Goal: Task Accomplishment & Management: Manage account settings

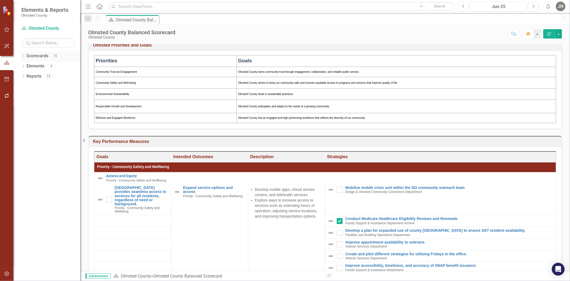
click at [25, 55] on div "Dropdown Scorecards 70" at bounding box center [50, 57] width 59 height 10
click at [22, 55] on div "Dropdown" at bounding box center [23, 56] width 4 height 5
click at [26, 75] on div "Dropdown" at bounding box center [26, 76] width 4 height 5
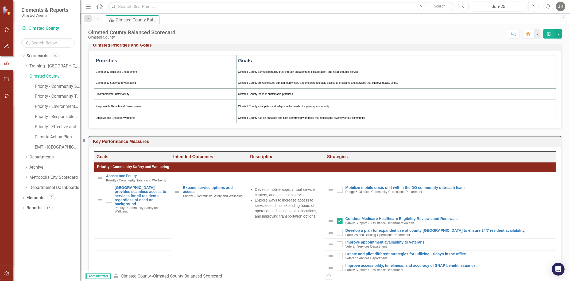
click at [44, 86] on link "Priority - Community Safety and Wellbeing" at bounding box center [57, 86] width 45 height 6
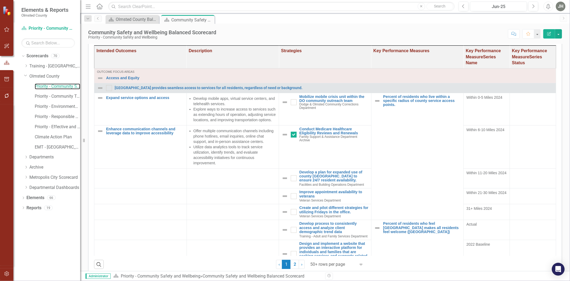
scroll to position [131, 0]
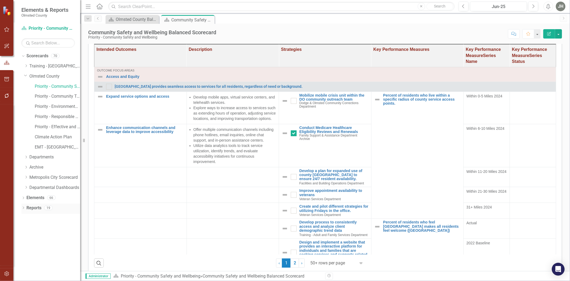
click at [24, 207] on div "Dropdown" at bounding box center [23, 208] width 4 height 5
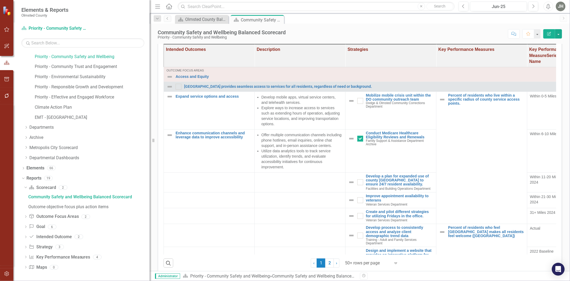
drag, startPoint x: 80, startPoint y: 199, endPoint x: 150, endPoint y: 198, distance: 69.5
click at [150, 198] on div "Resize" at bounding box center [152, 140] width 4 height 281
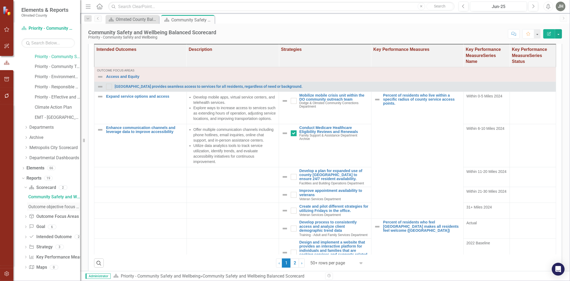
drag, startPoint x: 150, startPoint y: 209, endPoint x: 60, endPoint y: 210, distance: 89.6
click at [60, 210] on div "Elements & Reports Olmsted County Scorecard Priority - Community Safety and Wel…" at bounding box center [40, 140] width 80 height 281
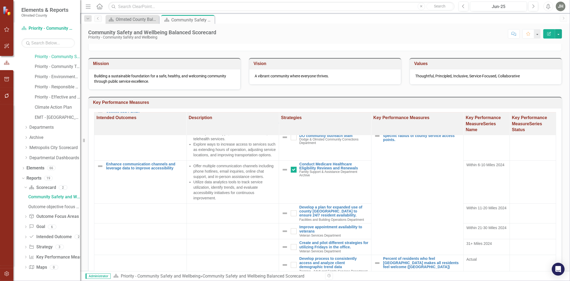
scroll to position [0, 0]
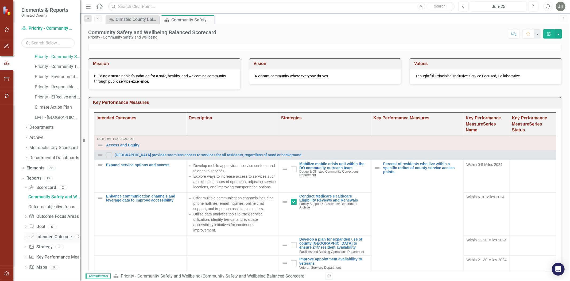
click at [26, 237] on icon at bounding box center [25, 237] width 1 height 2
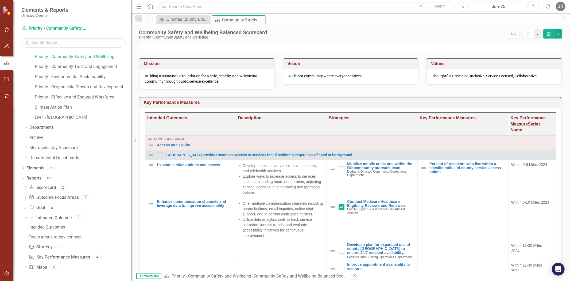
drag, startPoint x: 82, startPoint y: 229, endPoint x: 131, endPoint y: 229, distance: 49.5
click at [131, 229] on div "Resize" at bounding box center [133, 140] width 4 height 281
click at [25, 186] on icon "Dropdown" at bounding box center [26, 187] width 4 height 3
click at [26, 215] on div "Dropdown" at bounding box center [26, 217] width 4 height 5
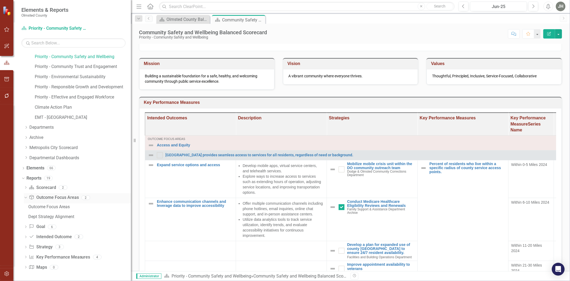
click at [25, 197] on icon "Dropdown" at bounding box center [25, 197] width 3 height 4
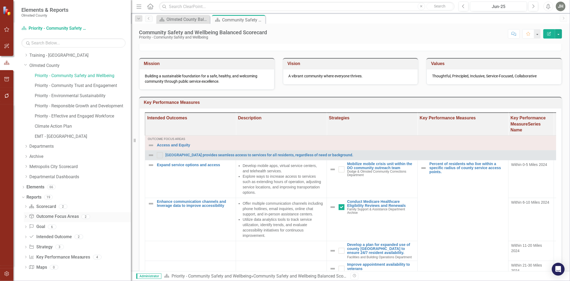
scroll to position [11, 0]
click at [25, 247] on icon "Dropdown" at bounding box center [26, 247] width 4 height 3
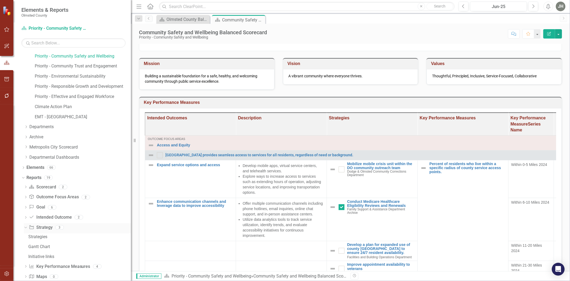
click at [24, 228] on icon "Dropdown" at bounding box center [25, 227] width 3 height 4
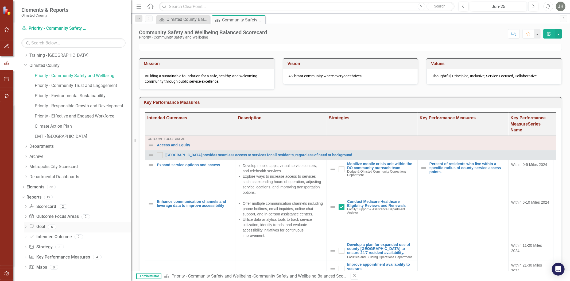
click at [25, 226] on icon "Dropdown" at bounding box center [26, 227] width 4 height 3
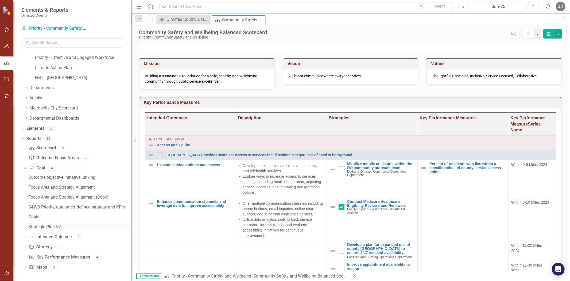
scroll to position [30, 0]
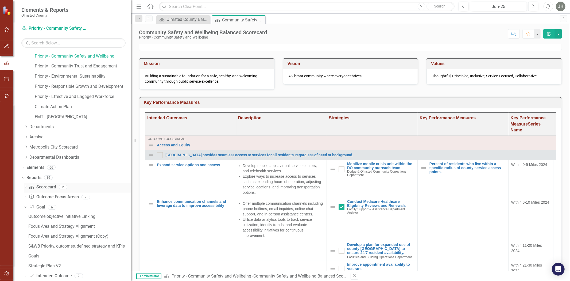
click at [25, 187] on icon "Dropdown" at bounding box center [26, 187] width 4 height 3
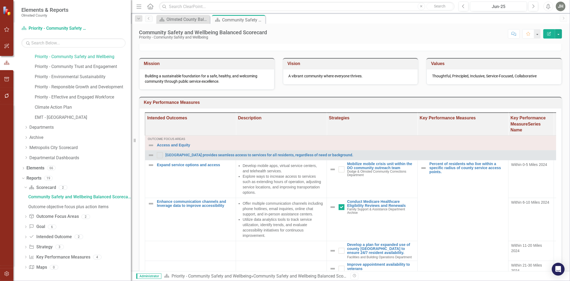
click at [509, 102] on h3 "Key Performance Measures" at bounding box center [351, 102] width 415 height 5
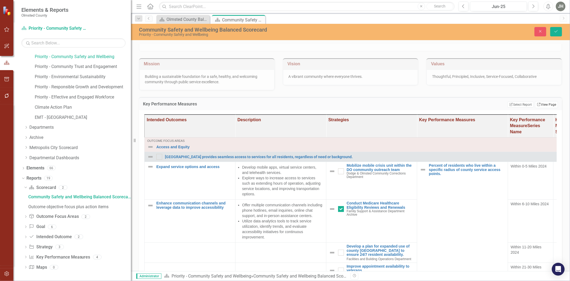
click at [539, 105] on link "Link View Page" at bounding box center [546, 104] width 23 height 7
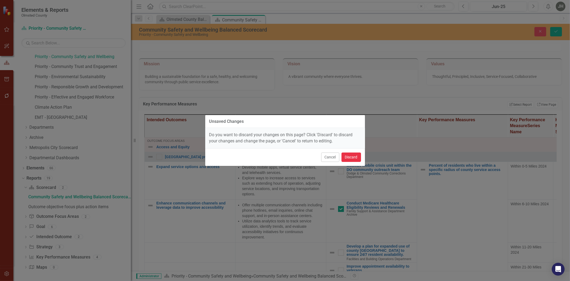
click at [352, 156] on button "Discard" at bounding box center [352, 156] width 20 height 9
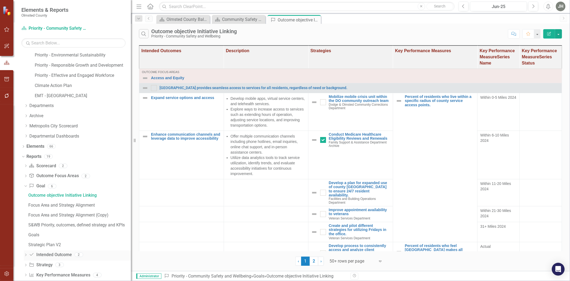
scroll to position [70, 0]
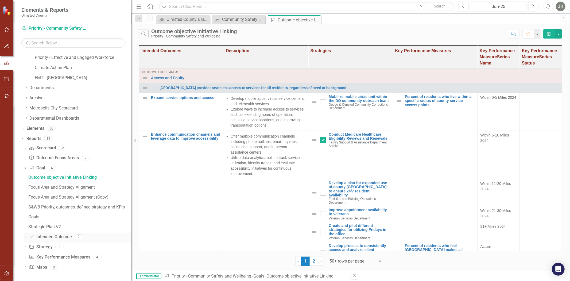
click at [26, 237] on icon "Dropdown" at bounding box center [26, 237] width 4 height 3
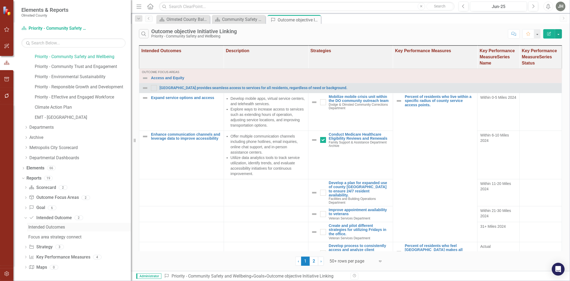
click at [59, 226] on div "Intended Outcomes" at bounding box center [79, 227] width 103 height 5
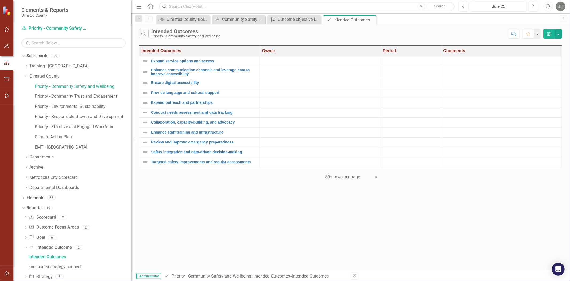
click at [548, 33] on icon "Edit Report" at bounding box center [549, 34] width 5 height 4
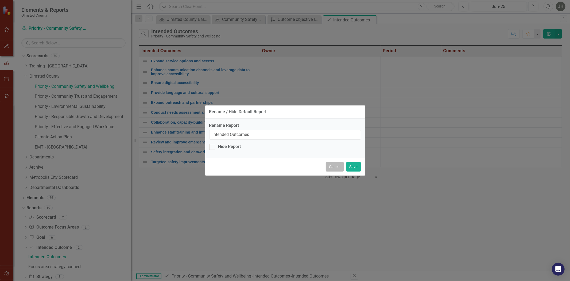
drag, startPoint x: 336, startPoint y: 168, endPoint x: 365, endPoint y: 161, distance: 29.9
click at [337, 167] on button "Cancel" at bounding box center [335, 166] width 18 height 9
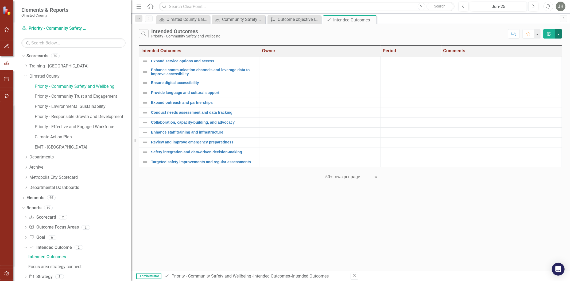
click at [560, 33] on button "button" at bounding box center [558, 33] width 7 height 9
click at [547, 42] on link "Edit Report Edit Report" at bounding box center [541, 45] width 42 height 10
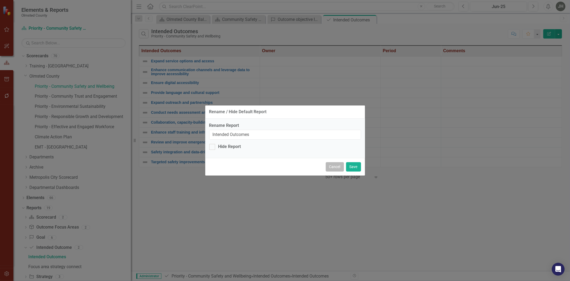
click at [333, 166] on button "Cancel" at bounding box center [335, 166] width 18 height 9
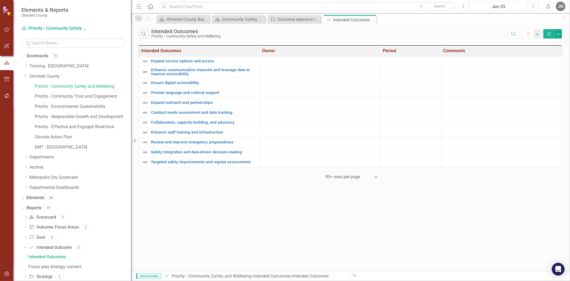
click at [550, 34] on icon "Edit Report" at bounding box center [549, 34] width 5 height 4
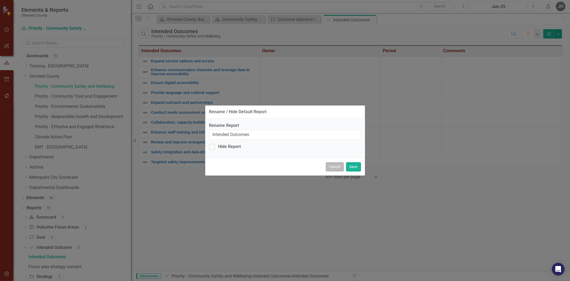
click at [333, 168] on button "Cancel" at bounding box center [335, 166] width 18 height 9
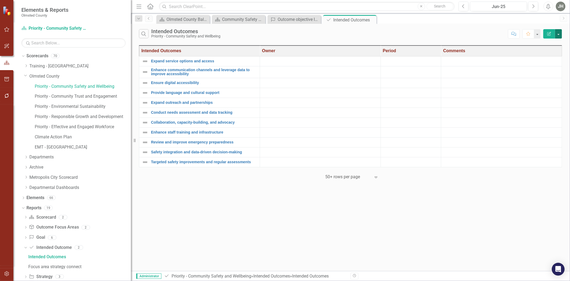
click at [559, 33] on button "button" at bounding box center [558, 33] width 7 height 9
click at [61, 265] on div "Focus area strategy connect" at bounding box center [79, 266] width 103 height 5
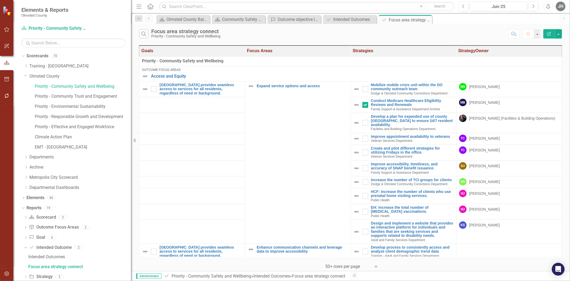
click at [550, 33] on icon "button" at bounding box center [550, 34] width 4 height 4
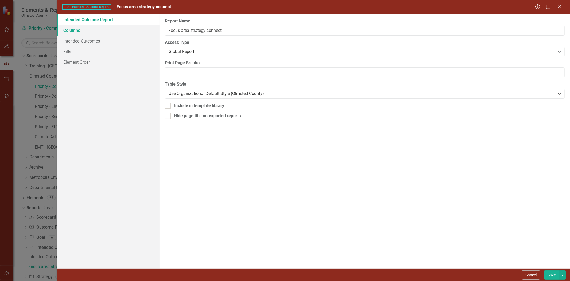
click at [71, 30] on link "Columns" at bounding box center [108, 30] width 103 height 11
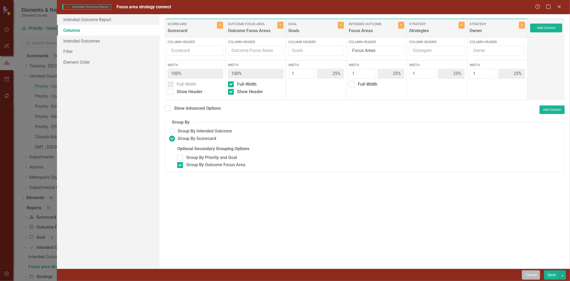
click at [523, 275] on button "Cancel" at bounding box center [531, 274] width 18 height 9
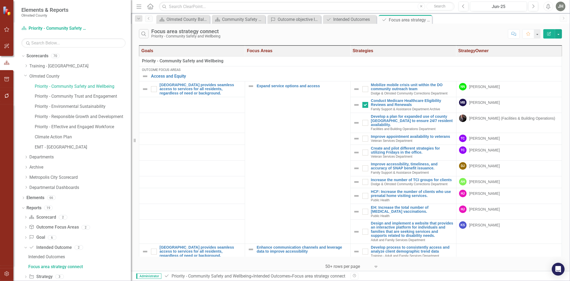
click at [548, 35] on icon "button" at bounding box center [550, 34] width 4 height 4
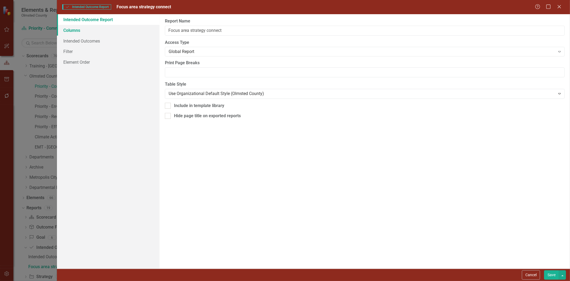
click at [79, 29] on link "Columns" at bounding box center [108, 30] width 103 height 11
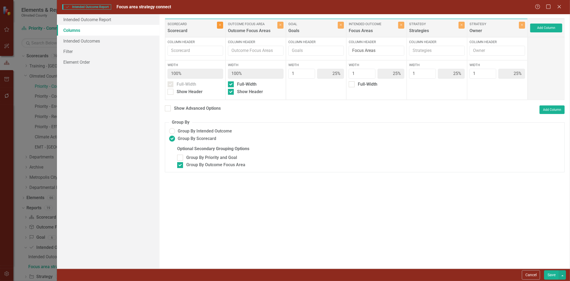
click at [220, 25] on icon "Close" at bounding box center [220, 24] width 2 height 3
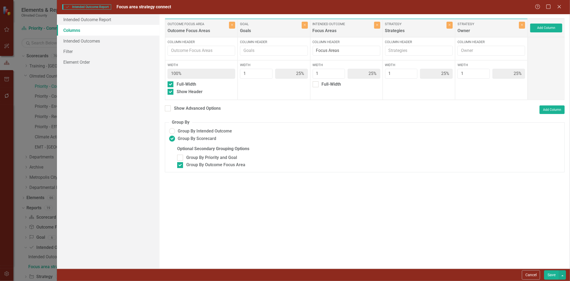
click at [551, 274] on button "Save" at bounding box center [551, 274] width 15 height 9
radio input "false"
checkbox input "false"
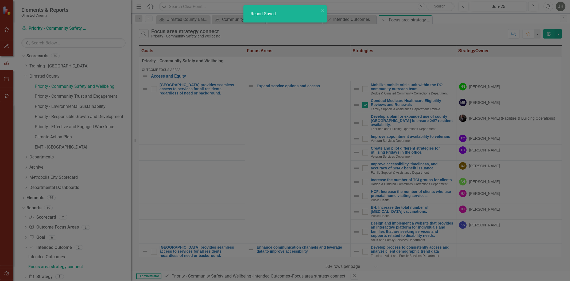
radio input "true"
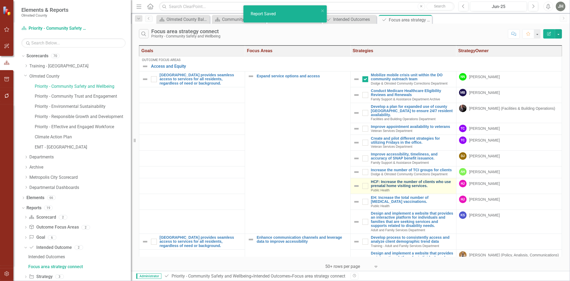
checkbox input "false"
checkbox input "true"
checkbox input "false"
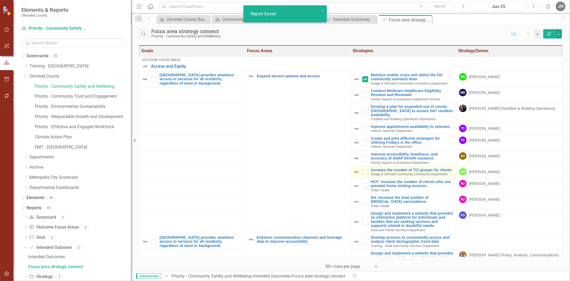
checkbox input "false"
checkbox input "true"
checkbox input "false"
checkbox input "true"
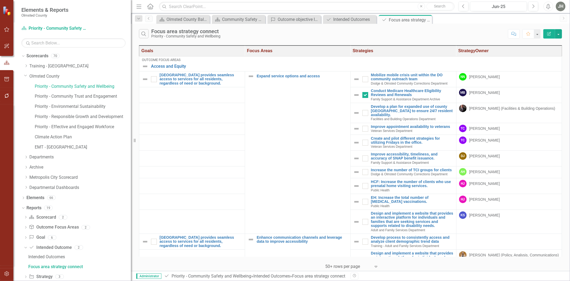
click at [551, 34] on icon "Edit Report" at bounding box center [549, 34] width 5 height 4
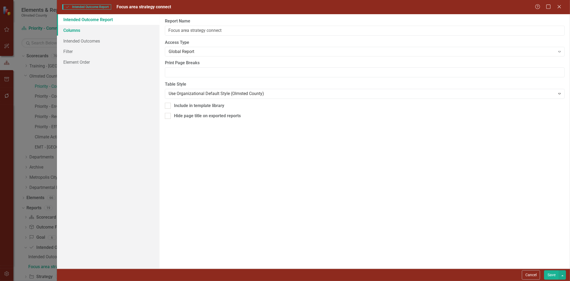
click at [72, 27] on link "Columns" at bounding box center [108, 30] width 103 height 11
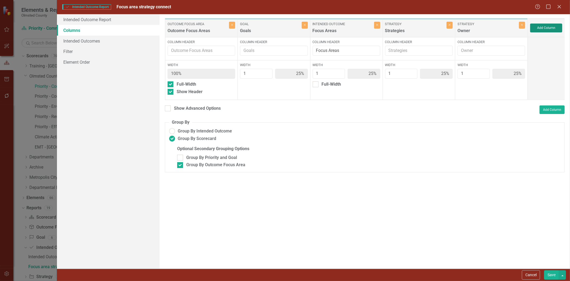
click at [553, 26] on button "Add Column" at bounding box center [546, 28] width 32 height 9
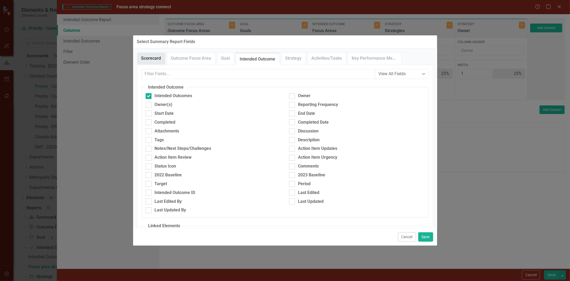
click at [153, 57] on link "Scorecard" at bounding box center [151, 58] width 28 height 11
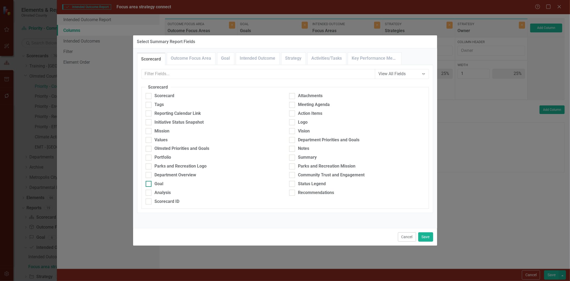
click at [151, 184] on div at bounding box center [149, 184] width 6 height 6
click at [149, 184] on input "Goal" at bounding box center [147, 182] width 3 height 3
checkbox input "true"
click at [425, 233] on button "Save" at bounding box center [425, 236] width 15 height 9
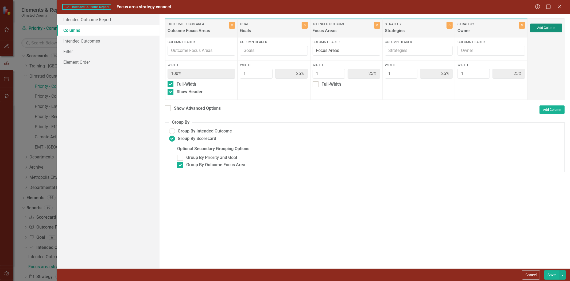
type input "20%"
type input "25%"
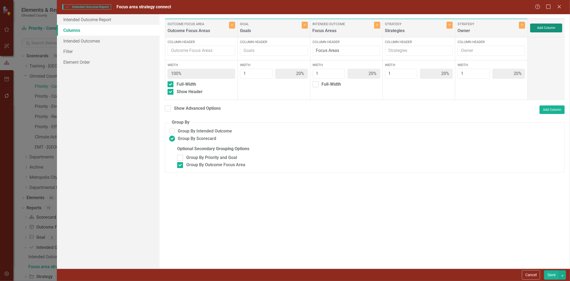
type input "25%"
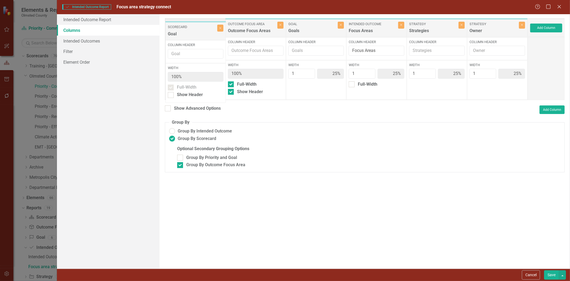
drag, startPoint x: 491, startPoint y: 25, endPoint x: 189, endPoint y: 28, distance: 301.9
click at [189, 28] on div "Outcome Focus Area Outcome Focus Areas Close Column Header Width 100% Full-Widt…" at bounding box center [346, 59] width 363 height 82
checkbox input "true"
click at [178, 157] on input "Group By Priority and Goal" at bounding box center [178, 156] width 3 height 3
checkbox input "true"
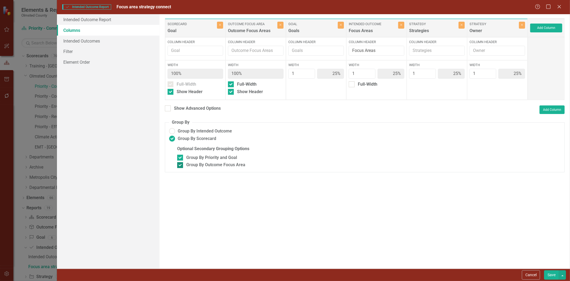
click at [181, 167] on div at bounding box center [180, 165] width 6 height 6
click at [181, 166] on input "Group By Outcome Focus Area" at bounding box center [178, 163] width 3 height 3
checkbox input "false"
type input "20%"
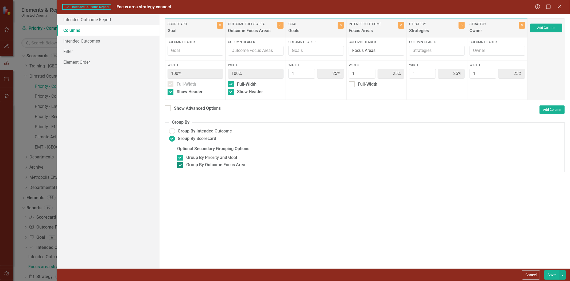
type input "20%"
click at [549, 275] on button "Save" at bounding box center [551, 274] width 15 height 9
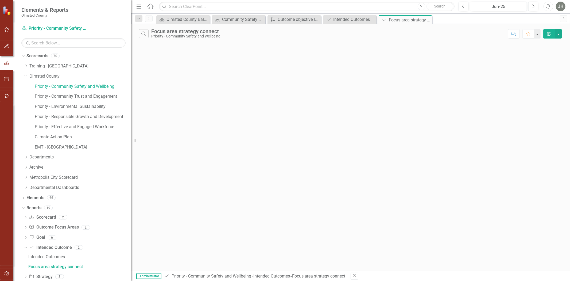
click at [547, 33] on icon "Edit Report" at bounding box center [549, 34] width 5 height 4
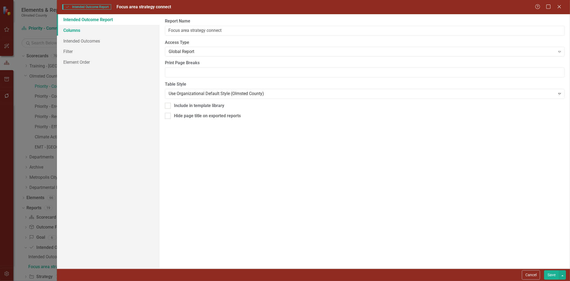
click at [73, 29] on link "Columns" at bounding box center [108, 30] width 103 height 11
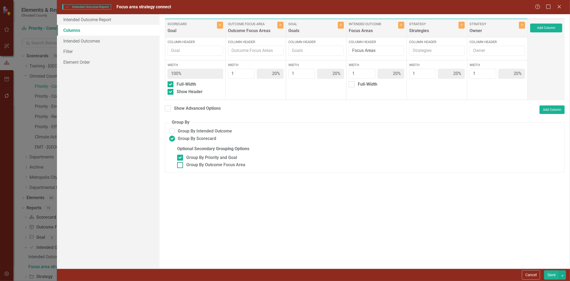
click at [180, 167] on div at bounding box center [180, 165] width 6 height 6
click at [180, 166] on input "Group By Outcome Focus Area" at bounding box center [178, 163] width 3 height 3
checkbox input "true"
click at [550, 273] on button "Save" at bounding box center [551, 274] width 15 height 9
radio input "false"
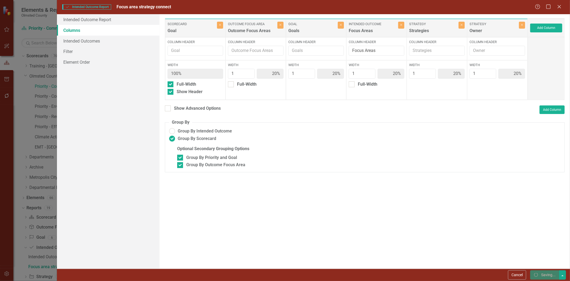
checkbox input "false"
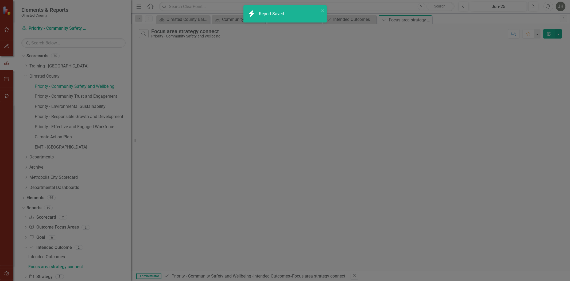
radio input "true"
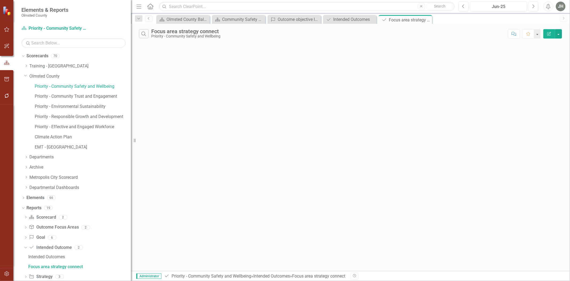
click at [547, 32] on icon "Edit Report" at bounding box center [549, 34] width 5 height 4
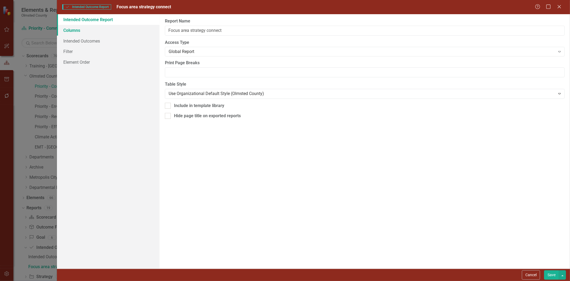
click at [71, 27] on link "Columns" at bounding box center [108, 30] width 103 height 11
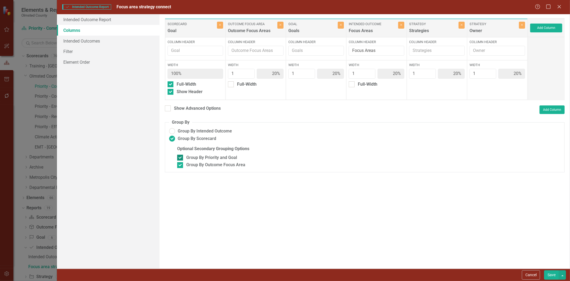
click at [180, 158] on input "Group By Priority and Goal" at bounding box center [178, 156] width 3 height 3
checkbox input "false"
click at [552, 274] on button "Save" at bounding box center [551, 274] width 15 height 9
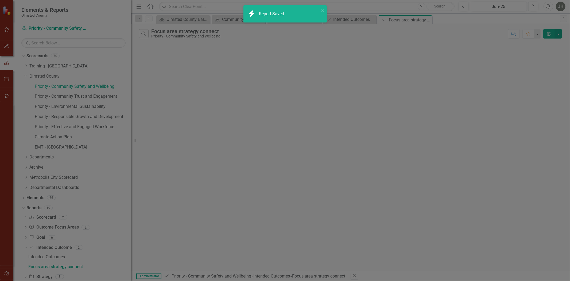
radio input "false"
checkbox input "false"
radio input "true"
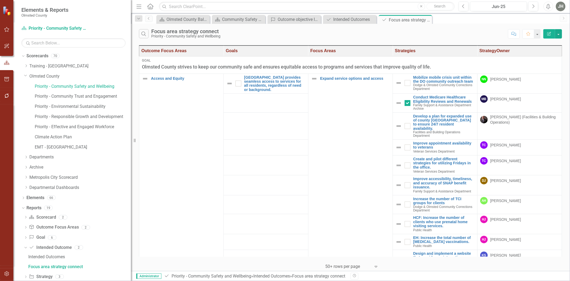
click at [548, 35] on icon "Edit Report" at bounding box center [549, 34] width 5 height 4
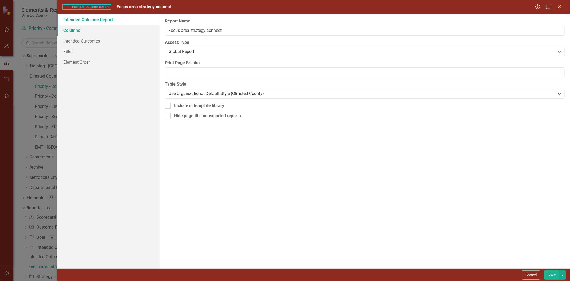
click at [67, 30] on link "Columns" at bounding box center [108, 30] width 103 height 11
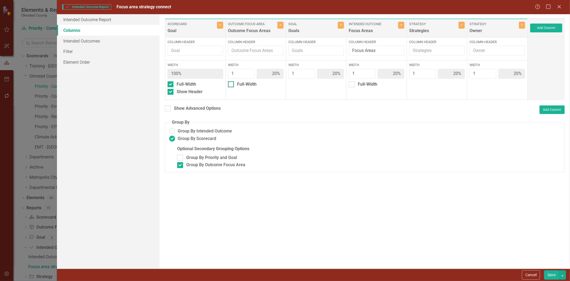
click at [231, 85] on input "Full-Width" at bounding box center [229, 82] width 3 height 3
checkbox input "true"
type input "100%"
type input "25%"
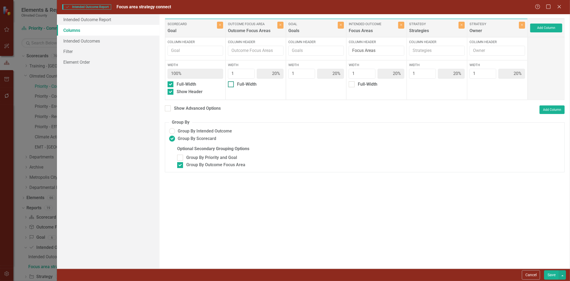
type input "25%"
click at [550, 275] on button "Save" at bounding box center [551, 274] width 15 height 9
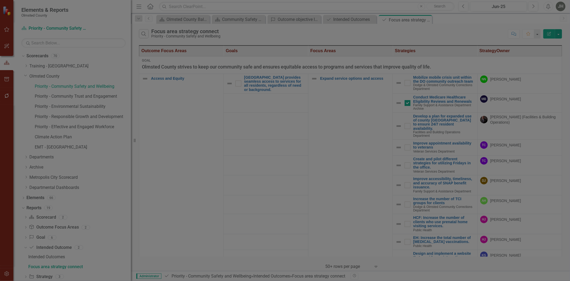
radio input "false"
checkbox input "false"
radio input "true"
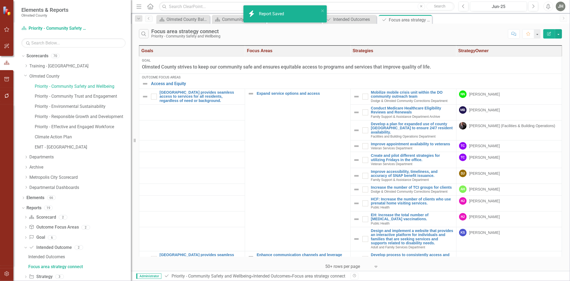
checkbox input "true"
checkbox input "false"
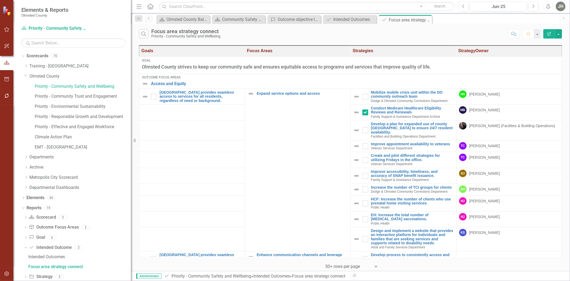
click at [551, 33] on icon "Edit Report" at bounding box center [549, 34] width 5 height 4
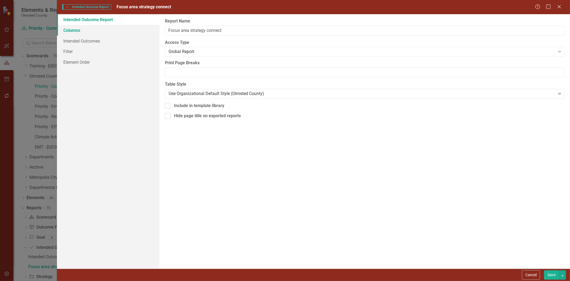
click at [71, 30] on link "Columns" at bounding box center [108, 30] width 103 height 11
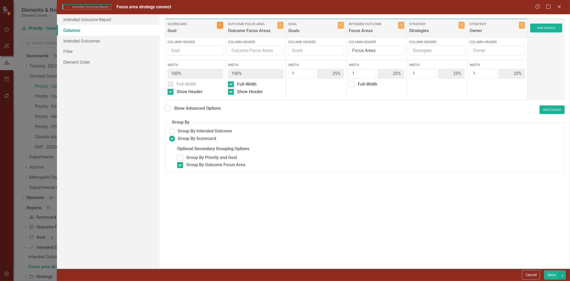
click at [222, 24] on button "Close" at bounding box center [220, 25] width 6 height 7
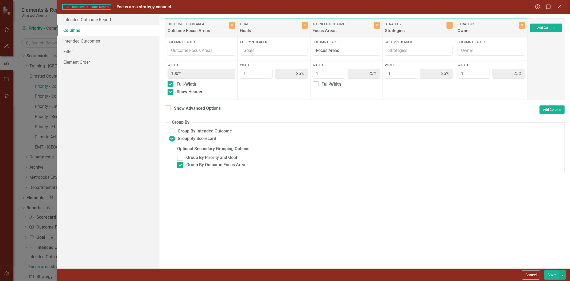
click at [551, 275] on button "Save" at bounding box center [551, 274] width 15 height 9
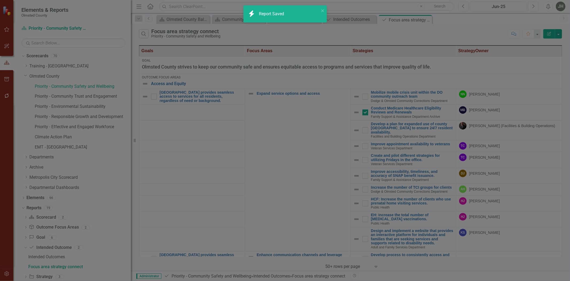
radio input "false"
checkbox input "false"
radio input "true"
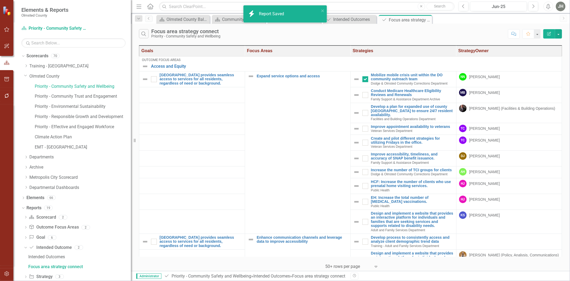
checkbox input "false"
checkbox input "true"
checkbox input "false"
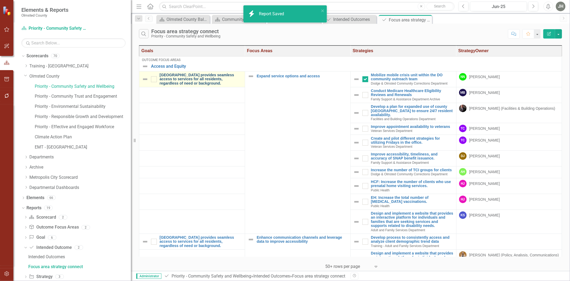
checkbox input "false"
checkbox input "true"
checkbox input "false"
checkbox input "true"
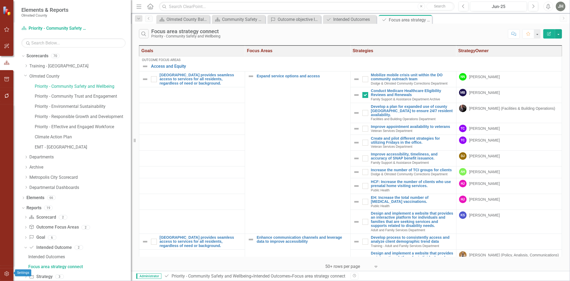
click at [6, 273] on icon "button" at bounding box center [7, 273] width 6 height 4
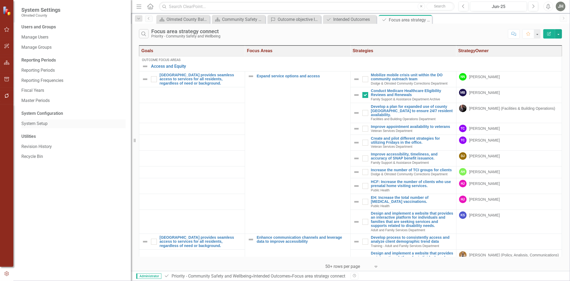
click at [37, 123] on link "System Setup" at bounding box center [73, 124] width 104 height 6
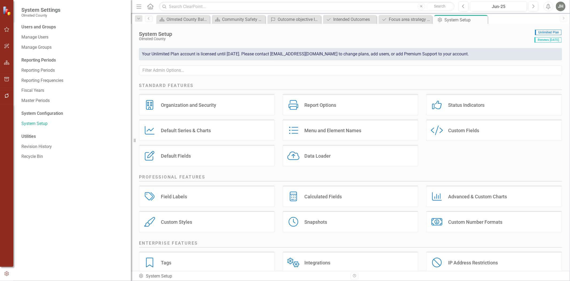
click at [322, 131] on div "Menu and Element Names" at bounding box center [333, 130] width 57 height 6
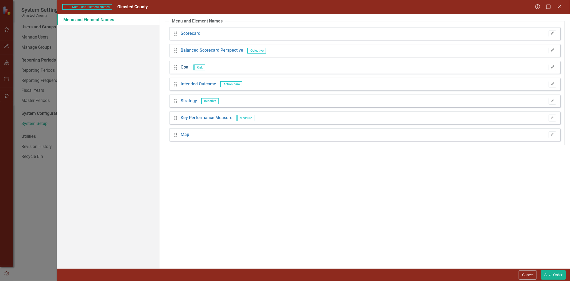
click at [185, 66] on link "Goal" at bounding box center [185, 67] width 9 height 6
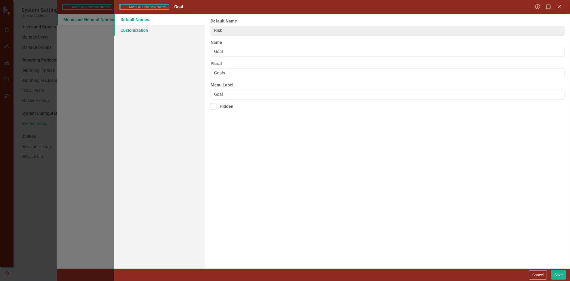
click at [134, 30] on link "Customization" at bounding box center [159, 30] width 91 height 11
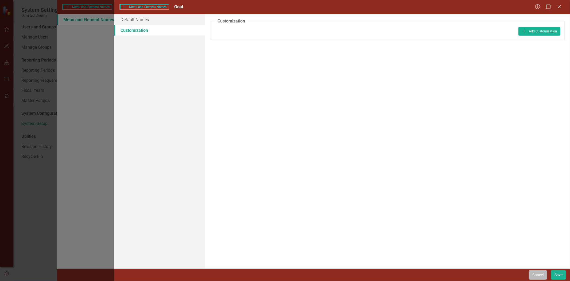
click at [538, 276] on button "Cancel" at bounding box center [538, 274] width 18 height 9
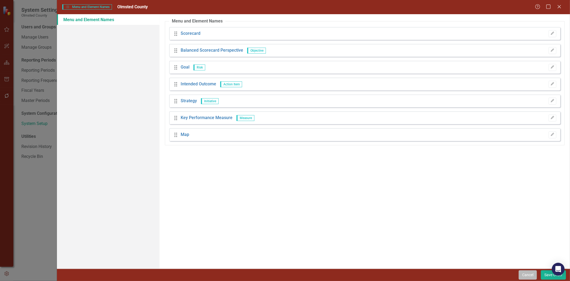
click at [525, 275] on button "Cancel" at bounding box center [528, 274] width 18 height 9
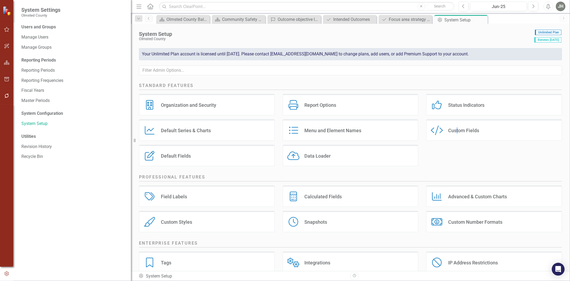
click at [455, 129] on div "Custom Style Custom Fields" at bounding box center [494, 129] width 136 height 21
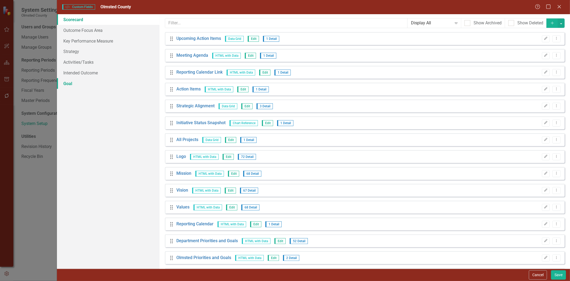
click at [66, 83] on link "Goal" at bounding box center [108, 83] width 103 height 11
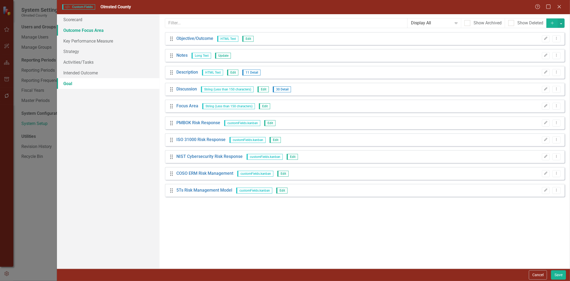
click at [88, 30] on link "Outcome Focus Area" at bounding box center [108, 30] width 103 height 11
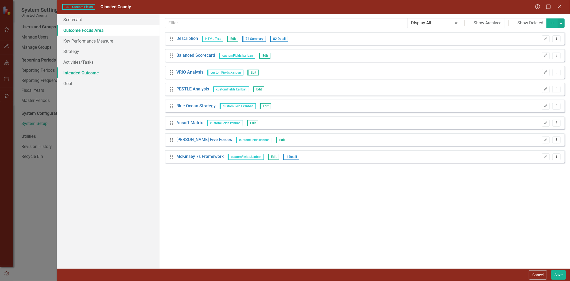
click at [75, 74] on link "Intended Outcome" at bounding box center [108, 72] width 103 height 11
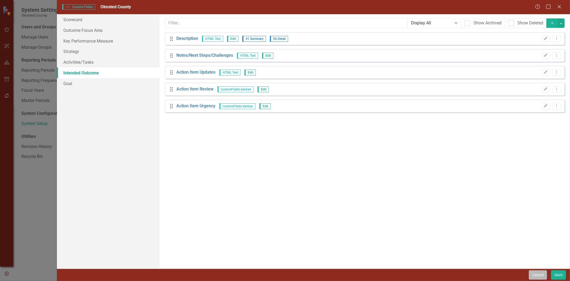
click at [533, 276] on button "Cancel" at bounding box center [538, 274] width 18 height 9
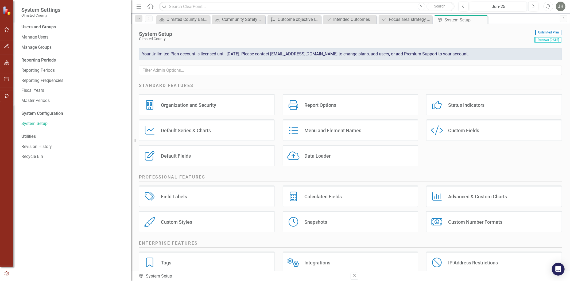
click at [313, 131] on div "Menu and Element Names" at bounding box center [333, 130] width 57 height 6
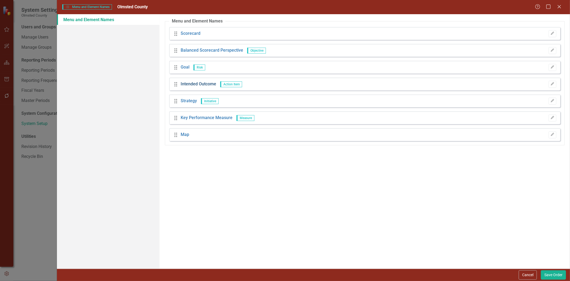
click at [194, 83] on link "Intended Outcome" at bounding box center [199, 84] width 36 height 6
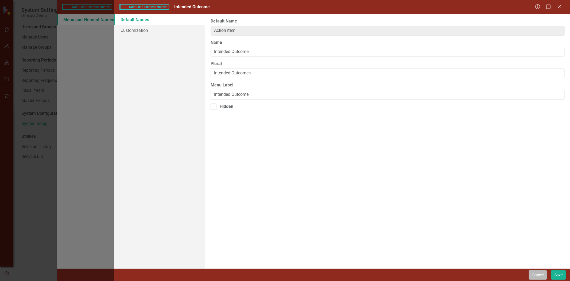
click at [536, 276] on button "Cancel" at bounding box center [538, 274] width 18 height 9
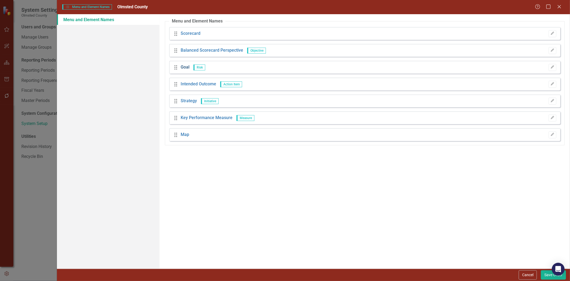
click at [186, 66] on link "Goal" at bounding box center [185, 67] width 9 height 6
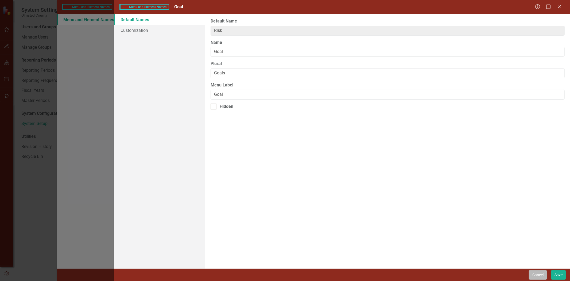
click at [536, 274] on button "Cancel" at bounding box center [538, 274] width 18 height 9
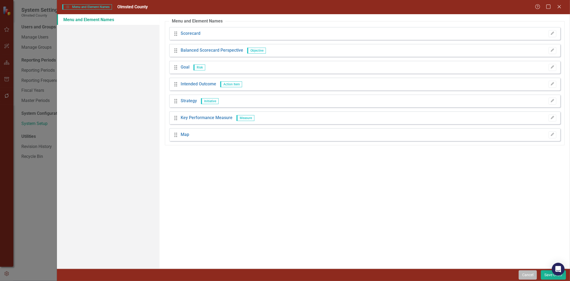
click at [526, 274] on button "Cancel" at bounding box center [528, 274] width 18 height 9
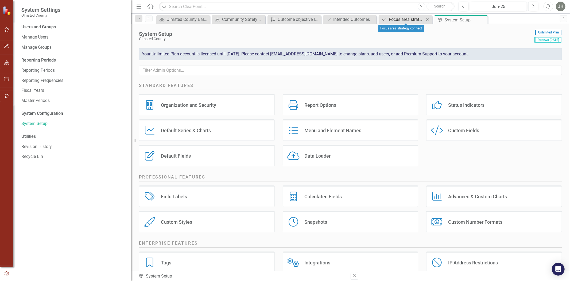
click at [408, 18] on div "Focus area strategy connect" at bounding box center [406, 19] width 35 height 7
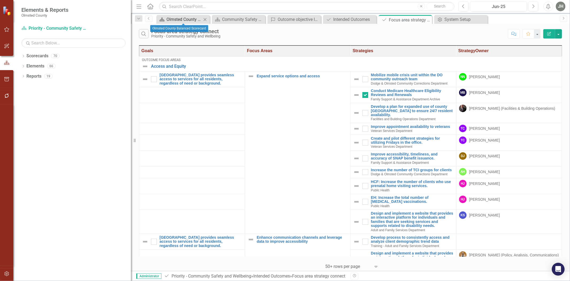
click at [189, 17] on div "Olmsted County Balanced Scorecard" at bounding box center [184, 19] width 35 height 7
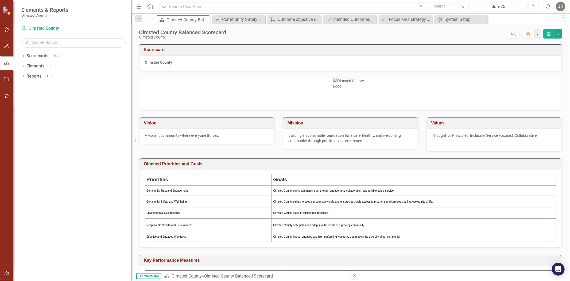
scroll to position [158, 0]
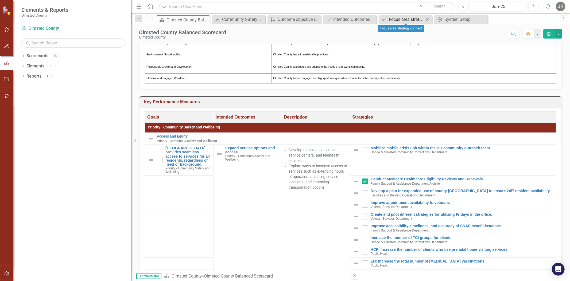
click at [412, 17] on div "Focus area strategy connect" at bounding box center [406, 19] width 35 height 7
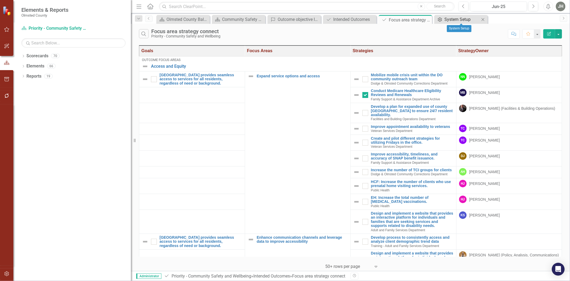
click at [455, 19] on div "System Setup" at bounding box center [462, 19] width 35 height 7
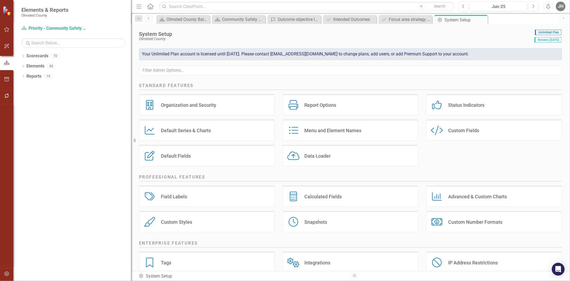
click at [318, 132] on div "Menu and Element Names" at bounding box center [333, 130] width 57 height 6
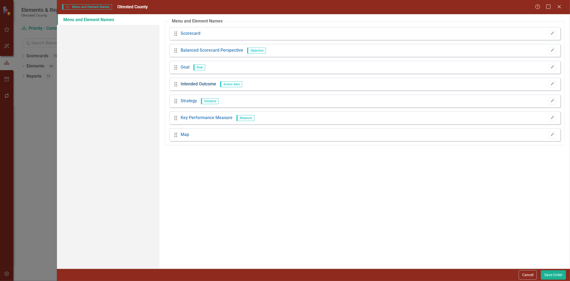
click at [203, 83] on link "Intended Outcome" at bounding box center [199, 84] width 36 height 6
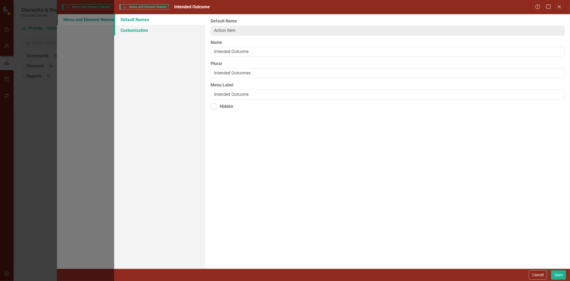
click at [134, 29] on link "Customization" at bounding box center [159, 30] width 91 height 11
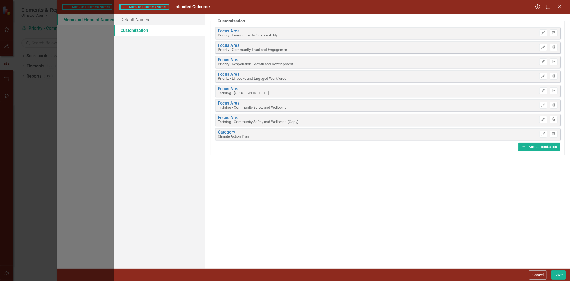
click at [555, 118] on icon "button" at bounding box center [554, 118] width 3 height 3
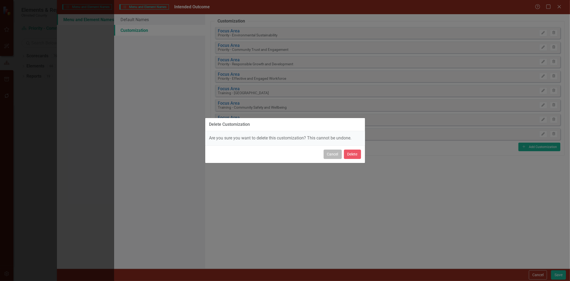
click at [331, 156] on button "Cancel" at bounding box center [333, 153] width 18 height 9
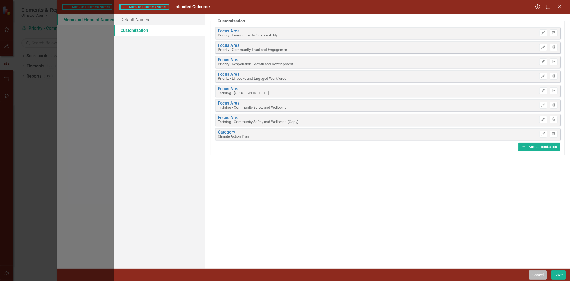
click at [538, 274] on button "Cancel" at bounding box center [538, 274] width 18 height 9
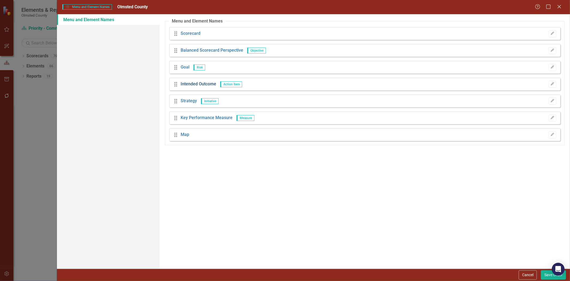
click at [203, 82] on link "Intended Outcome" at bounding box center [199, 84] width 36 height 6
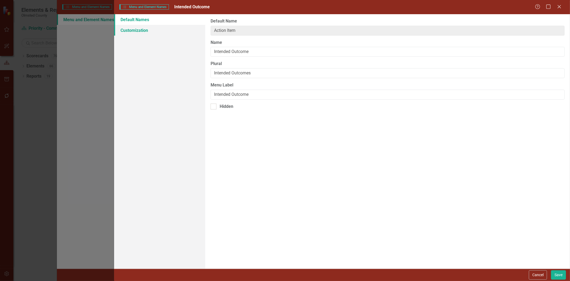
click at [142, 30] on link "Customization" at bounding box center [159, 30] width 91 height 11
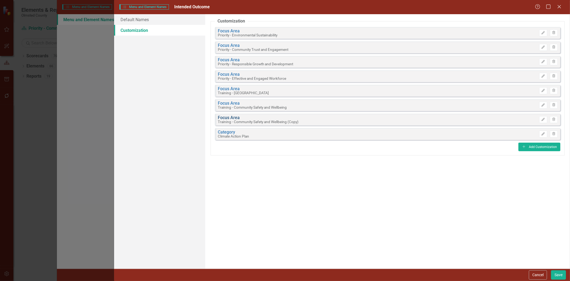
click at [231, 116] on link "Focus Area" at bounding box center [258, 117] width 81 height 5
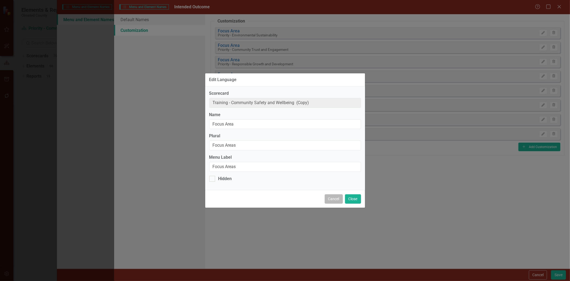
click at [330, 200] on button "Cancel" at bounding box center [334, 198] width 18 height 9
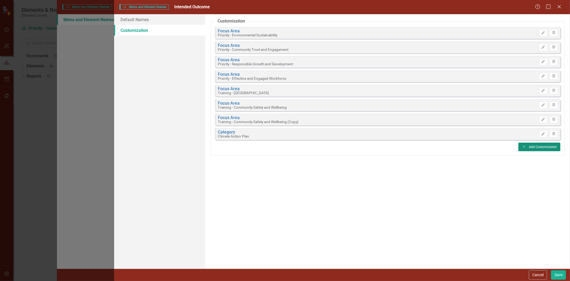
click at [528, 148] on button "Add Add Customization" at bounding box center [540, 147] width 42 height 9
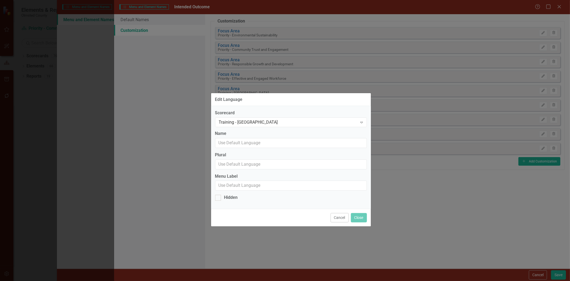
drag, startPoint x: 282, startPoint y: 73, endPoint x: 300, endPoint y: 111, distance: 41.7
click at [298, 106] on div "Edit Language" at bounding box center [291, 99] width 160 height 13
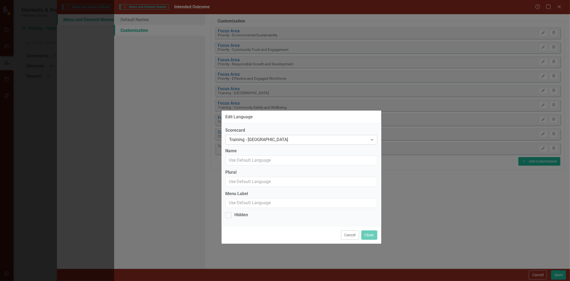
click at [375, 136] on div "Expand" at bounding box center [372, 139] width 10 height 9
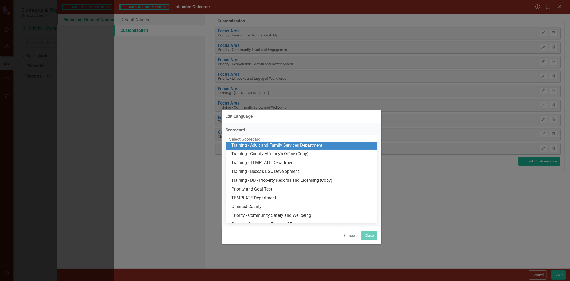
scroll to position [79, 0]
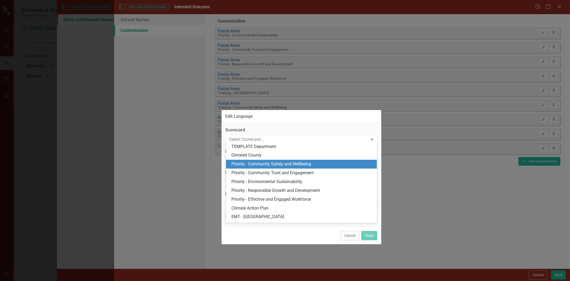
click at [284, 163] on div "Priority - Community Safety and Wellbeing" at bounding box center [303, 164] width 142 height 6
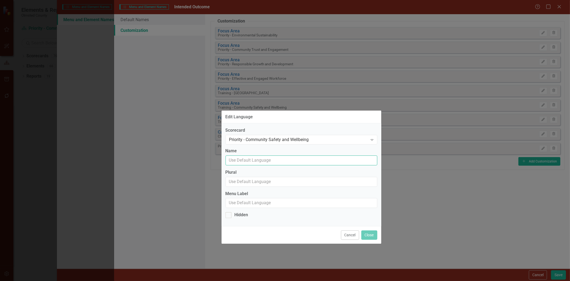
click at [276, 160] on input "Name" at bounding box center [302, 160] width 152 height 10
type input "Intended Outcome"
type input "Intended Outcomes"
type input "Intended Outcome"
click at [370, 236] on button "Close" at bounding box center [369, 234] width 16 height 9
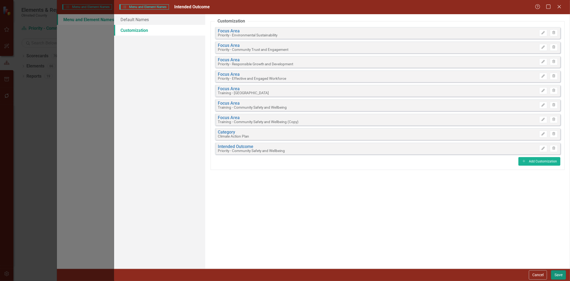
click at [559, 276] on button "Save" at bounding box center [558, 274] width 15 height 9
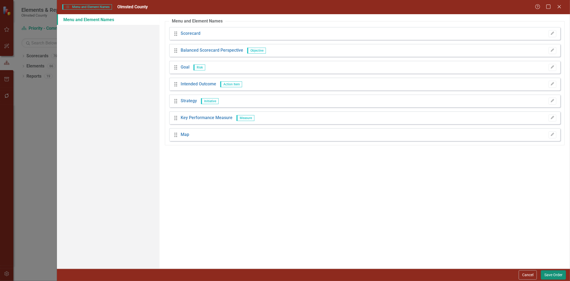
click at [550, 273] on button "Save Order" at bounding box center [553, 274] width 25 height 9
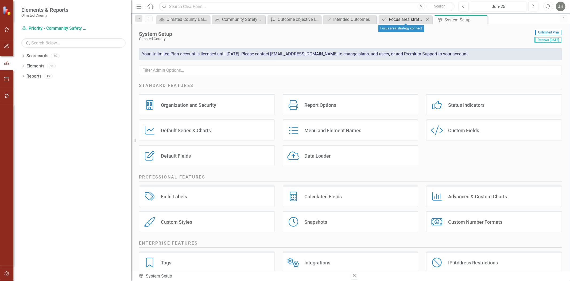
click at [402, 18] on div "Focus area strategy connect" at bounding box center [406, 19] width 35 height 7
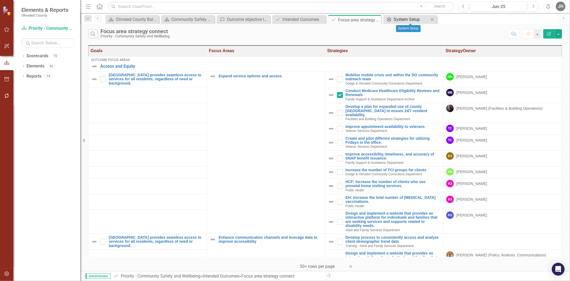
click at [404, 18] on div "System Setup" at bounding box center [411, 19] width 35 height 7
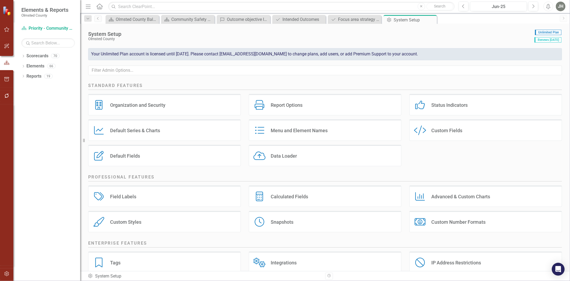
click at [300, 129] on div "Menu and Element Names Menu and Element Names" at bounding box center [325, 129] width 153 height 21
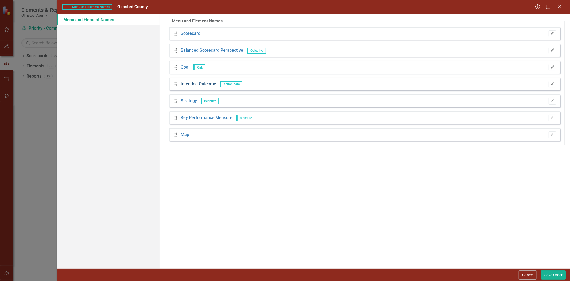
click at [204, 83] on link "Intended Outcome" at bounding box center [199, 84] width 36 height 6
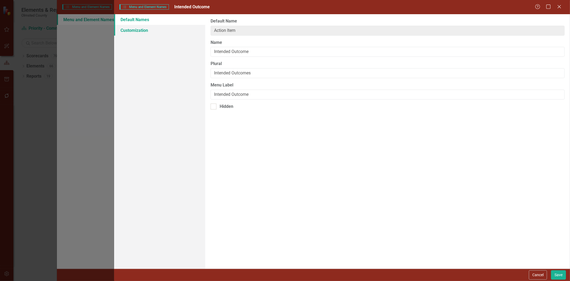
click at [134, 31] on link "Customization" at bounding box center [159, 30] width 91 height 11
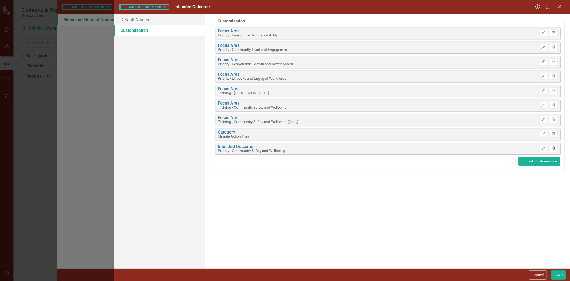
click at [553, 148] on icon "button" at bounding box center [554, 147] width 3 height 3
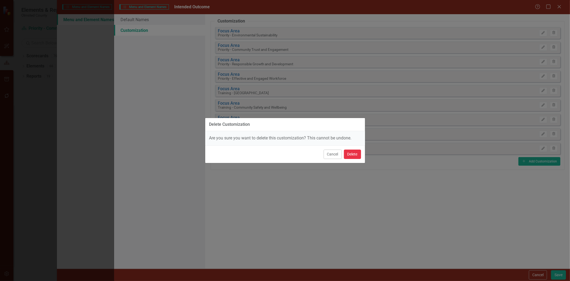
click at [349, 155] on button "Delete" at bounding box center [352, 153] width 17 height 9
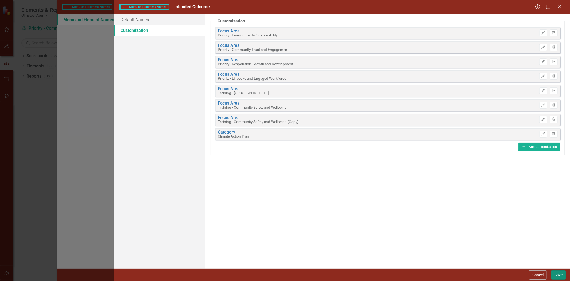
click at [560, 274] on button "Save" at bounding box center [558, 274] width 15 height 9
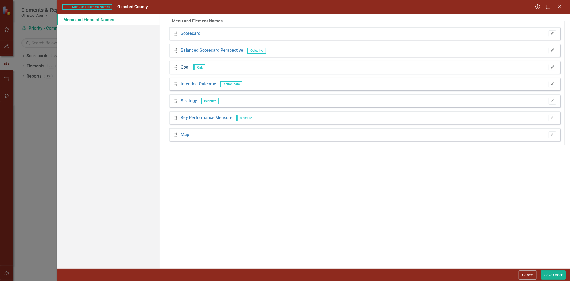
click at [183, 66] on link "Goal" at bounding box center [185, 67] width 9 height 6
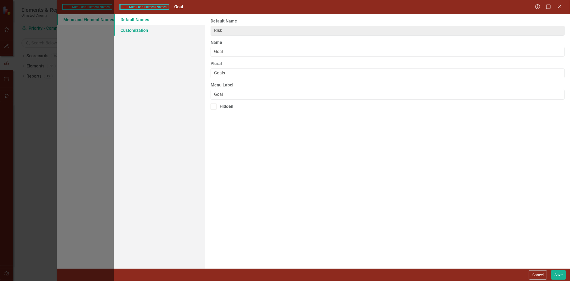
click at [145, 28] on link "Customization" at bounding box center [159, 30] width 91 height 11
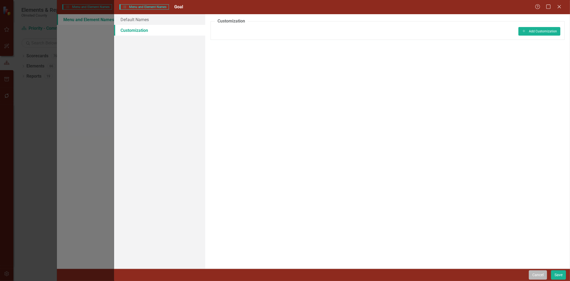
click at [535, 274] on button "Cancel" at bounding box center [538, 274] width 18 height 9
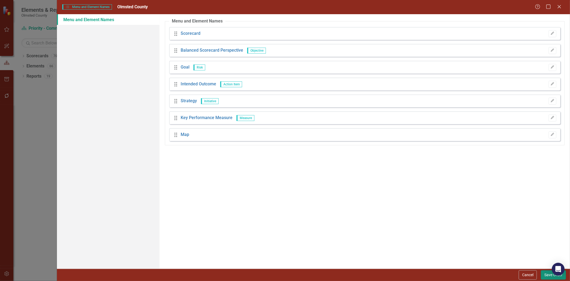
click at [549, 277] on button "Save Order" at bounding box center [553, 274] width 25 height 9
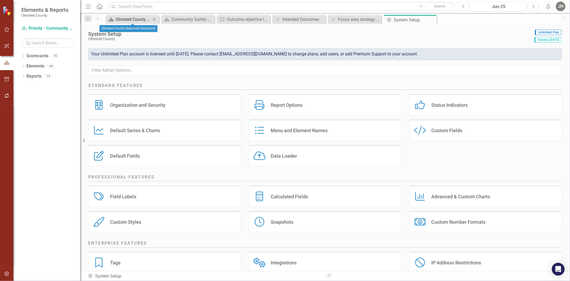
click at [131, 18] on div "Olmsted County Balanced Scorecard" at bounding box center [133, 19] width 35 height 7
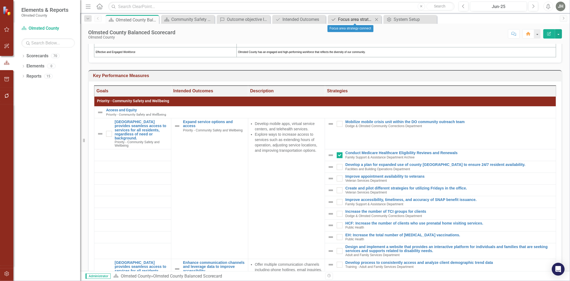
click at [349, 17] on div "Focus area strategy connect" at bounding box center [355, 19] width 35 height 7
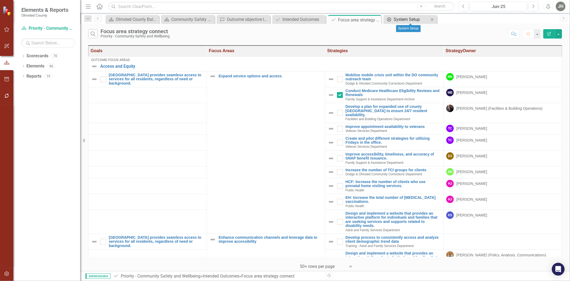
click at [407, 19] on div "System Setup" at bounding box center [411, 19] width 35 height 7
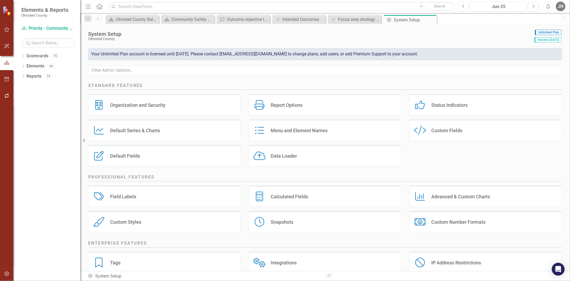
click at [300, 130] on div "Menu and Element Names" at bounding box center [299, 130] width 57 height 6
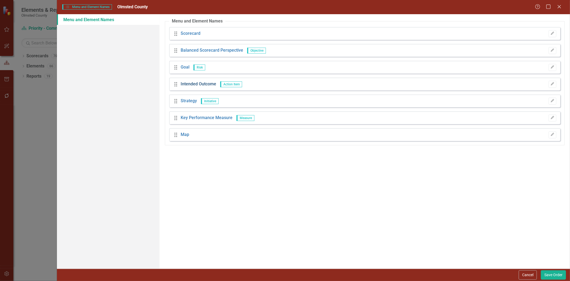
click at [196, 84] on link "Intended Outcome" at bounding box center [199, 84] width 36 height 6
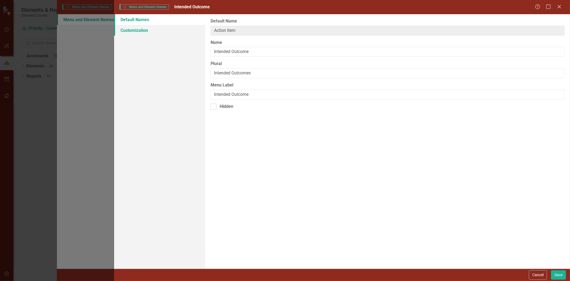
click at [134, 31] on link "Customization" at bounding box center [159, 30] width 91 height 11
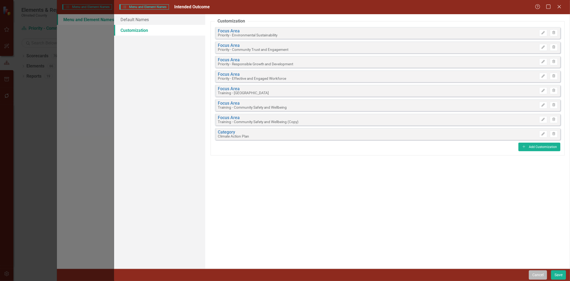
click at [535, 275] on button "Cancel" at bounding box center [538, 274] width 18 height 9
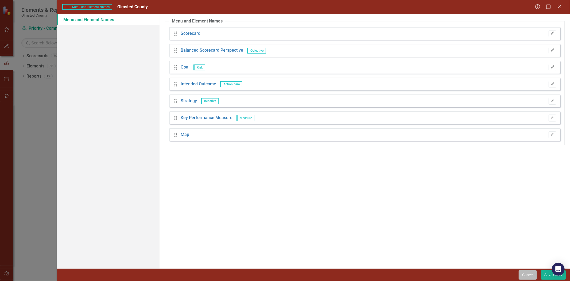
click at [523, 272] on button "Cancel" at bounding box center [528, 274] width 18 height 9
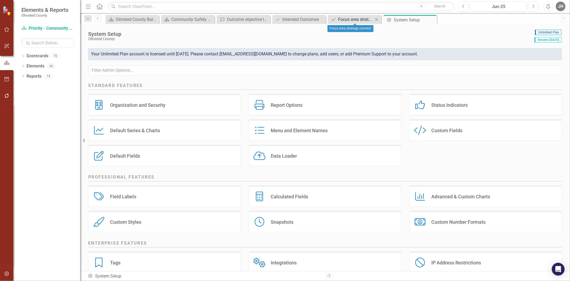
click at [357, 17] on div "Focus area strategy connect" at bounding box center [355, 19] width 35 height 7
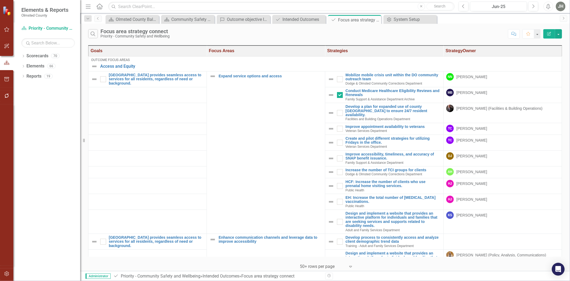
click at [548, 33] on icon "Edit Report" at bounding box center [549, 34] width 5 height 4
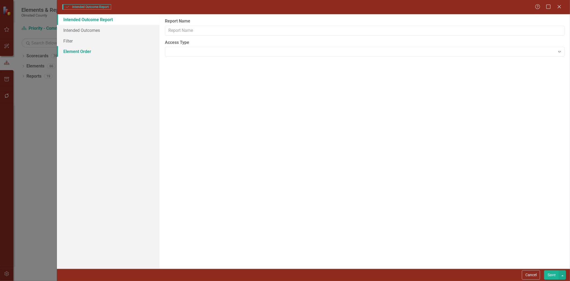
type input "Focus area strategy connect"
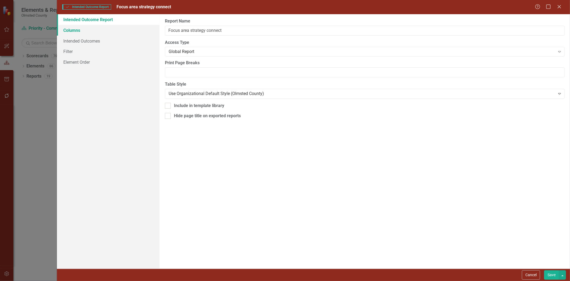
click at [75, 29] on link "Columns" at bounding box center [108, 30] width 103 height 11
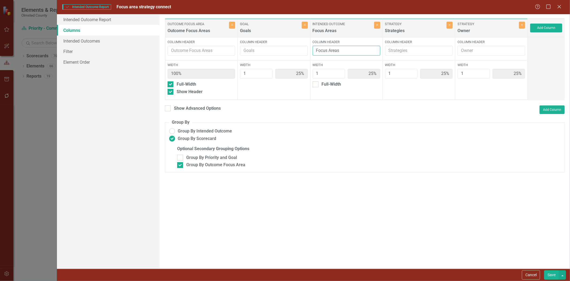
drag, startPoint x: 348, startPoint y: 51, endPoint x: 290, endPoint y: 51, distance: 57.8
click at [290, 51] on div "Outcome Focus Area Outcome Focus Areas Close Column Header Width 100% Full-Widt…" at bounding box center [346, 59] width 363 height 82
click at [553, 274] on button "Save" at bounding box center [551, 274] width 15 height 9
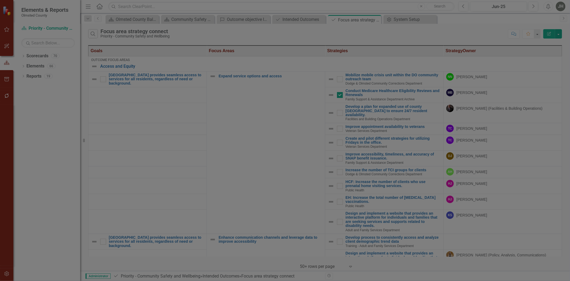
radio input "false"
checkbox input "false"
radio input "true"
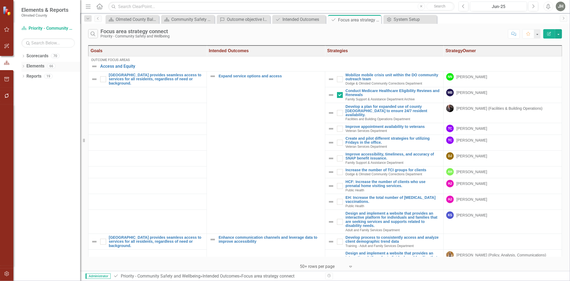
click at [35, 66] on link "Elements" at bounding box center [35, 66] width 18 height 6
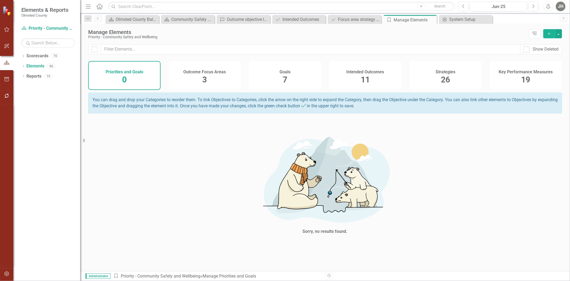
click at [449, 73] on h4 "Strategies" at bounding box center [446, 72] width 20 height 5
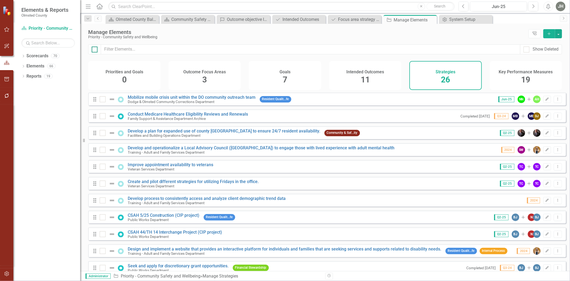
click at [93, 49] on input "checkbox" at bounding box center [93, 48] width 3 height 3
checkbox input "true"
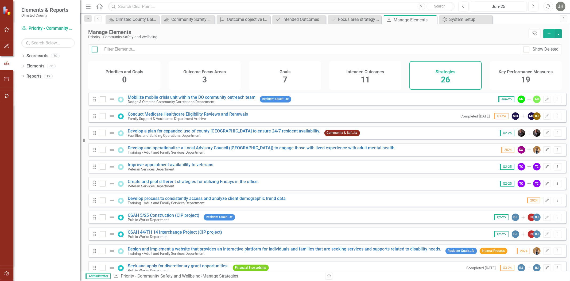
checkbox input "true"
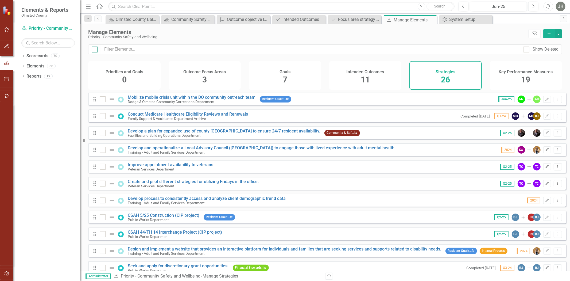
checkbox input "true"
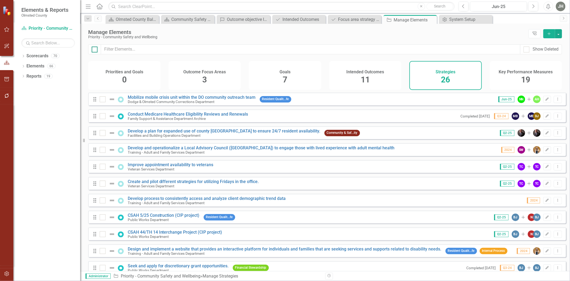
checkbox input "true"
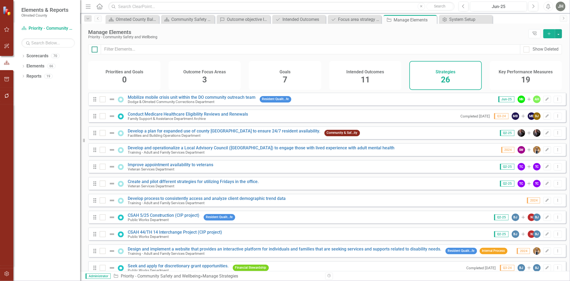
checkbox input "true"
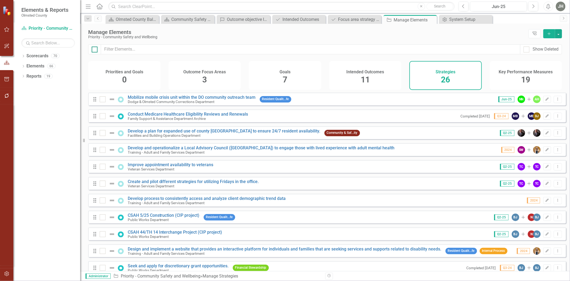
checkbox input "true"
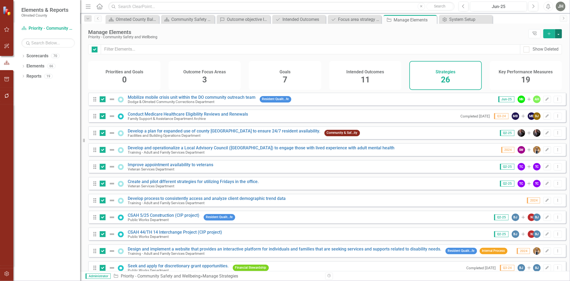
click at [561, 31] on button "button" at bounding box center [558, 33] width 7 height 9
click at [546, 72] on link "Trash Delete Multiple" at bounding box center [541, 73] width 42 height 10
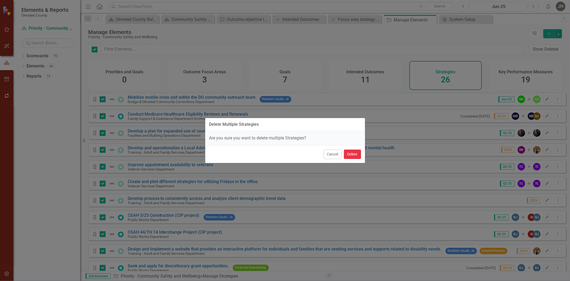
click at [351, 153] on button "Delete" at bounding box center [352, 153] width 17 height 9
checkbox input "false"
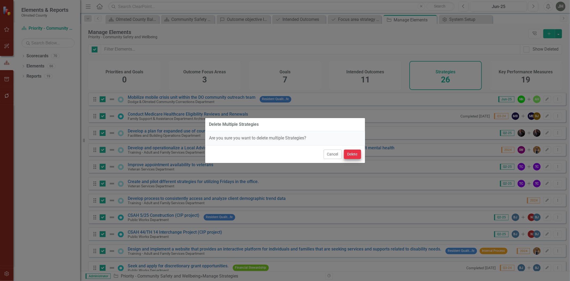
checkbox input "false"
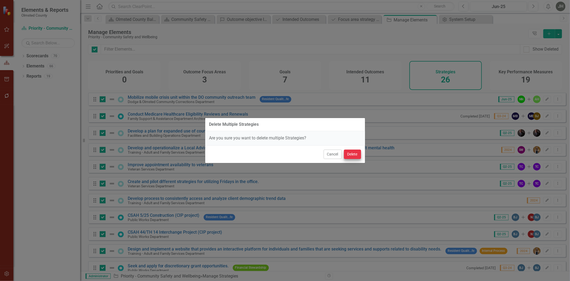
checkbox input "false"
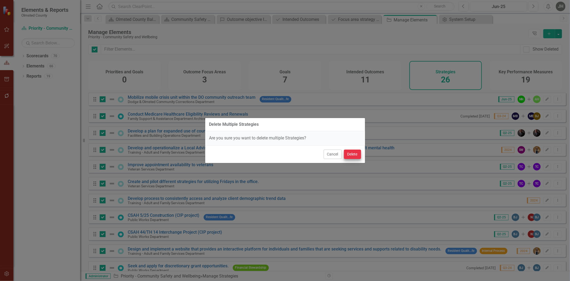
checkbox input "false"
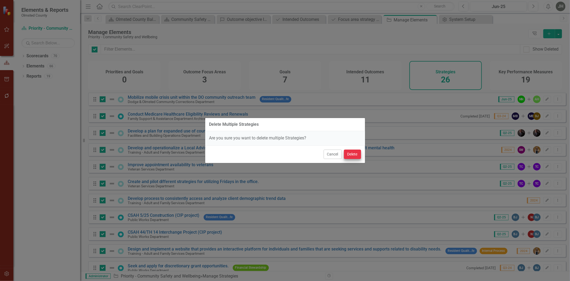
checkbox input "false"
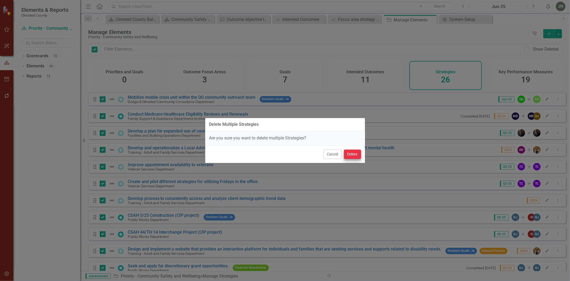
checkbox input "false"
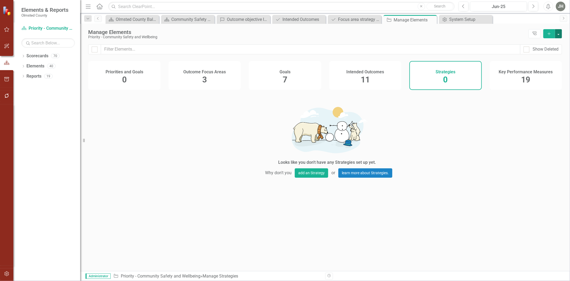
click at [559, 33] on button "button" at bounding box center [558, 33] width 7 height 9
click at [365, 75] on div "11" at bounding box center [365, 79] width 9 height 11
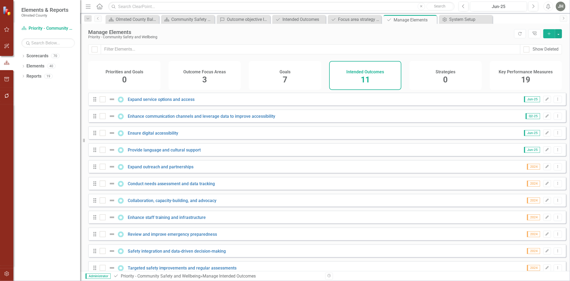
click at [288, 74] on h4 "Goals" at bounding box center [285, 72] width 11 height 5
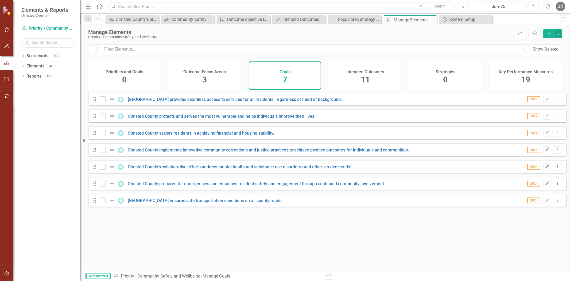
click at [524, 76] on span "19" at bounding box center [526, 79] width 9 height 9
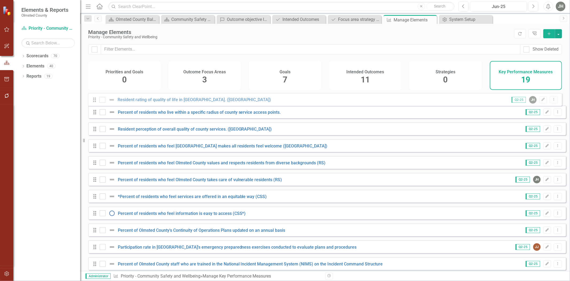
drag, startPoint x: 94, startPoint y: 251, endPoint x: 94, endPoint y: 101, distance: 150.0
click at [94, 101] on div "Drag Percent of residents who live within a specific radius of county service a…" at bounding box center [327, 251] width 478 height 316
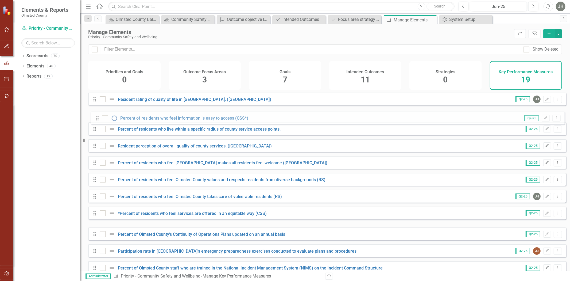
drag, startPoint x: 95, startPoint y: 155, endPoint x: 98, endPoint y: 119, distance: 35.4
click at [98, 119] on div "Drag Resident rating of quality of life in Olmsted County. (RS) Q2-25 JH Edit D…" at bounding box center [327, 251] width 478 height 316
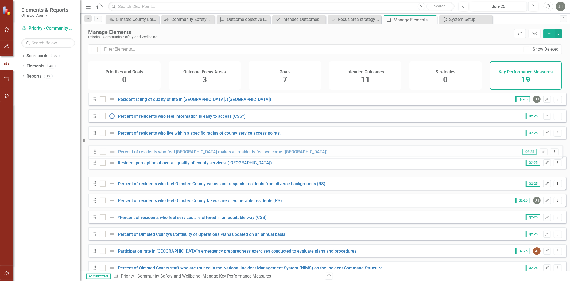
drag, startPoint x: 95, startPoint y: 173, endPoint x: 95, endPoint y: 153, distance: 19.5
click at [95, 153] on div "Drag Resident rating of quality of life in Olmsted County. (RS) Q2-25 JH Edit D…" at bounding box center [327, 251] width 478 height 316
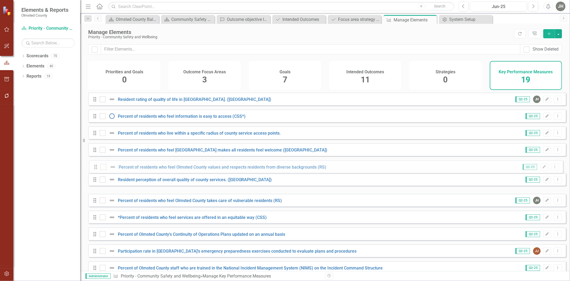
drag, startPoint x: 97, startPoint y: 189, endPoint x: 98, endPoint y: 168, distance: 21.1
click at [98, 168] on div "Drag Resident rating of quality of life in Olmsted County. (RS) Q2-25 JH Edit D…" at bounding box center [327, 251] width 478 height 316
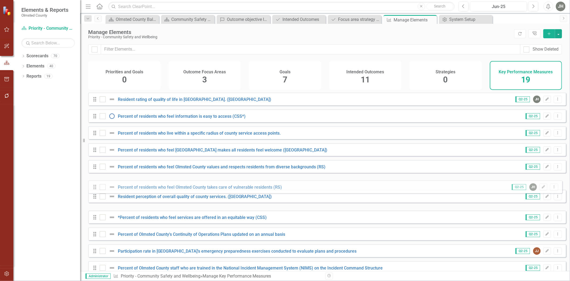
drag, startPoint x: 95, startPoint y: 205, endPoint x: 95, endPoint y: 187, distance: 17.9
click at [95, 187] on div "Drag Resident rating of quality of life in Olmsted County. (RS) Q2-25 JH Edit D…" at bounding box center [327, 251] width 478 height 316
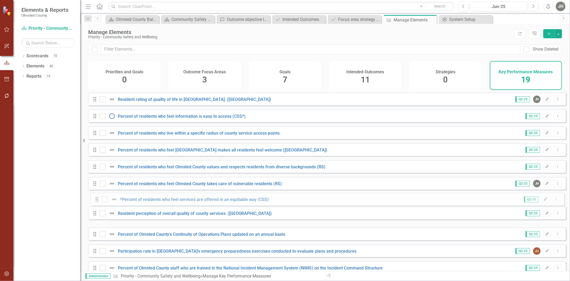
drag, startPoint x: 95, startPoint y: 224, endPoint x: 97, endPoint y: 201, distance: 22.6
click at [97, 201] on div "Drag Resident rating of quality of life in Olmsted County. (RS) Q2-25 JH Edit D…" at bounding box center [327, 251] width 478 height 316
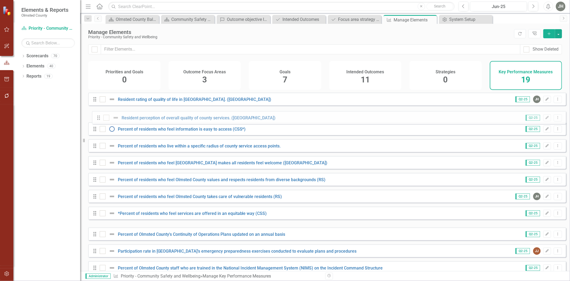
drag, startPoint x: 95, startPoint y: 222, endPoint x: 99, endPoint y: 118, distance: 104.1
click at [99, 118] on div "Drag Resident rating of quality of life in Olmsted County. (RS) Q2-25 JH Edit D…" at bounding box center [327, 251] width 478 height 316
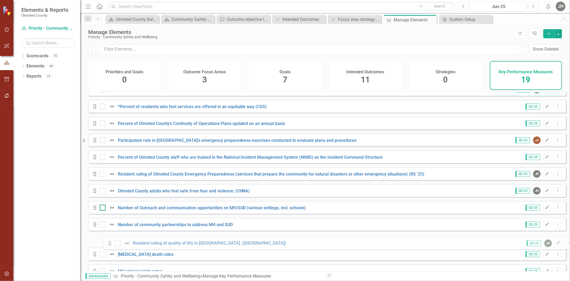
scroll to position [99, 0]
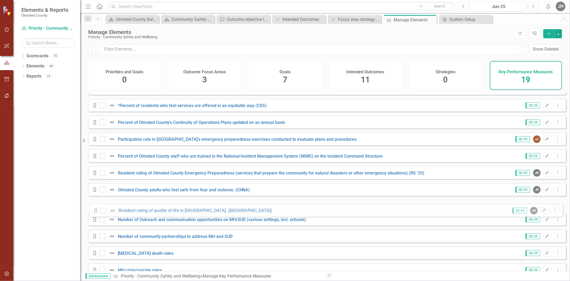
drag, startPoint x: 96, startPoint y: 103, endPoint x: 93, endPoint y: 205, distance: 102.2
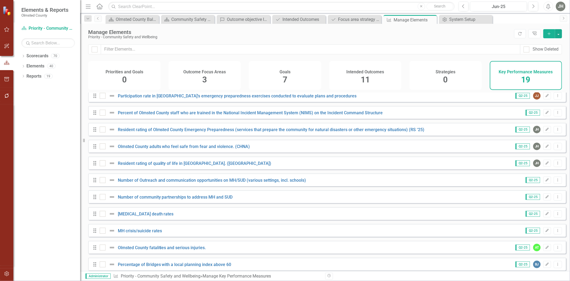
scroll to position [148, 0]
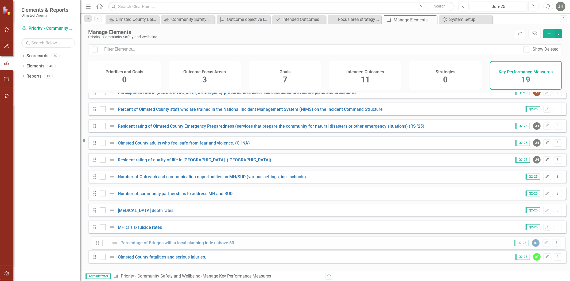
drag, startPoint x: 95, startPoint y: 259, endPoint x: 98, endPoint y: 242, distance: 16.8
click at [98, 242] on div "Drag Resident perception of overall quality of county services. (RS) Q2-25 Edit…" at bounding box center [327, 109] width 478 height 316
click at [358, 74] on h4 "Intended Outcomes" at bounding box center [366, 72] width 38 height 5
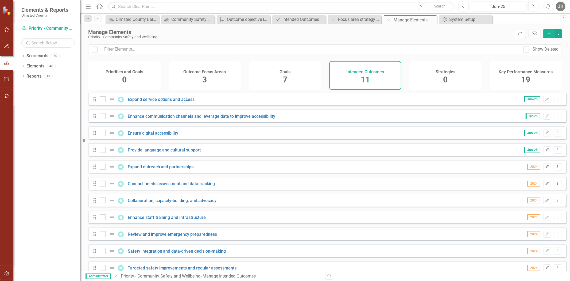
drag, startPoint x: 283, startPoint y: 76, endPoint x: 562, endPoint y: 145, distance: 287.6
click at [283, 76] on span "7" at bounding box center [285, 79] width 5 height 9
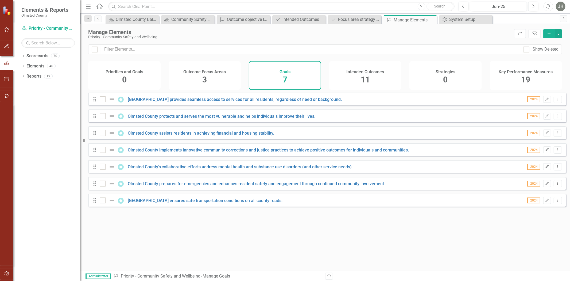
click at [361, 75] on span "11" at bounding box center [365, 79] width 9 height 9
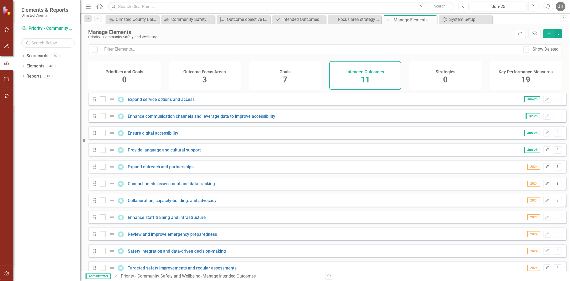
click at [285, 75] on div "7" at bounding box center [285, 79] width 5 height 11
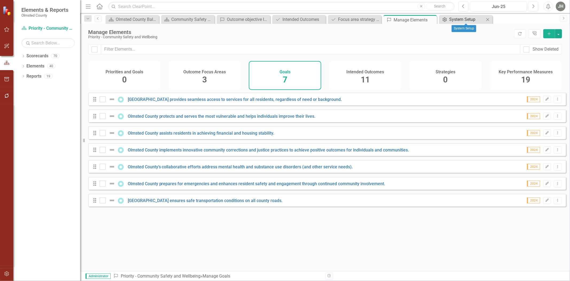
click at [460, 17] on div "System Setup" at bounding box center [466, 19] width 35 height 7
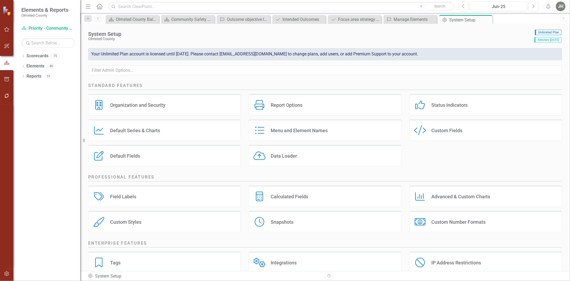
click at [305, 132] on div "Menu and Element Names" at bounding box center [299, 130] width 57 height 6
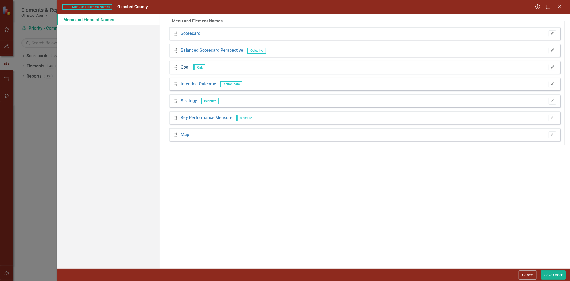
click at [184, 66] on link "Goal" at bounding box center [185, 67] width 9 height 6
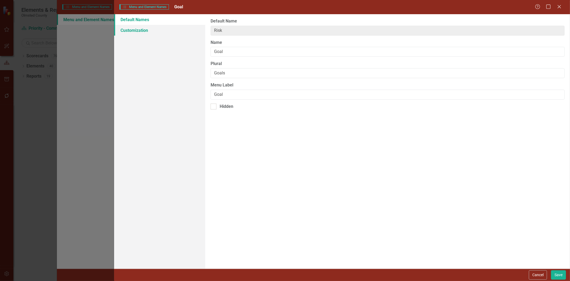
click at [144, 31] on link "Customization" at bounding box center [159, 30] width 91 height 11
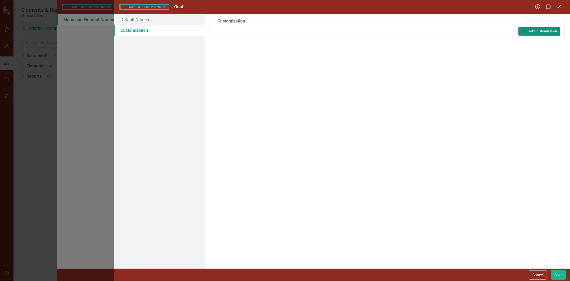
click at [544, 32] on button "Add Add Customization" at bounding box center [540, 31] width 42 height 9
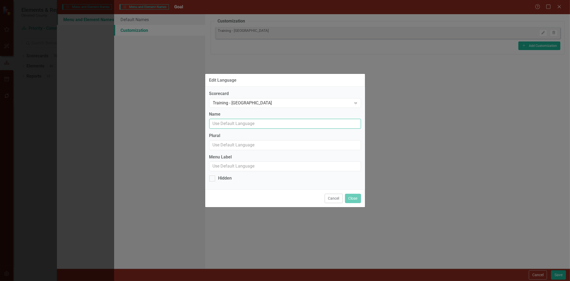
click at [248, 123] on input "Name" at bounding box center [285, 124] width 152 height 10
type input "Intended Outcome"
type input "Intended Outcomes"
type input "Intended Outcome"
click at [352, 199] on button "Close" at bounding box center [353, 198] width 16 height 9
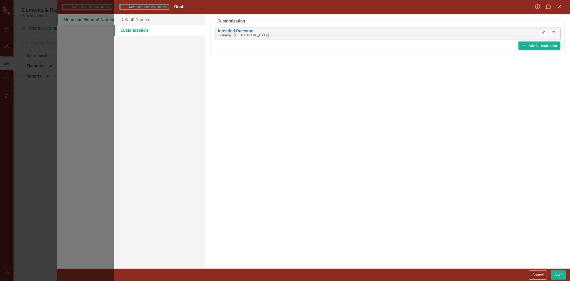
click at [543, 33] on icon "Edit" at bounding box center [543, 32] width 4 height 3
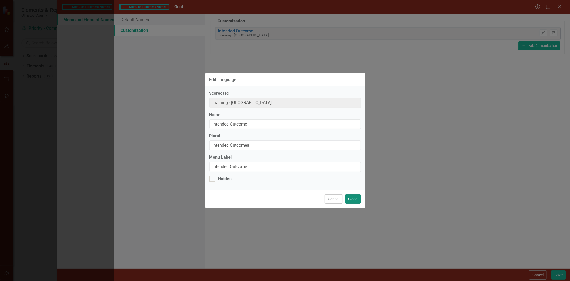
click at [349, 201] on button "Close" at bounding box center [353, 198] width 16 height 9
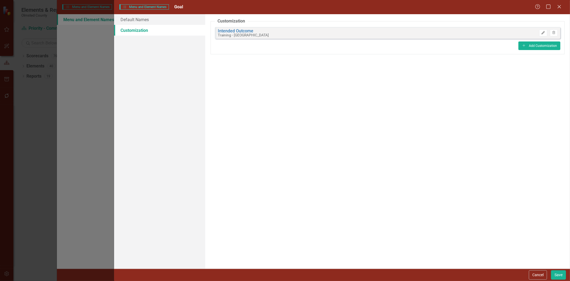
click at [543, 32] on icon "button" at bounding box center [543, 32] width 3 height 3
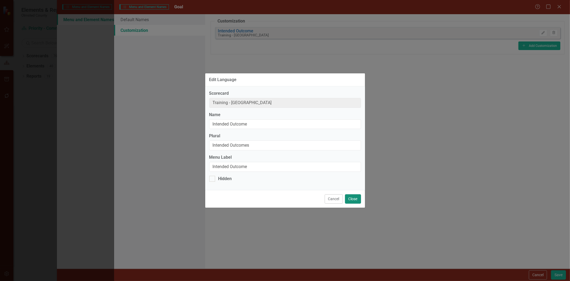
click at [353, 202] on button "Close" at bounding box center [353, 198] width 16 height 9
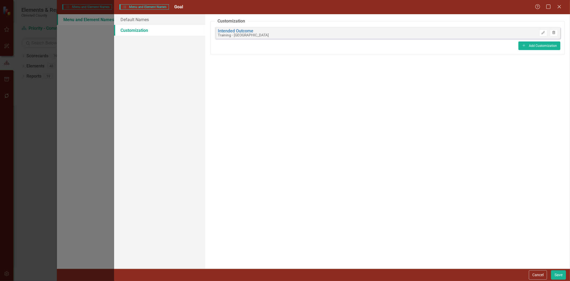
click at [553, 32] on icon "button" at bounding box center [554, 32] width 3 height 3
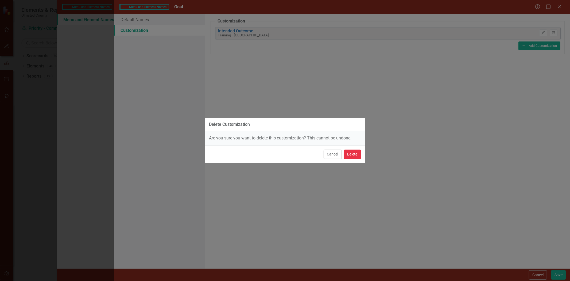
click at [350, 153] on button "Delete" at bounding box center [352, 153] width 17 height 9
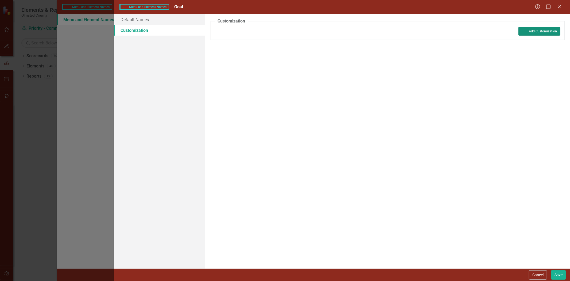
click at [541, 32] on button "Add Add Customization" at bounding box center [540, 31] width 42 height 9
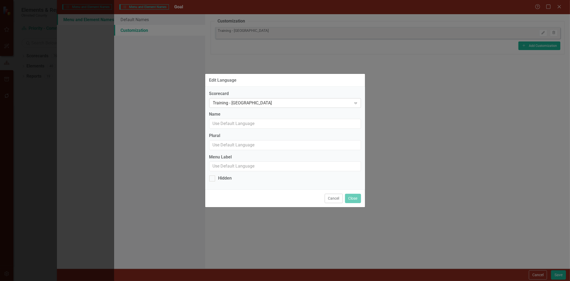
click at [355, 99] on div "Expand" at bounding box center [356, 103] width 10 height 9
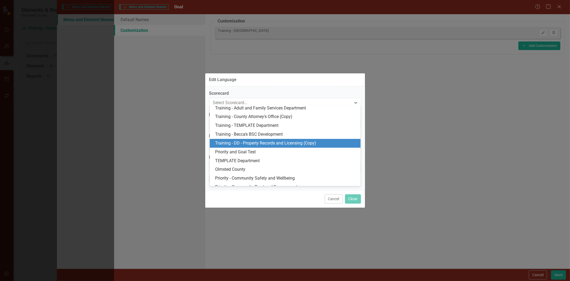
scroll to position [39, 0]
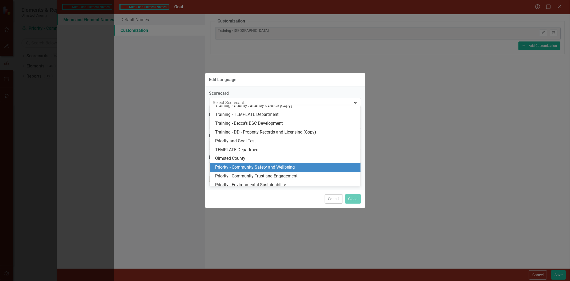
click at [280, 166] on div "Priority - Community Safety and Wellbeing" at bounding box center [286, 167] width 142 height 6
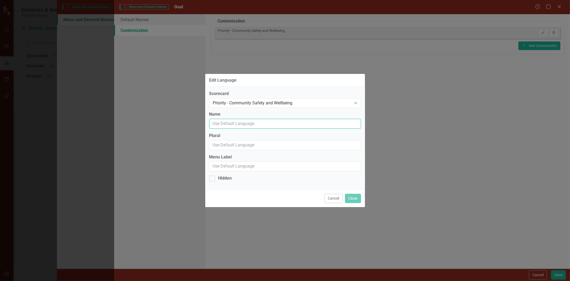
click at [236, 122] on input "Name" at bounding box center [285, 124] width 152 height 10
type input "Intended Outcome"
type input "Intended Outcomes"
type input "Intended Outcome"
click at [349, 199] on button "Close" at bounding box center [353, 198] width 16 height 9
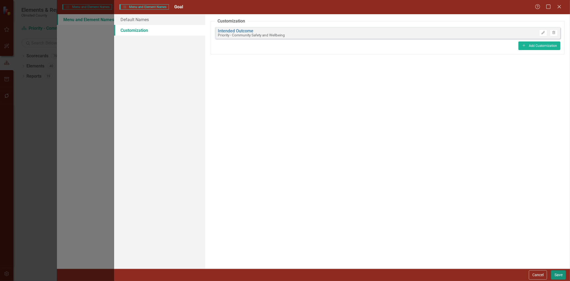
click at [556, 274] on button "Save" at bounding box center [558, 274] width 15 height 9
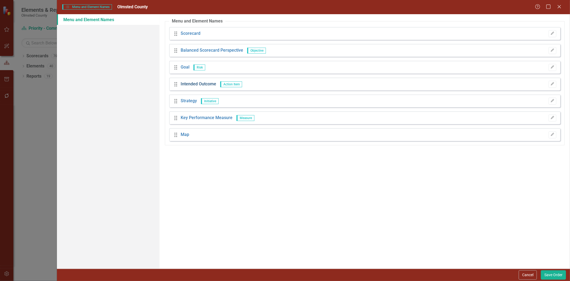
click at [191, 83] on link "Intended Outcome" at bounding box center [199, 84] width 36 height 6
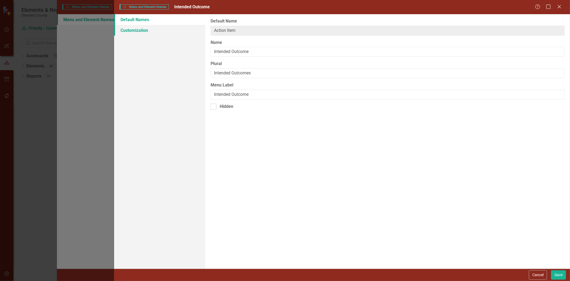
click at [138, 30] on link "Customization" at bounding box center [159, 30] width 91 height 11
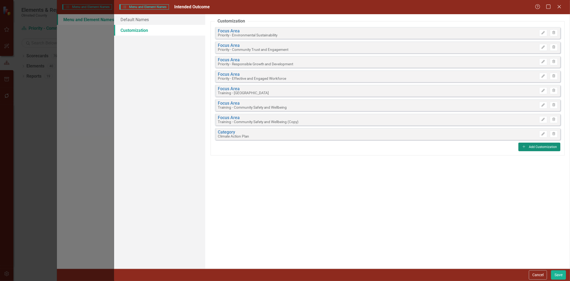
click at [544, 147] on button "Add Add Customization" at bounding box center [540, 147] width 42 height 9
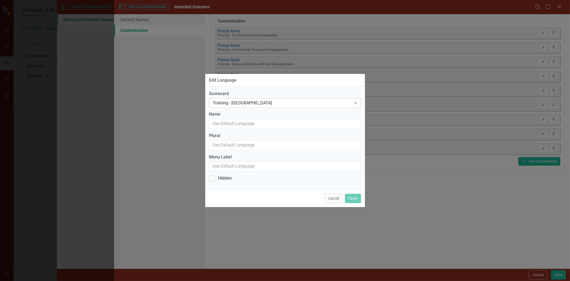
click at [352, 99] on div "Expand" at bounding box center [356, 103] width 10 height 9
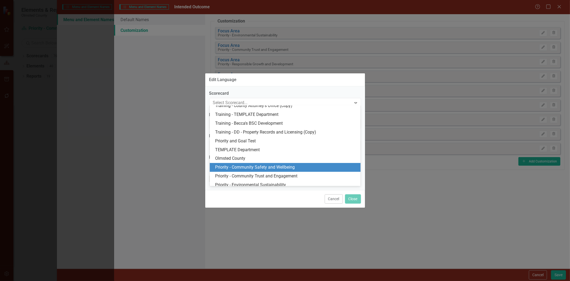
click at [273, 165] on div "Priority - Community Safety and Wellbeing" at bounding box center [286, 167] width 142 height 6
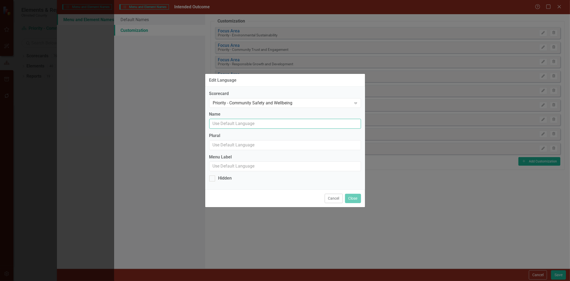
click at [249, 122] on input "Name" at bounding box center [285, 124] width 152 height 10
type input "Focus Area"
click at [349, 199] on button "Close" at bounding box center [353, 198] width 16 height 9
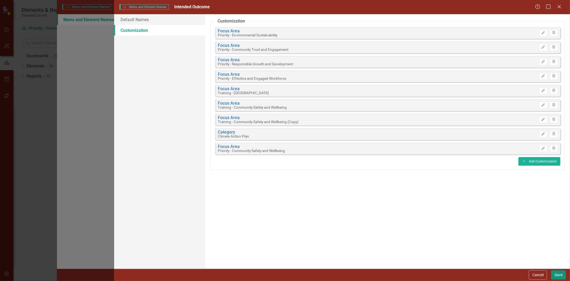
click at [555, 273] on button "Save" at bounding box center [558, 274] width 15 height 9
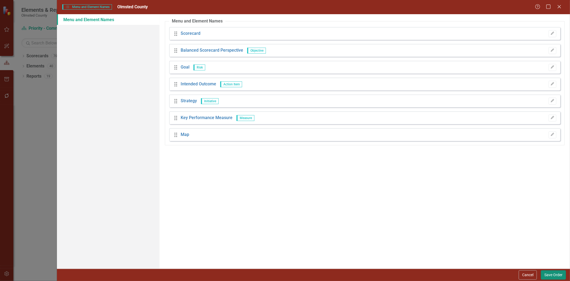
click at [554, 277] on button "Save Order" at bounding box center [553, 274] width 25 height 9
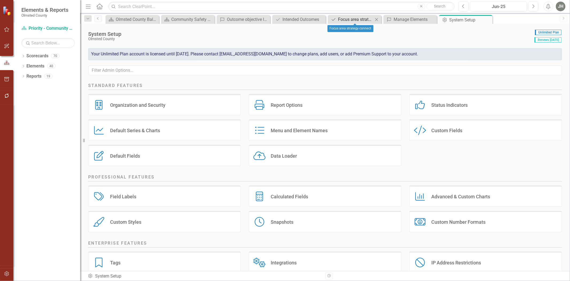
click at [358, 19] on div "Focus area strategy connect" at bounding box center [355, 19] width 35 height 7
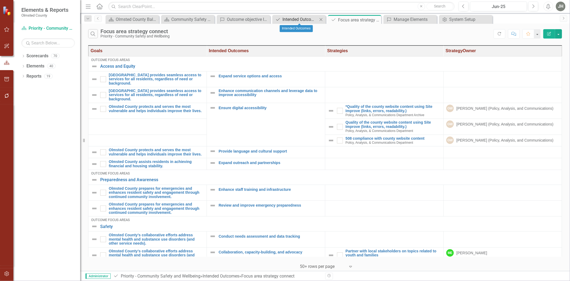
click at [304, 17] on div "Intended Outcomes" at bounding box center [300, 19] width 35 height 7
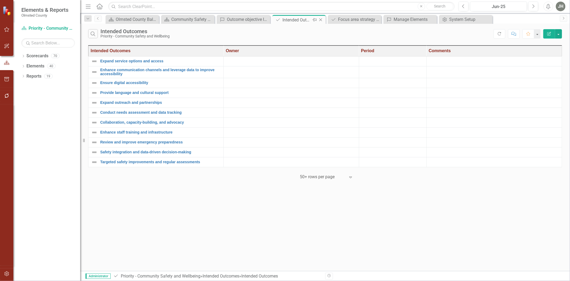
click at [323, 18] on icon "Close" at bounding box center [320, 20] width 5 height 4
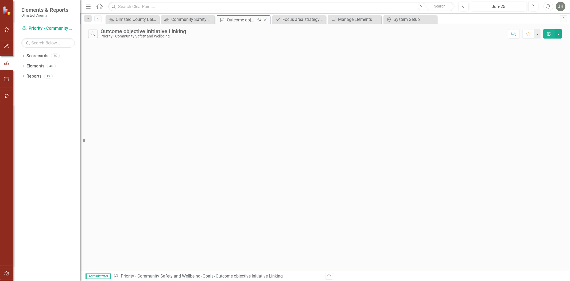
click at [244, 18] on div "Outcome objective Initiative Linking" at bounding box center [241, 20] width 29 height 7
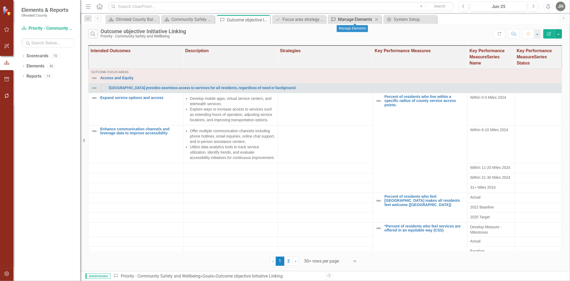
click at [356, 18] on div "Manage Elements" at bounding box center [355, 19] width 35 height 7
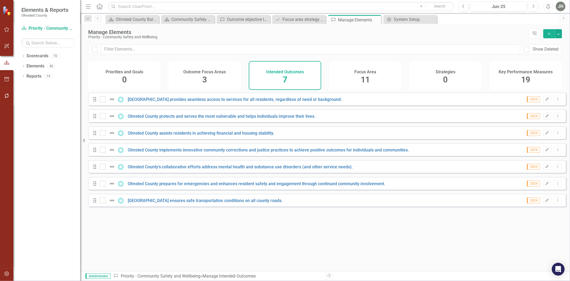
click at [205, 76] on span "3" at bounding box center [204, 79] width 5 height 9
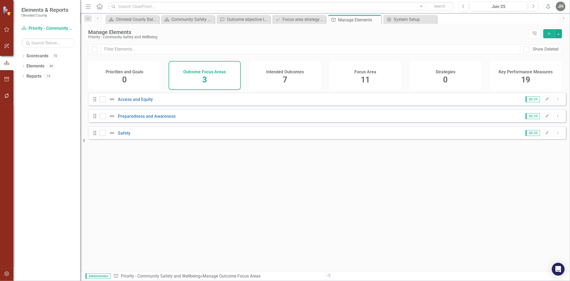
click at [285, 74] on h4 "Intended Outcomes" at bounding box center [285, 72] width 38 height 5
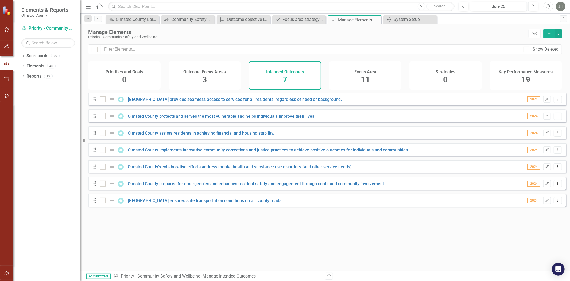
click at [203, 74] on h4 "Outcome Focus Areas" at bounding box center [204, 72] width 43 height 5
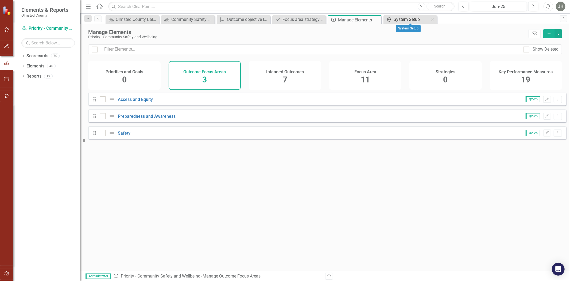
click at [409, 19] on div "System Setup" at bounding box center [411, 19] width 35 height 7
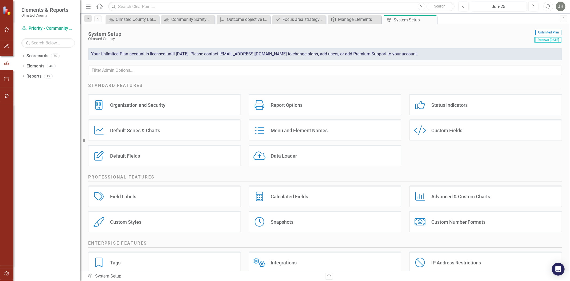
click at [297, 133] on div "Menu and Element Names" at bounding box center [299, 130] width 57 height 6
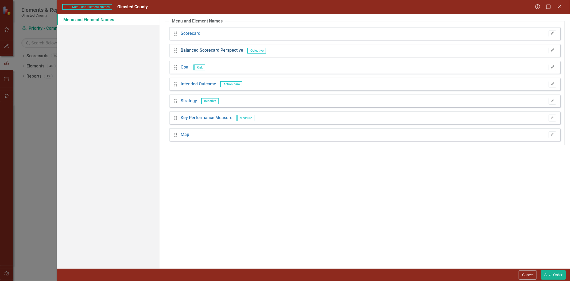
click at [195, 49] on link "Balanced Scorecard Perspective" at bounding box center [212, 50] width 63 height 6
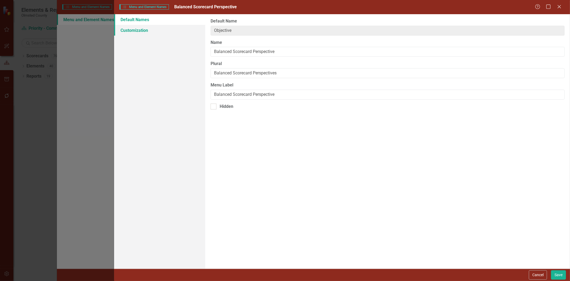
click at [141, 30] on link "Customization" at bounding box center [159, 30] width 91 height 11
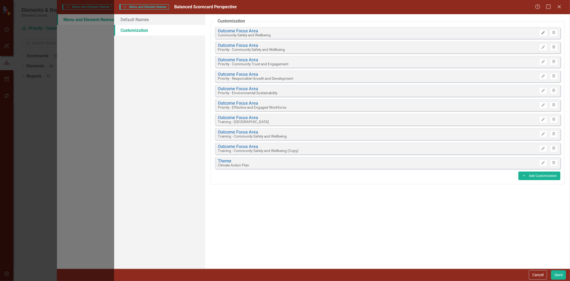
click at [542, 33] on icon "button" at bounding box center [543, 32] width 3 height 3
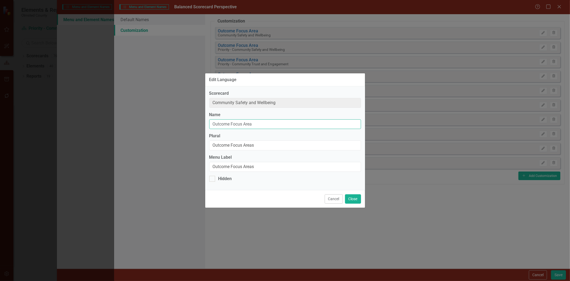
drag, startPoint x: 263, startPoint y: 124, endPoint x: 189, endPoint y: 124, distance: 74.1
click at [189, 124] on div "Edit Language Scorecard Community Safety and Wellbeing Name Outcome Focus Area …" at bounding box center [285, 140] width 570 height 281
drag, startPoint x: 261, startPoint y: 122, endPoint x: 186, endPoint y: 122, distance: 75.1
click at [186, 122] on div "Edit Language Scorecard Community Safety and Wellbeing Name Priority & Goal Cat…" at bounding box center [285, 140] width 570 height 281
type input "Priority & Goal Category"
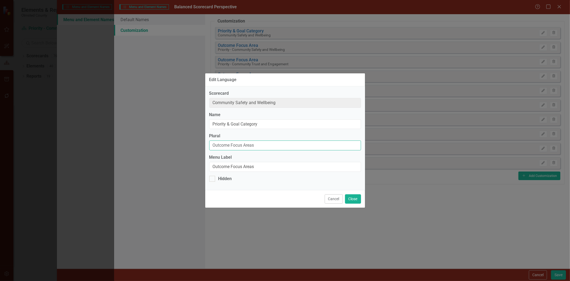
drag, startPoint x: 258, startPoint y: 143, endPoint x: 169, endPoint y: 143, distance: 89.3
click at [169, 143] on div "Edit Language Scorecard Community Safety and Wellbeing Name Priority & Goal Cat…" at bounding box center [285, 140] width 570 height 281
paste input "Priority & Goal Category"
type input "Priority & Goal Category"
drag, startPoint x: 259, startPoint y: 166, endPoint x: 201, endPoint y: 168, distance: 58.6
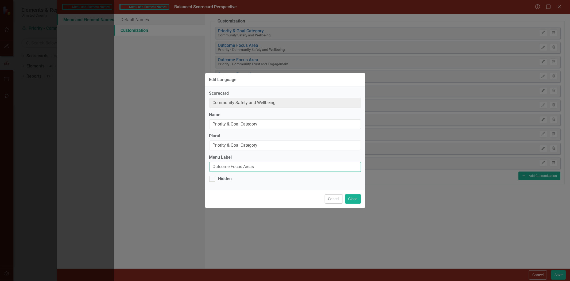
click at [201, 168] on div "Edit Language Scorecard Community Safety and Wellbeing Name Priority & Goal Cat…" at bounding box center [285, 140] width 570 height 281
paste input "Priority & Goal Category"
type input "Priority & Goal Category"
click at [260, 144] on input "Priority & Goal Category" at bounding box center [285, 145] width 152 height 10
type input "Priority & Goal Categories"
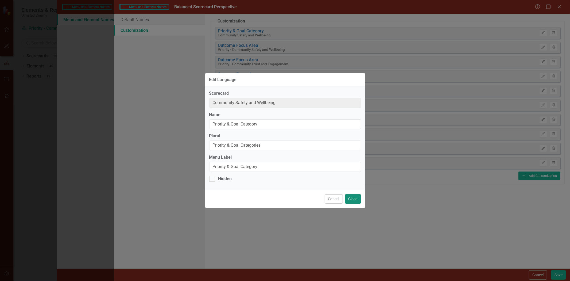
click at [349, 201] on button "Close" at bounding box center [353, 198] width 16 height 9
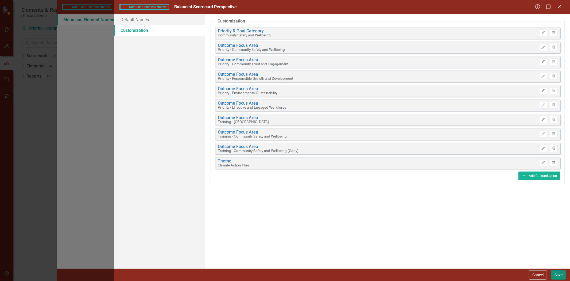
click at [556, 274] on button "Save" at bounding box center [558, 274] width 15 height 9
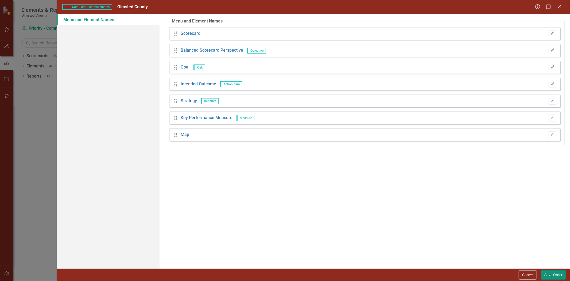
click at [549, 274] on button "Save Order" at bounding box center [553, 274] width 25 height 9
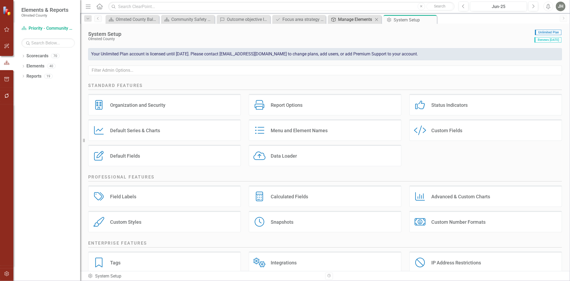
click at [354, 18] on div "Manage Elements" at bounding box center [355, 19] width 35 height 7
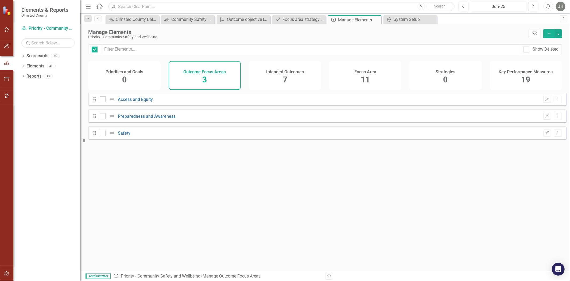
checkbox input "false"
click at [407, 19] on div "System Setup" at bounding box center [411, 19] width 35 height 7
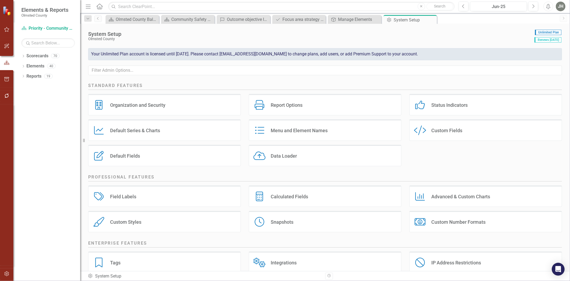
click at [290, 133] on div "Menu and Element Names" at bounding box center [299, 130] width 57 height 6
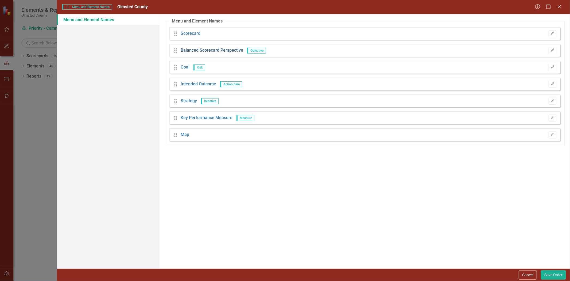
click at [193, 48] on link "Balanced Scorecard Perspective" at bounding box center [212, 50] width 63 height 6
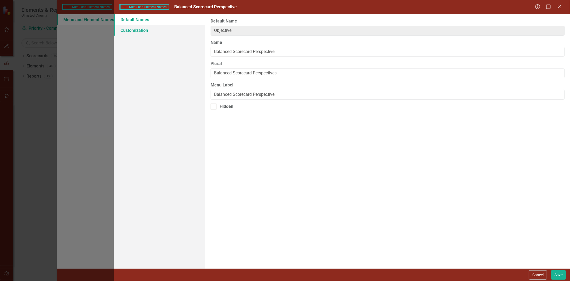
click at [143, 31] on link "Customization" at bounding box center [159, 30] width 91 height 11
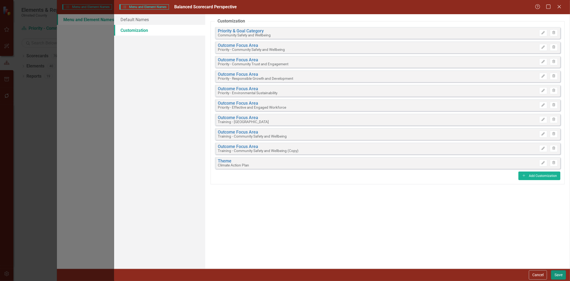
click at [558, 274] on button "Save" at bounding box center [558, 274] width 15 height 9
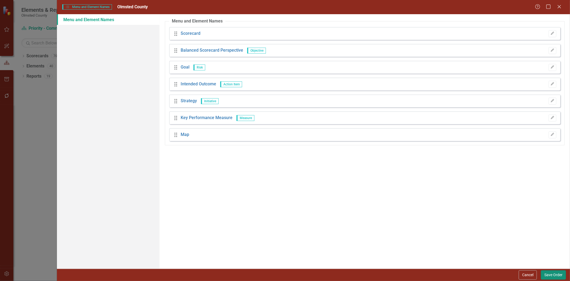
click at [552, 275] on button "Save Order" at bounding box center [553, 274] width 25 height 9
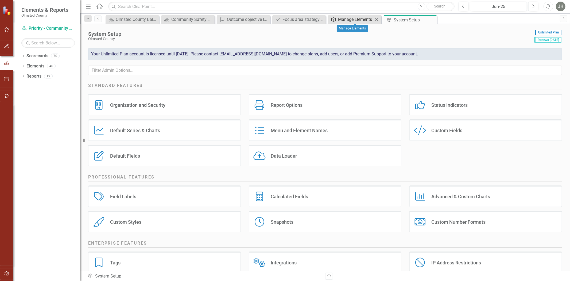
click at [349, 19] on div "Manage Elements" at bounding box center [355, 19] width 35 height 7
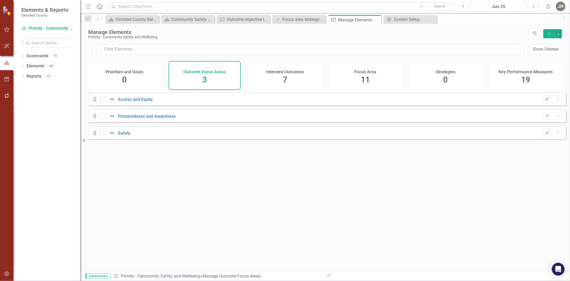
checkbox input "false"
click at [407, 20] on div "System Setup" at bounding box center [411, 19] width 35 height 7
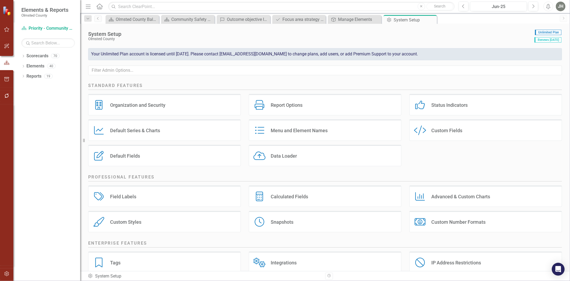
click at [300, 133] on div "Menu and Element Names" at bounding box center [299, 130] width 57 height 6
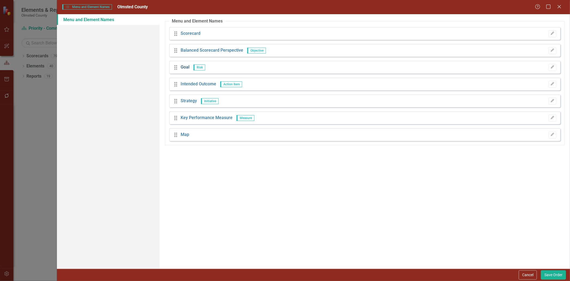
click at [184, 64] on link "Goal" at bounding box center [185, 67] width 9 height 6
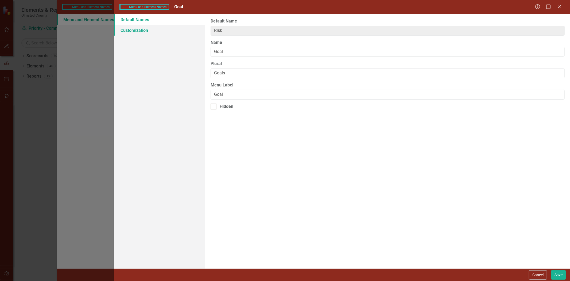
click at [145, 30] on link "Customization" at bounding box center [159, 30] width 91 height 11
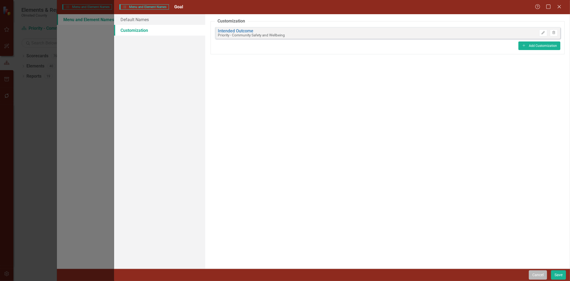
click at [532, 272] on button "Cancel" at bounding box center [538, 274] width 18 height 9
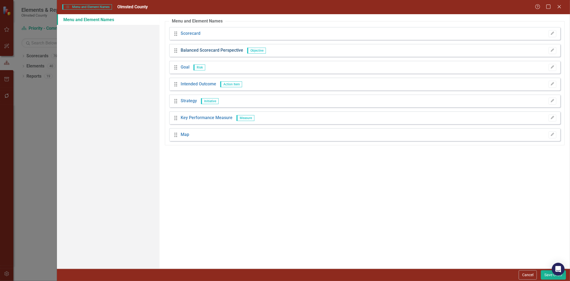
click at [208, 50] on link "Balanced Scorecard Perspective" at bounding box center [212, 50] width 63 height 6
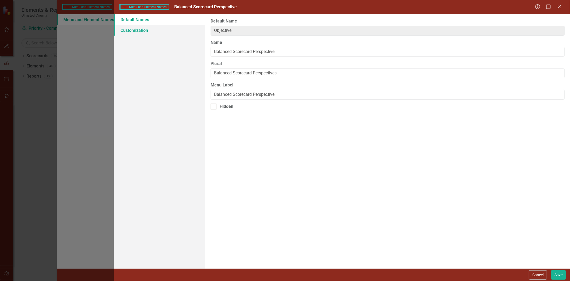
click at [141, 31] on link "Customization" at bounding box center [159, 30] width 91 height 11
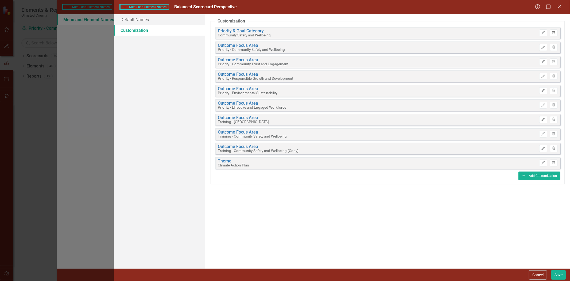
click at [556, 32] on icon "Trash" at bounding box center [554, 32] width 4 height 3
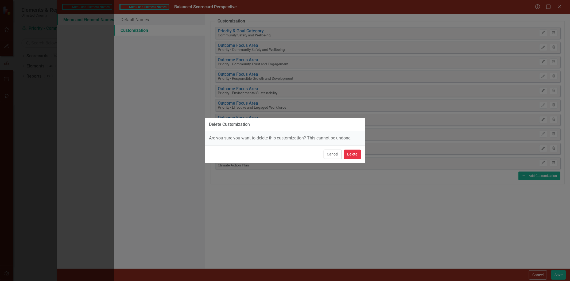
click at [351, 150] on button "Delete" at bounding box center [352, 153] width 17 height 9
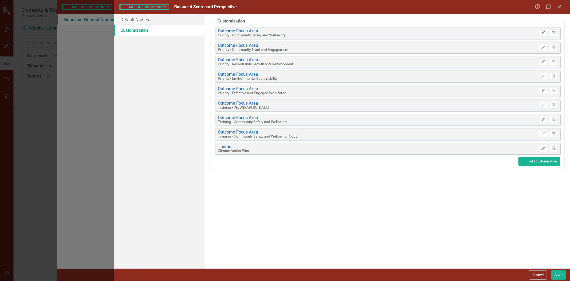
click at [542, 33] on icon "button" at bounding box center [543, 32] width 3 height 3
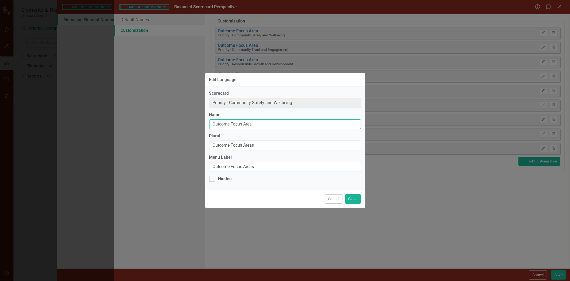
drag, startPoint x: 258, startPoint y: 122, endPoint x: 252, endPoint y: 135, distance: 13.9
click at [218, 131] on div "Scorecard Priority - Community Safety and Wellbeing Name Outcome Focus Area Plu…" at bounding box center [285, 137] width 160 height 103
type input "O"
drag, startPoint x: 196, startPoint y: 124, endPoint x: 189, endPoint y: 122, distance: 7.5
click at [191, 124] on div "Edit Language Scorecard Priority - Community Safety and Wellbeing Name Priority…" at bounding box center [285, 140] width 570 height 281
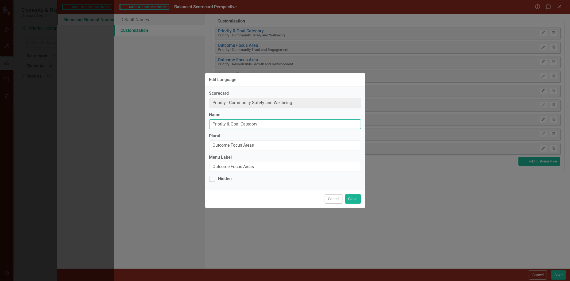
type input "Priority & Goal Category"
drag, startPoint x: 264, startPoint y: 145, endPoint x: 140, endPoint y: 144, distance: 123.8
click at [140, 144] on div "Edit Language Scorecard Priority - Community Safety and Wellbeing Name Priority…" at bounding box center [285, 140] width 570 height 281
paste input "Priority & Goal Category"
type input "Priority & Goal Category"
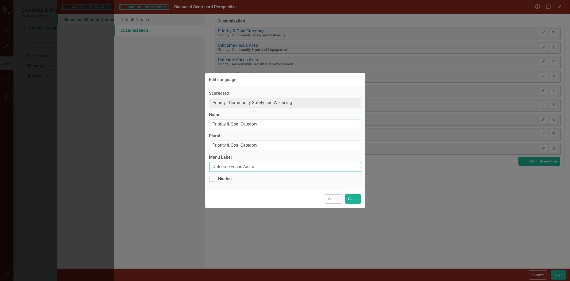
drag, startPoint x: 261, startPoint y: 167, endPoint x: 155, endPoint y: 166, distance: 106.9
click at [155, 166] on div "Edit Language Scorecard Priority - Community Safety and Wellbeing Name Priority…" at bounding box center [285, 140] width 570 height 281
paste input "Priority & Goal Category"
type input "Priority & Goal Category"
click at [259, 146] on input "Priority & Goal Category" at bounding box center [285, 145] width 152 height 10
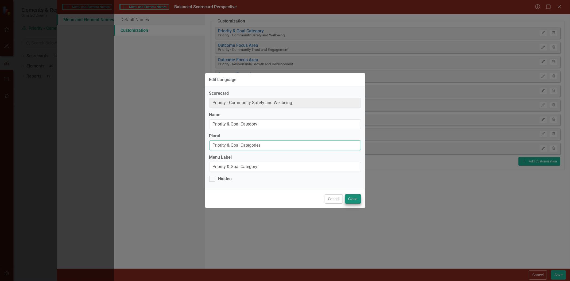
type input "Priority & Goal Categories"
click at [352, 202] on button "Close" at bounding box center [353, 198] width 16 height 9
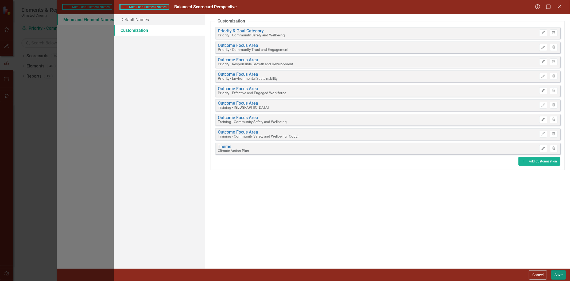
click at [560, 274] on button "Save" at bounding box center [558, 274] width 15 height 9
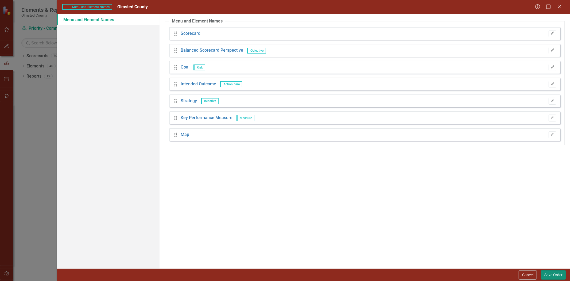
click at [551, 273] on button "Save Order" at bounding box center [553, 274] width 25 height 9
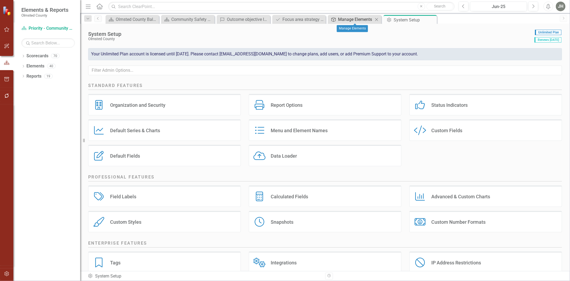
click at [349, 17] on div "Manage Elements" at bounding box center [355, 19] width 35 height 7
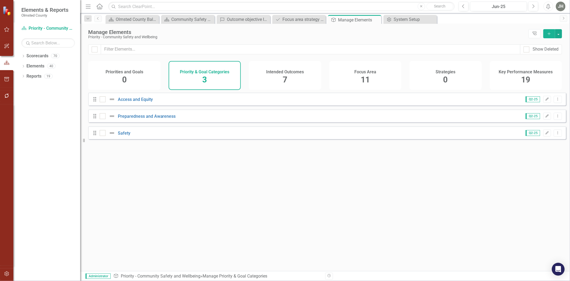
click at [284, 74] on h4 "Intended Outcomes" at bounding box center [285, 72] width 38 height 5
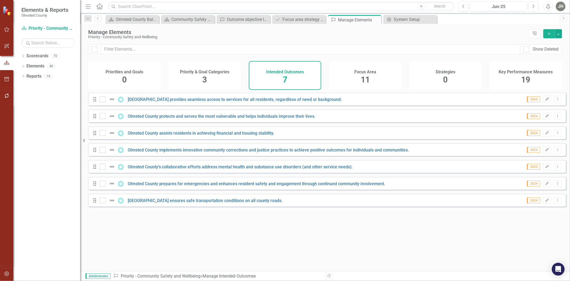
click at [367, 75] on span "11" at bounding box center [365, 79] width 9 height 9
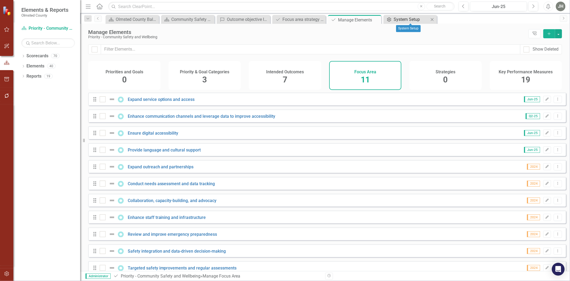
click at [411, 19] on div "System Setup" at bounding box center [411, 19] width 35 height 7
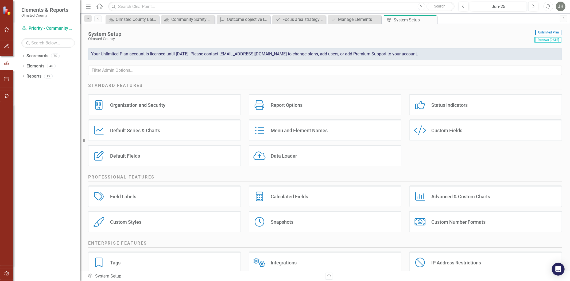
click at [315, 130] on div "Menu and Element Names" at bounding box center [299, 130] width 57 height 6
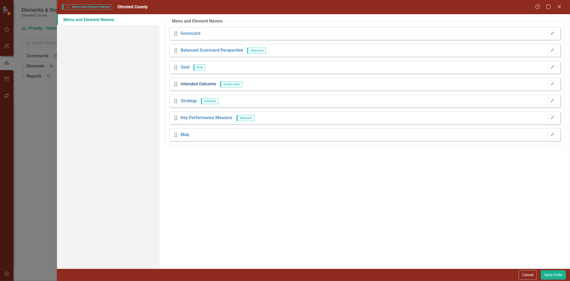
click at [190, 82] on link "Intended Outcome" at bounding box center [199, 84] width 36 height 6
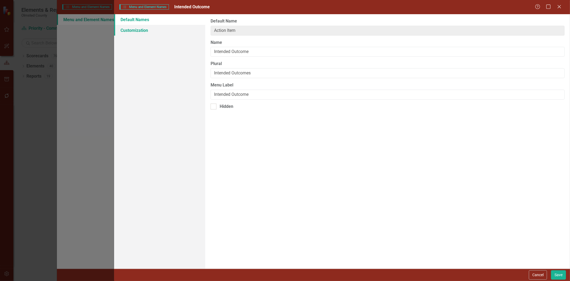
click at [138, 33] on link "Customization" at bounding box center [159, 30] width 91 height 11
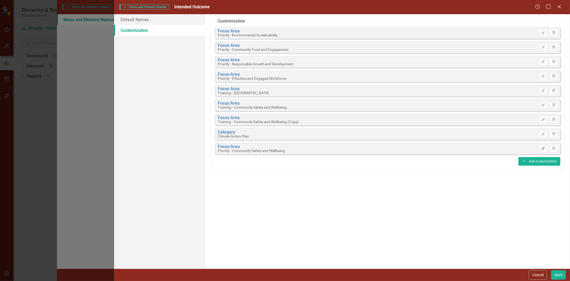
click at [544, 147] on icon "Edit" at bounding box center [543, 148] width 4 height 3
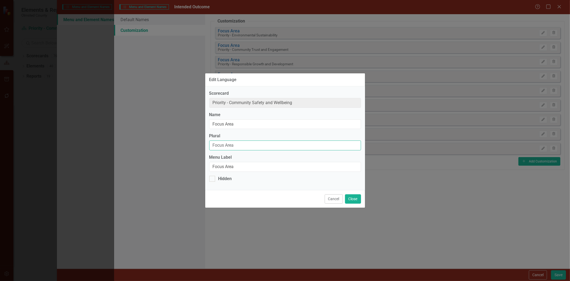
click at [237, 144] on input "Focus Area" at bounding box center [285, 145] width 152 height 10
type input "Focus Areas"
click at [349, 200] on button "Close" at bounding box center [353, 198] width 16 height 9
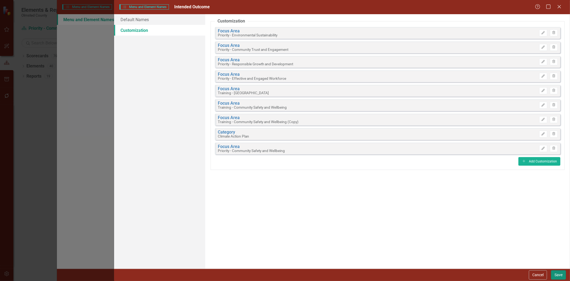
click at [560, 276] on button "Save" at bounding box center [558, 274] width 15 height 9
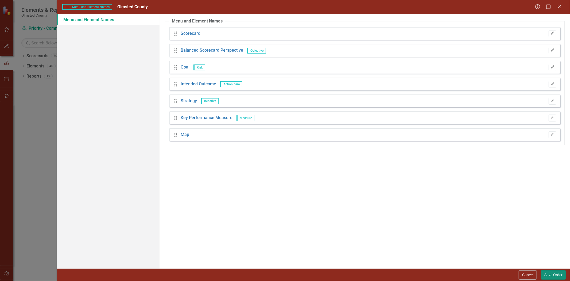
click at [554, 273] on button "Save Order" at bounding box center [553, 274] width 25 height 9
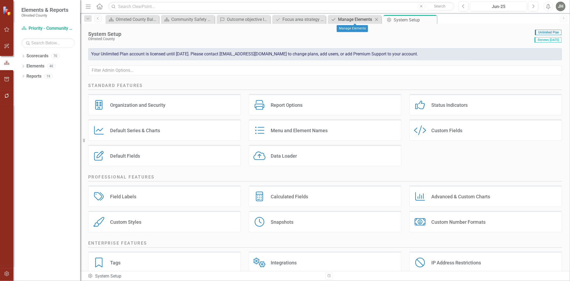
click at [358, 18] on div "Manage Elements" at bounding box center [355, 19] width 35 height 7
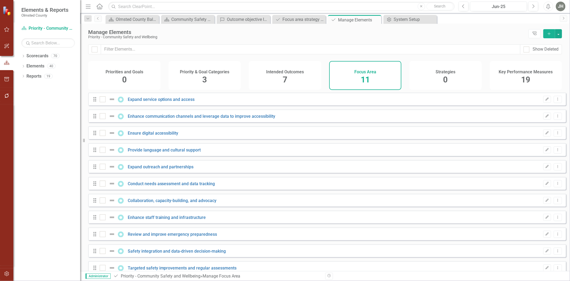
checkbox input "false"
click at [290, 73] on h4 "Intended Outcomes" at bounding box center [285, 72] width 38 height 5
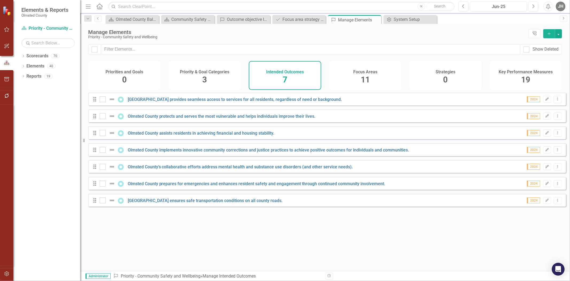
click at [368, 78] on span "11" at bounding box center [365, 79] width 9 height 9
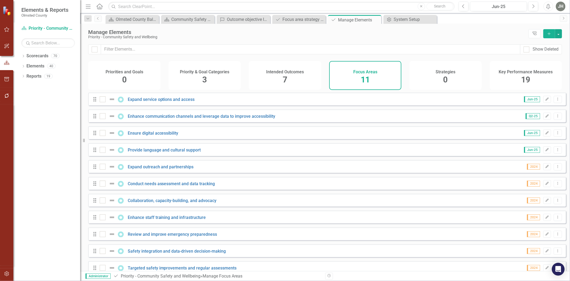
click at [287, 71] on h4 "Intended Outcomes" at bounding box center [285, 72] width 38 height 5
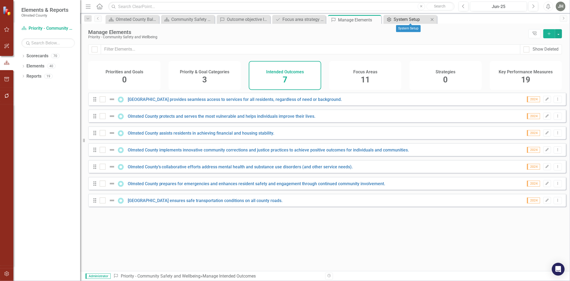
click at [413, 20] on div "System Setup" at bounding box center [411, 19] width 35 height 7
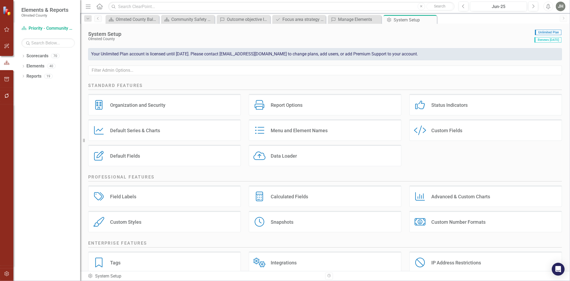
click at [300, 132] on div "Menu and Element Names" at bounding box center [299, 130] width 57 height 6
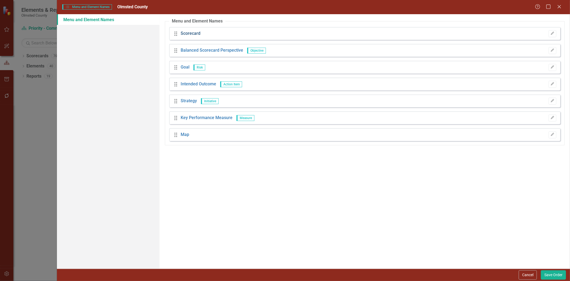
click at [194, 35] on link "Scorecard" at bounding box center [191, 33] width 20 height 6
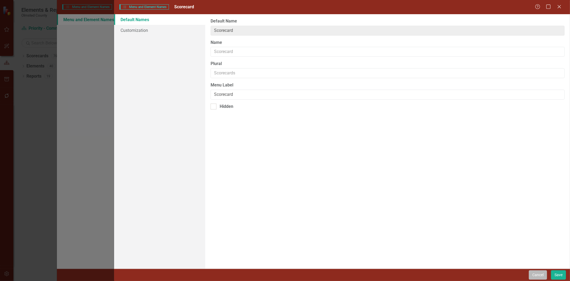
click at [538, 273] on button "Cancel" at bounding box center [538, 274] width 18 height 9
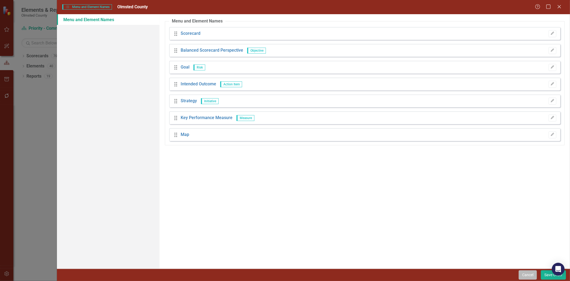
click at [528, 276] on button "Cancel" at bounding box center [528, 274] width 18 height 9
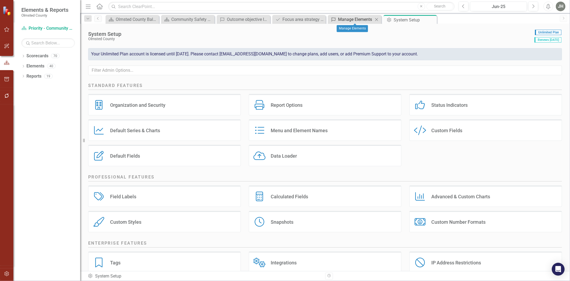
click at [359, 18] on div "Manage Elements" at bounding box center [355, 19] width 35 height 7
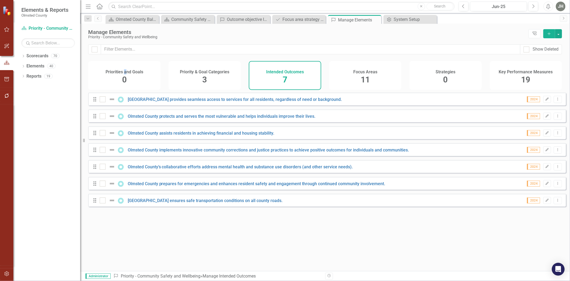
click at [125, 74] on h4 "Priorities and Goals" at bounding box center [125, 72] width 38 height 5
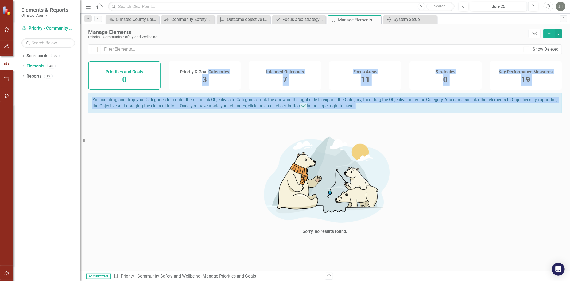
drag, startPoint x: 209, startPoint y: 76, endPoint x: 180, endPoint y: 116, distance: 49.4
click at [176, 168] on div "Show Deleted Priorities and Goals 0 Priority & Goal Categories 3 Intended Outco…" at bounding box center [325, 157] width 490 height 226
click at [197, 145] on div "Sorry, no results found." at bounding box center [325, 184] width 474 height 130
drag, startPoint x: 463, startPoint y: 145, endPoint x: 455, endPoint y: 128, distance: 19.3
click at [464, 145] on div "Sorry, no results found." at bounding box center [325, 184] width 474 height 130
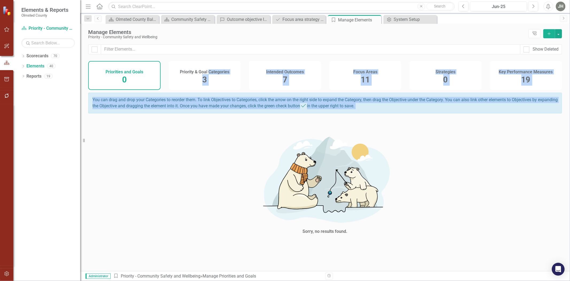
click at [479, 62] on div "Strategies 0" at bounding box center [446, 75] width 72 height 29
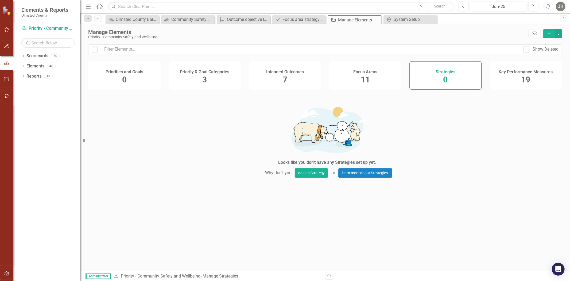
click at [123, 75] on div "0" at bounding box center [124, 79] width 5 height 11
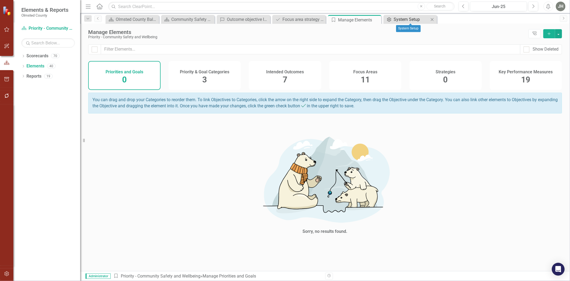
click at [413, 20] on div "System Setup" at bounding box center [411, 19] width 35 height 7
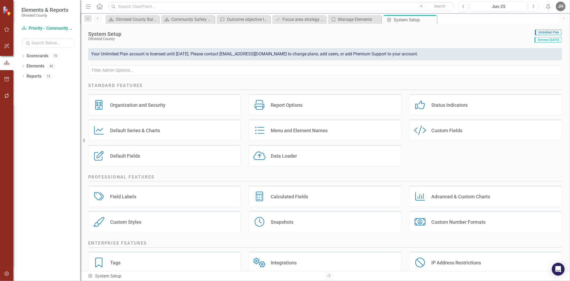
click at [290, 132] on div "Menu and Element Names" at bounding box center [299, 130] width 57 height 6
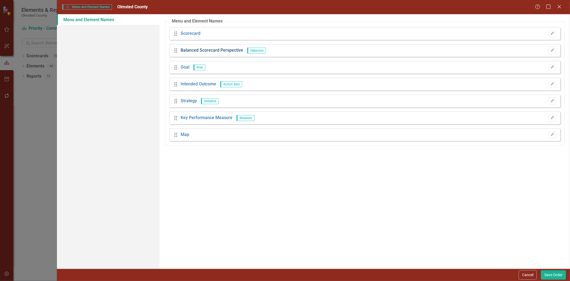
click at [191, 49] on link "Balanced Scorecard Perspective" at bounding box center [212, 50] width 63 height 6
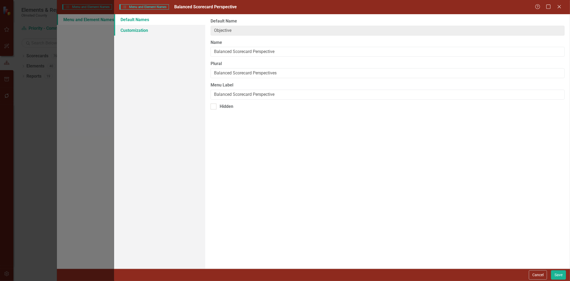
click at [139, 29] on link "Customization" at bounding box center [159, 30] width 91 height 11
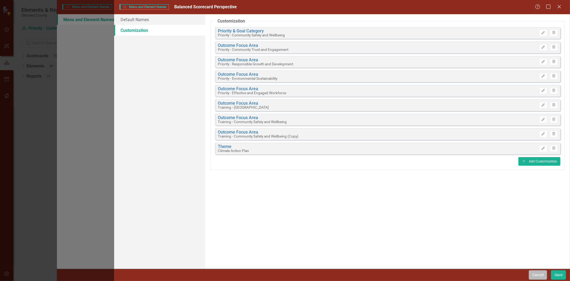
click at [535, 273] on button "Cancel" at bounding box center [538, 274] width 18 height 9
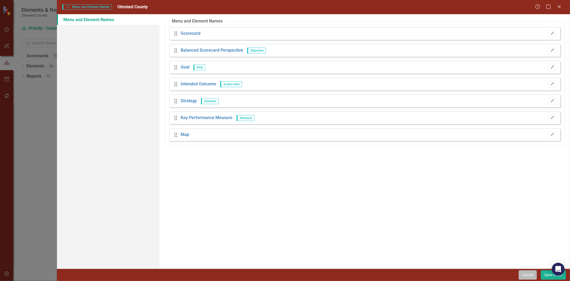
click at [526, 274] on button "Cancel" at bounding box center [528, 274] width 18 height 9
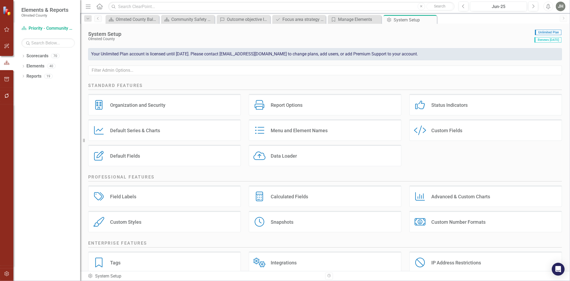
click at [138, 155] on div "Default Fields" at bounding box center [125, 156] width 30 height 6
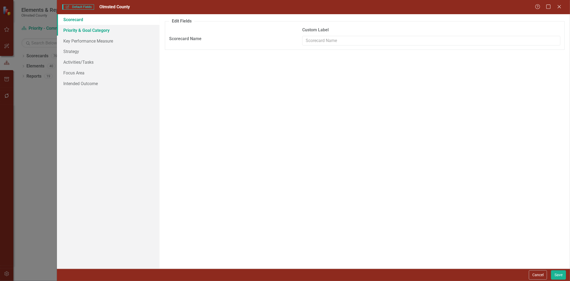
click at [100, 32] on link "Priority & Goal Category" at bounding box center [108, 30] width 103 height 11
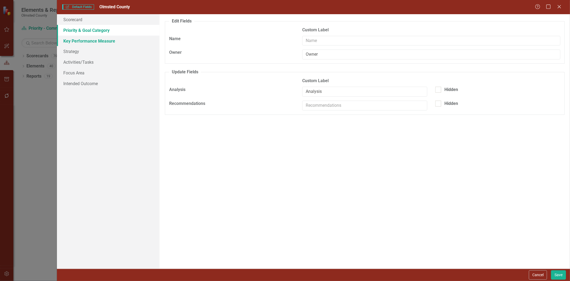
click at [79, 41] on link "Key Performance Measure" at bounding box center [108, 41] width 103 height 11
click at [73, 51] on link "Strategy" at bounding box center [108, 51] width 103 height 11
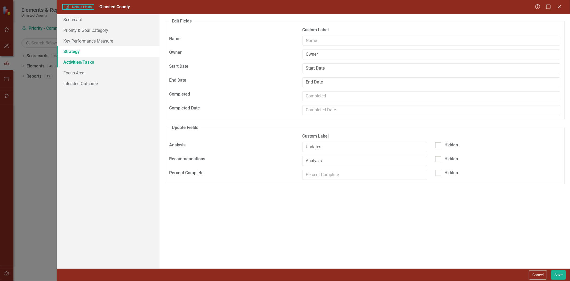
click at [71, 62] on link "Activities/Tasks" at bounding box center [108, 62] width 103 height 11
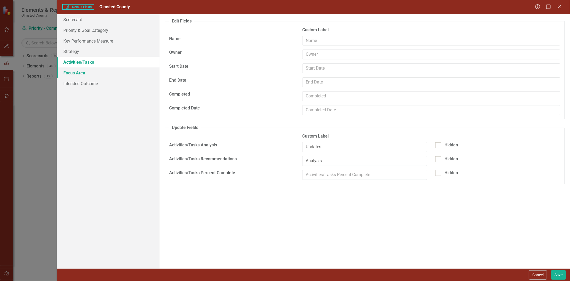
click at [70, 74] on link "Focus Area" at bounding box center [108, 72] width 103 height 11
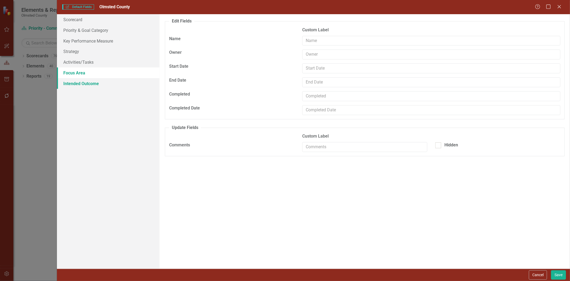
click at [72, 85] on link "Intended Outcome" at bounding box center [108, 83] width 103 height 11
click at [539, 275] on button "Cancel" at bounding box center [538, 274] width 18 height 9
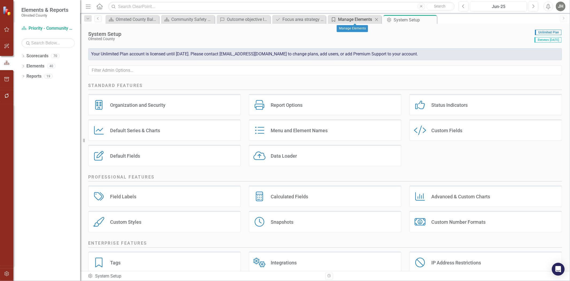
click at [357, 19] on div "Manage Elements" at bounding box center [355, 19] width 35 height 7
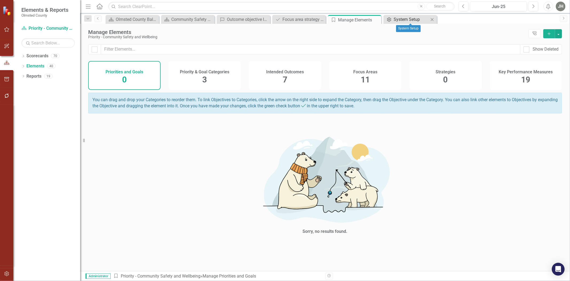
click at [405, 19] on div "System Setup" at bounding box center [411, 19] width 35 height 7
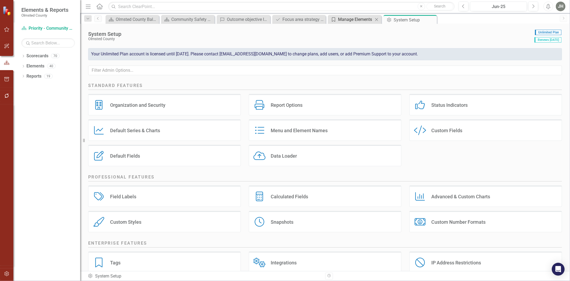
click at [355, 20] on div "Manage Elements" at bounding box center [355, 19] width 35 height 7
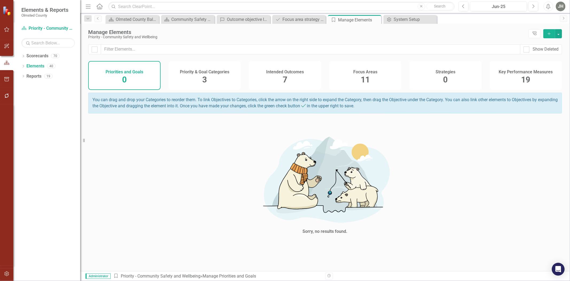
click at [550, 33] on icon "Add" at bounding box center [549, 34] width 5 height 4
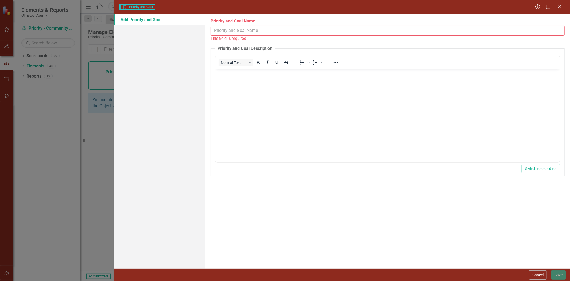
click at [252, 30] on input "Priority and Goal Name" at bounding box center [388, 31] width 354 height 10
click at [261, 30] on input "Priority and Goal Name" at bounding box center [388, 31] width 354 height 10
click at [240, 28] on input "Priority and Goal Name" at bounding box center [388, 31] width 354 height 10
paste input "Provide seamless access to services for all residents, regardless of need or ba…"
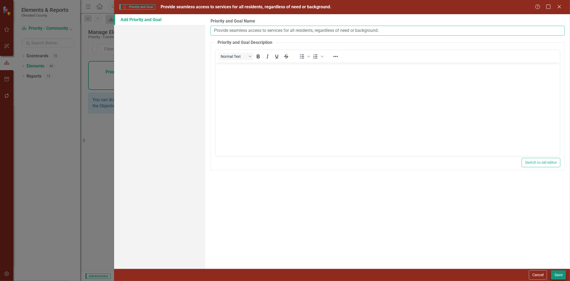
type input "Provide seamless access to services for all residents, regardless of need or ba…"
click at [558, 273] on button "Save" at bounding box center [558, 274] width 15 height 9
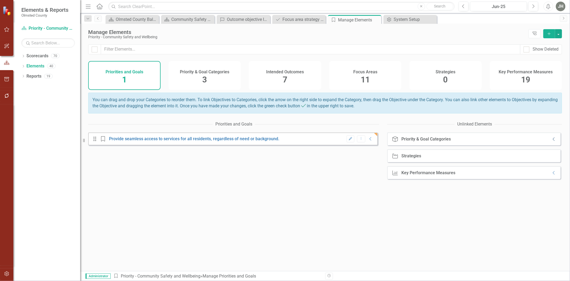
click at [552, 141] on icon "Collapse" at bounding box center [554, 139] width 5 height 4
click at [547, 33] on icon "Add" at bounding box center [549, 34] width 5 height 4
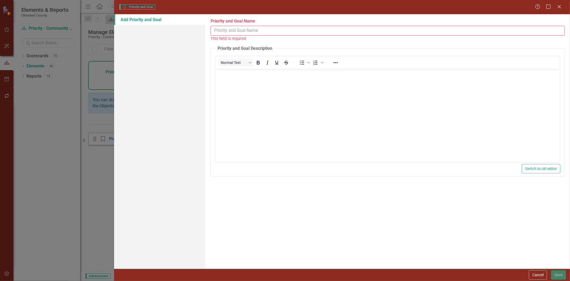
click at [233, 30] on input "Priority and Goal Name" at bounding box center [388, 31] width 354 height 10
paste input "Prepare for emergencies and enhance resident safety and engagement through cont…"
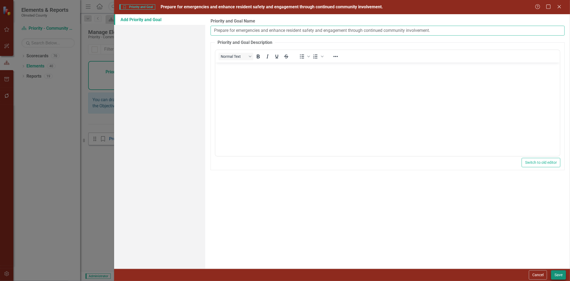
type input "Prepare for emergencies and enhance resident safety and engagement through cont…"
click at [557, 274] on button "Save" at bounding box center [558, 274] width 15 height 9
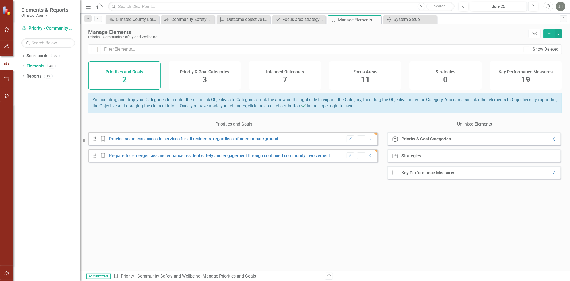
click at [549, 33] on icon "Add" at bounding box center [549, 34] width 5 height 4
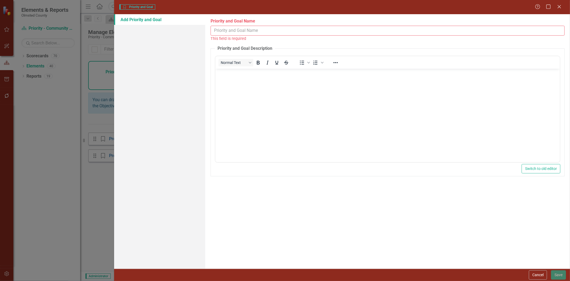
click at [233, 32] on input "Priority and Goal Name" at bounding box center [388, 31] width 354 height 10
paste input "Protect and serve the most vulnerable and helps individuals improve their lives."
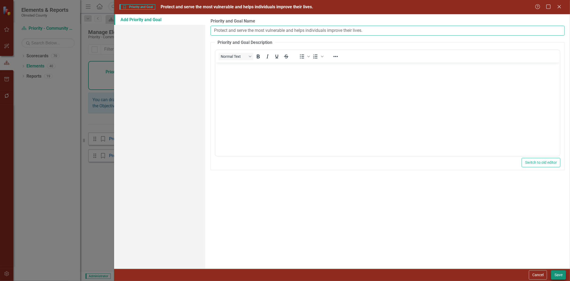
type input "Protect and serve the most vulnerable and helps individuals improve their lives."
click at [558, 273] on button "Save" at bounding box center [558, 274] width 15 height 9
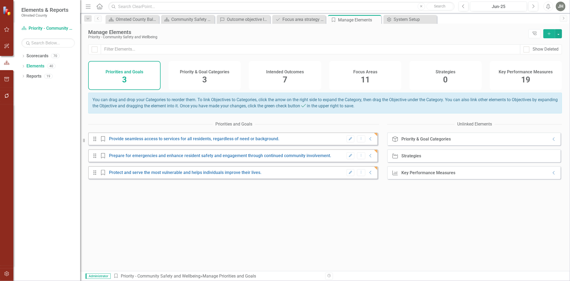
click at [550, 33] on icon "Add" at bounding box center [549, 34] width 5 height 4
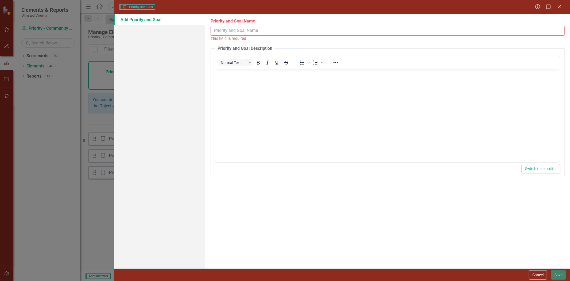
click at [227, 31] on input "Priority and Goal Name" at bounding box center [388, 31] width 354 height 10
paste input "Assist residents in achieving financial and housing stability."
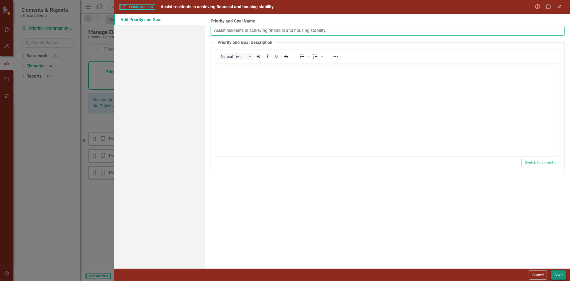
type input "Assist residents in achieving financial and housing stability."
click at [559, 275] on button "Save" at bounding box center [558, 274] width 15 height 9
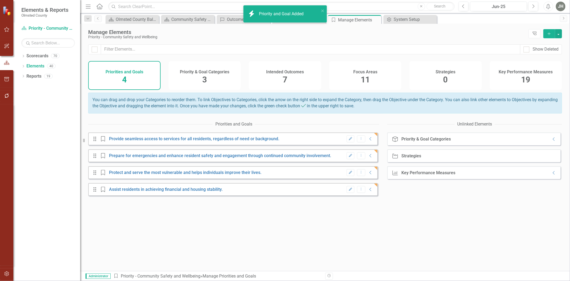
click at [548, 34] on icon "Add" at bounding box center [549, 34] width 5 height 4
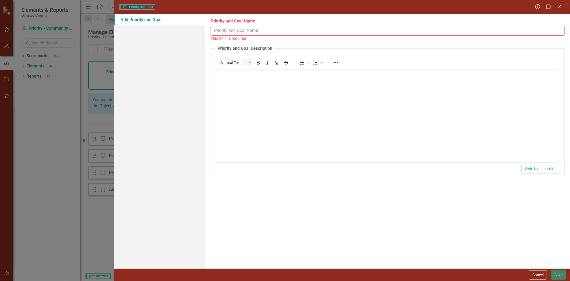
click at [231, 30] on input "Priority and Goal Name" at bounding box center [388, 31] width 354 height 10
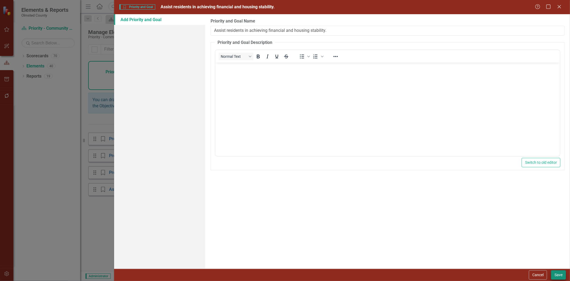
type input "Assist residents in achieving financial and housing stability."
click at [561, 275] on button "Save" at bounding box center [558, 274] width 15 height 9
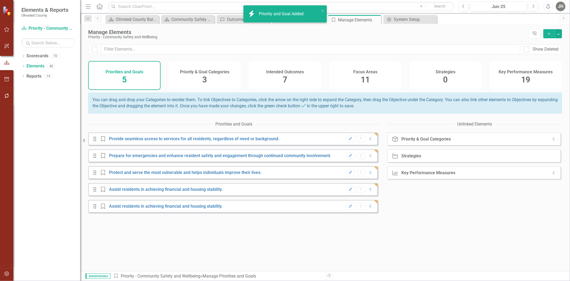
click at [551, 32] on icon "Add" at bounding box center [549, 34] width 5 height 4
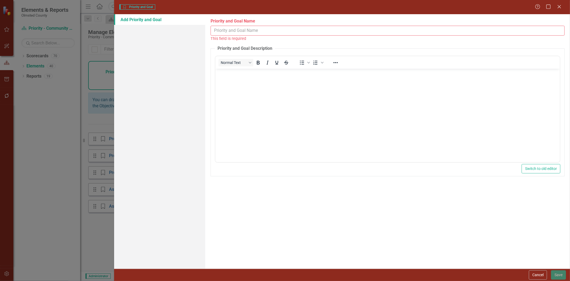
click at [225, 31] on input "Priority and Goal Name" at bounding box center [388, 31] width 354 height 10
paste input "focus on resident safety and engagement, promoting community involvement."
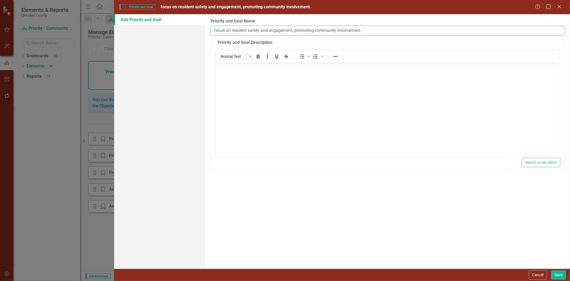
click at [216, 31] on input "focus on resident safety and engagement, promoting community involvement." at bounding box center [388, 31] width 354 height 10
type input "Focus on resident safety and engagement, promoting community involvement."
click at [558, 276] on button "Save" at bounding box center [558, 274] width 15 height 9
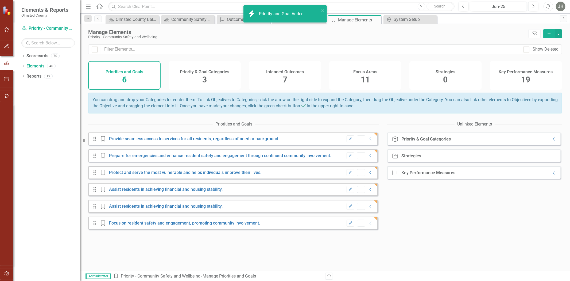
click at [549, 33] on icon "Add" at bounding box center [549, 34] width 5 height 4
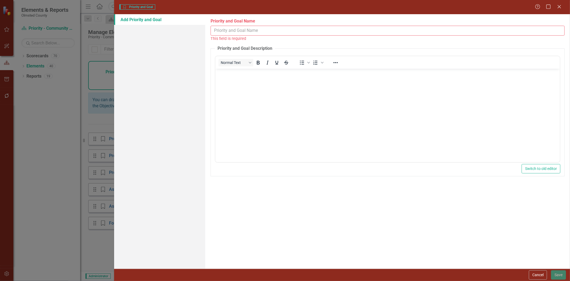
click at [226, 32] on input "Priority and Goal Name" at bounding box center [388, 31] width 354 height 10
paste input "Collaborate to address mental health and substance use disorders."
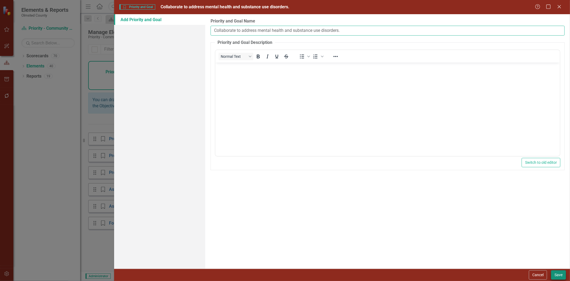
type input "Collaborate to address mental health and substance use disorders."
click at [558, 275] on button "Save" at bounding box center [558, 274] width 15 height 9
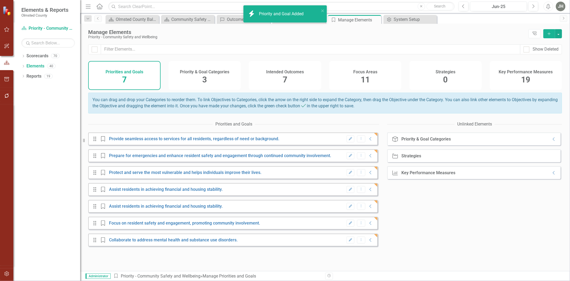
click at [549, 34] on icon "button" at bounding box center [549, 33] width 3 height 3
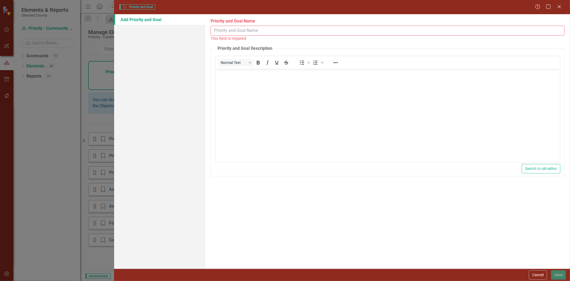
click at [256, 27] on input "Priority and Goal Name" at bounding box center [388, 31] width 354 height 10
click at [253, 30] on input "Priority and Goal Name" at bounding box center [388, 31] width 354 height 10
paste input "Implement innovative community corrections and justice practices to achieve pos…"
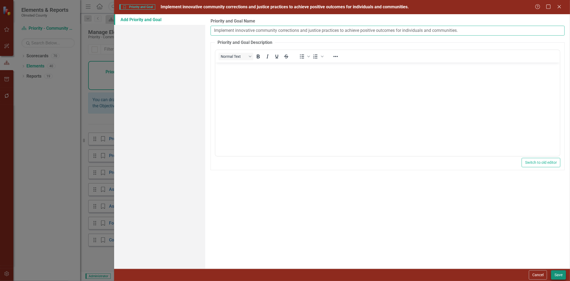
type input "Implement innovative community corrections and justice practices to achieve pos…"
click at [557, 276] on button "Save" at bounding box center [558, 274] width 15 height 9
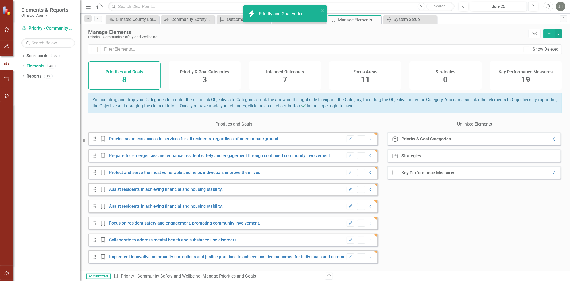
click at [548, 32] on icon "Add" at bounding box center [549, 34] width 5 height 4
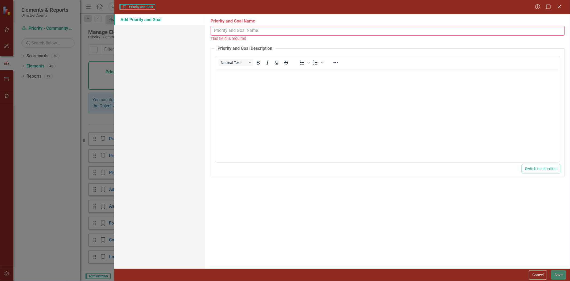
click at [249, 30] on input "Priority and Goal Name" at bounding box center [388, 31] width 354 height 10
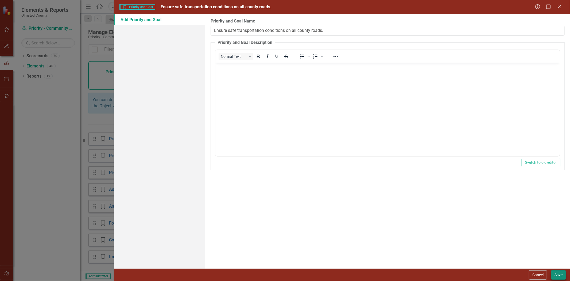
type input "Ensure safe transportation conditions on all county roads."
click at [556, 274] on button "Save" at bounding box center [558, 274] width 15 height 9
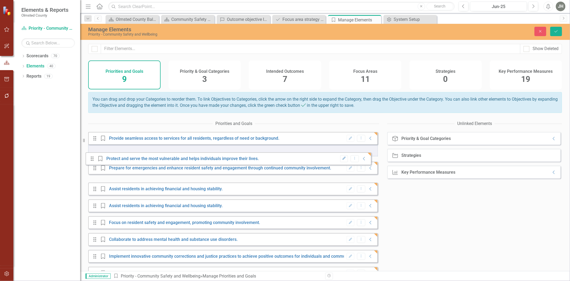
drag, startPoint x: 94, startPoint y: 177, endPoint x: 91, endPoint y: 158, distance: 19.4
click at [91, 158] on div "Drag Priority and Goal Provide seamless access to services for all residents, r…" at bounding box center [233, 206] width 290 height 148
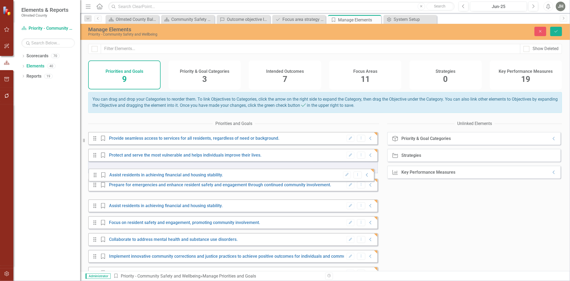
drag, startPoint x: 95, startPoint y: 197, endPoint x: 95, endPoint y: 177, distance: 19.3
click at [95, 177] on div "Drag Priority and Goal Provide seamless access to services for all residents, r…" at bounding box center [233, 206] width 290 height 148
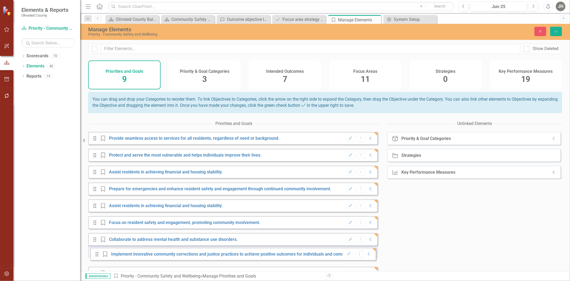
scroll to position [19, 0]
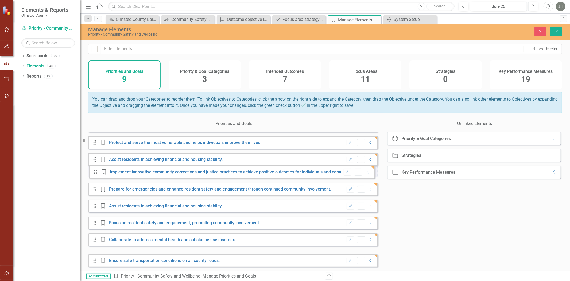
drag, startPoint x: 93, startPoint y: 261, endPoint x: 94, endPoint y: 172, distance: 89.6
click at [94, 172] on div "Drag Priority and Goal Provide seamless access to services for all residents, r…" at bounding box center [233, 193] width 290 height 148
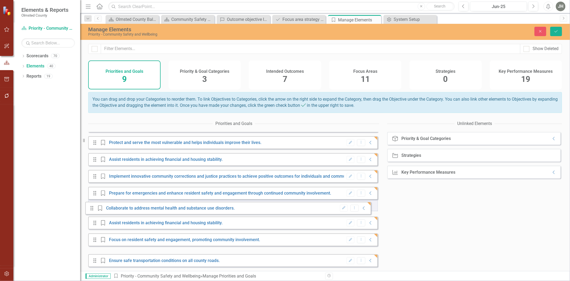
drag, startPoint x: 95, startPoint y: 243, endPoint x: 92, endPoint y: 209, distance: 34.6
click at [92, 209] on div "Drag Priority and Goal Provide seamless access to services for all residents, r…" at bounding box center [233, 193] width 290 height 148
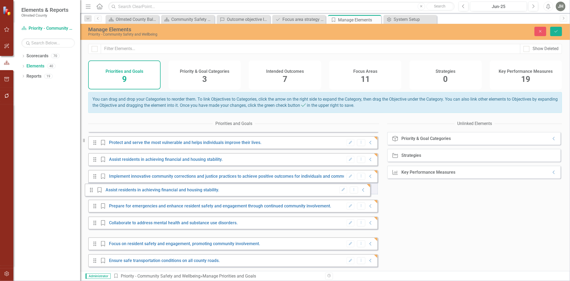
drag, startPoint x: 96, startPoint y: 226, endPoint x: 93, endPoint y: 190, distance: 36.0
click at [93, 190] on div "Drag Priority and Goal Provide seamless access to services for all residents, r…" at bounding box center [233, 193] width 290 height 148
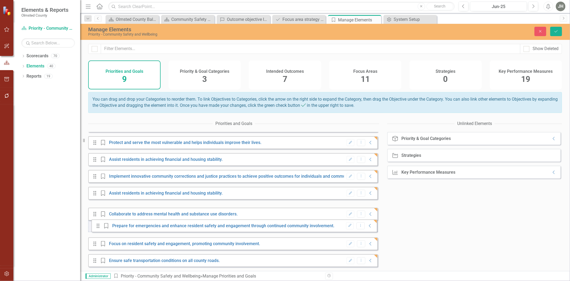
drag, startPoint x: 98, startPoint y: 210, endPoint x: 102, endPoint y: 227, distance: 17.1
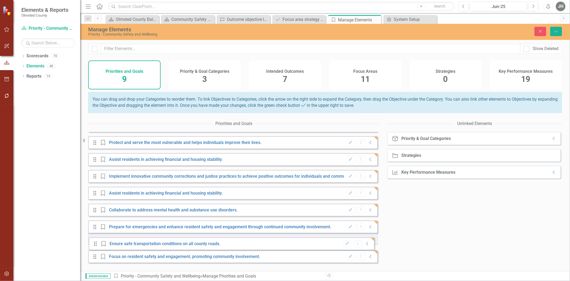
drag, startPoint x: 94, startPoint y: 259, endPoint x: 94, endPoint y: 244, distance: 15.8
click at [94, 244] on div "Drag Priority and Goal Provide seamless access to services for all residents, r…" at bounding box center [233, 193] width 290 height 148
click at [360, 258] on button "Dropdown Menu" at bounding box center [361, 260] width 8 height 7
click at [370, 260] on icon at bounding box center [371, 260] width 2 height 3
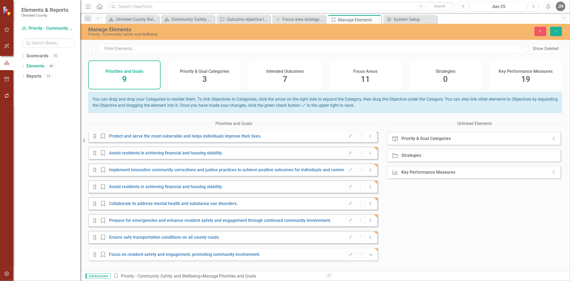
click at [370, 256] on icon at bounding box center [371, 255] width 3 height 2
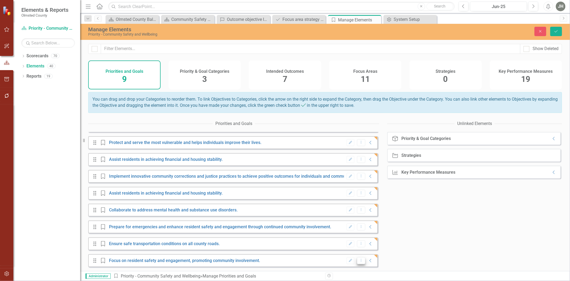
click at [359, 261] on icon "Dropdown Menu" at bounding box center [361, 259] width 5 height 3
click at [557, 31] on icon "Save" at bounding box center [556, 31] width 5 height 4
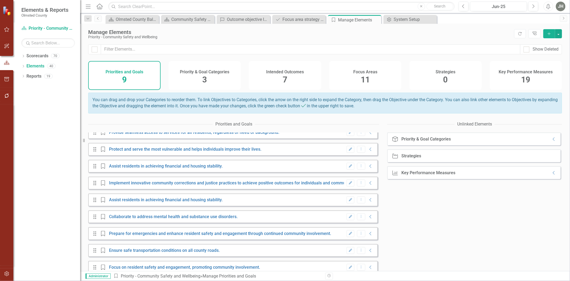
scroll to position [0, 0]
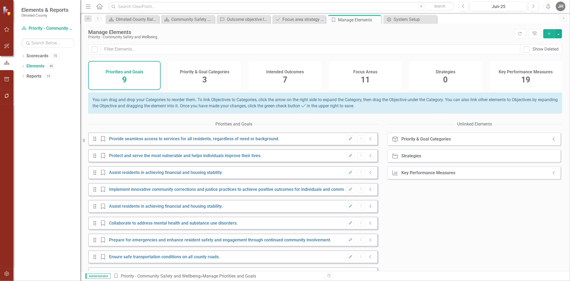
click at [552, 141] on icon "Collapse" at bounding box center [554, 139] width 5 height 4
click at [368, 141] on icon "Collapse" at bounding box center [370, 139] width 5 height 4
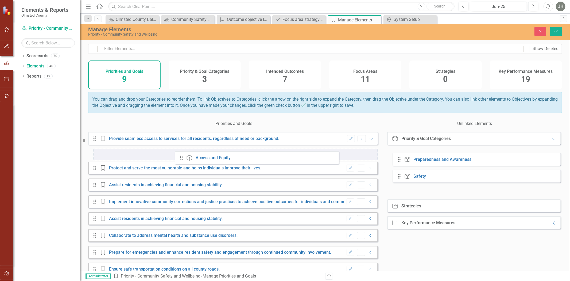
drag, startPoint x: 400, startPoint y: 161, endPoint x: 182, endPoint y: 157, distance: 218.2
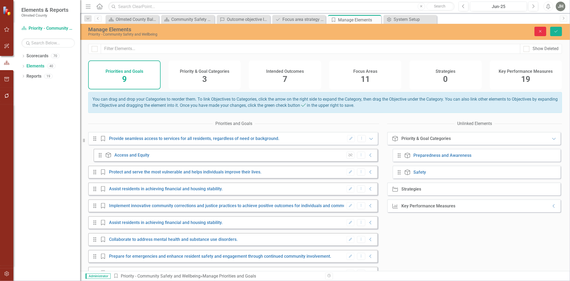
click at [541, 33] on icon "Close" at bounding box center [540, 31] width 5 height 4
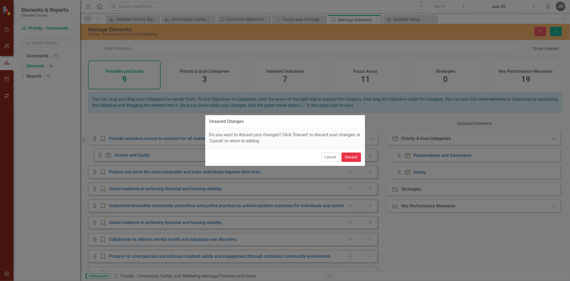
click at [352, 159] on button "Discard" at bounding box center [352, 156] width 20 height 9
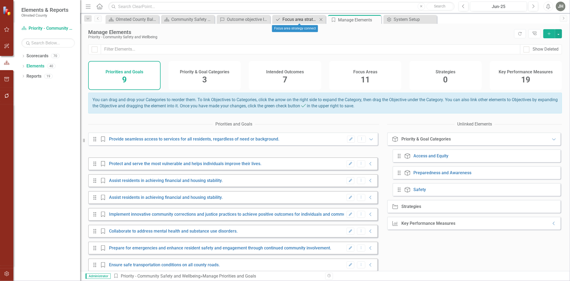
click at [297, 18] on div "Focus area strategy connect" at bounding box center [300, 19] width 35 height 7
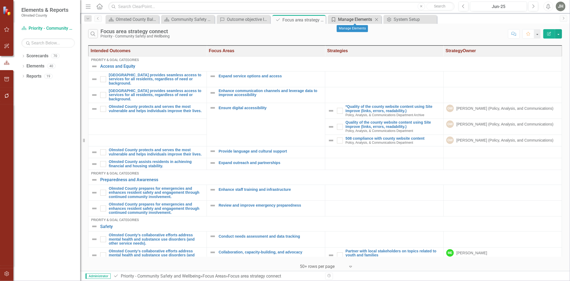
click at [354, 18] on div "Manage Elements" at bounding box center [355, 19] width 35 height 7
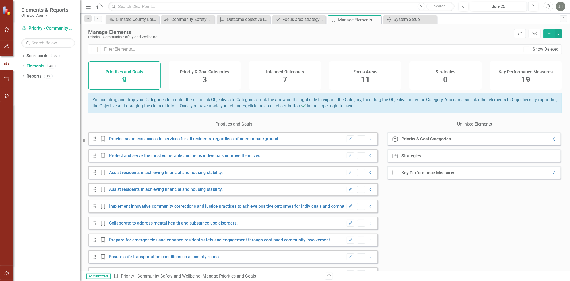
click at [365, 76] on span "11" at bounding box center [365, 79] width 9 height 9
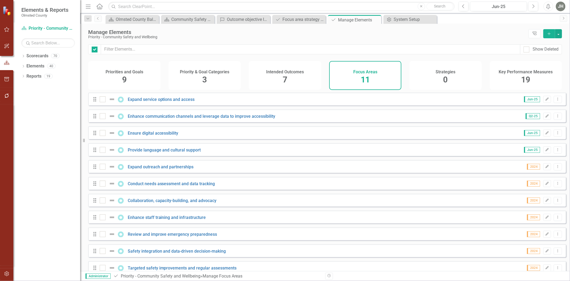
checkbox input "false"
click at [163, 102] on link "Expand service options and access" at bounding box center [161, 99] width 67 height 5
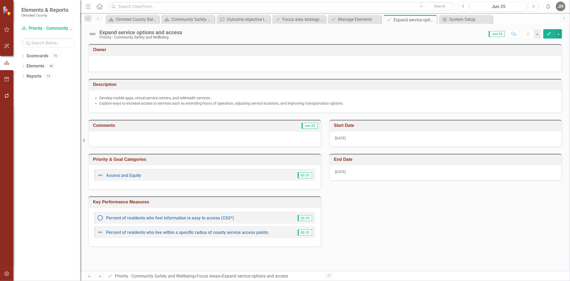
click at [551, 36] on icon "Edit" at bounding box center [549, 34] width 5 height 4
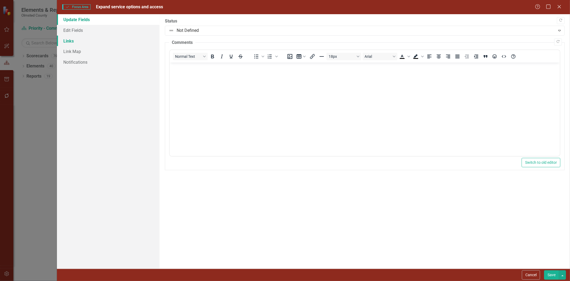
click at [71, 39] on link "Links" at bounding box center [108, 41] width 103 height 11
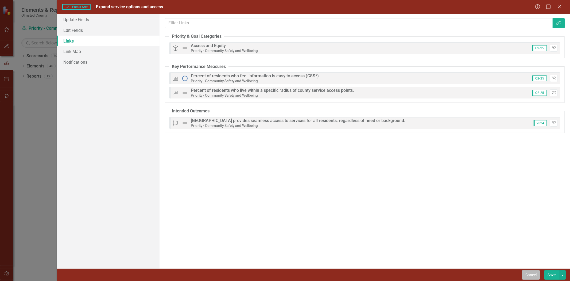
click at [525, 274] on button "Cancel" at bounding box center [531, 274] width 18 height 9
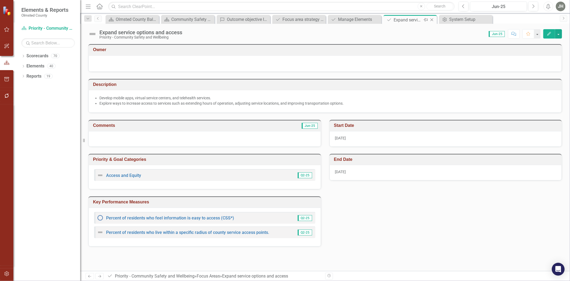
click at [432, 18] on icon "Close" at bounding box center [431, 20] width 5 height 4
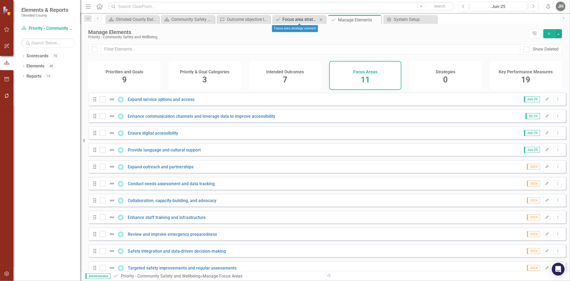
click at [302, 17] on div "Focus area strategy connect" at bounding box center [300, 19] width 35 height 7
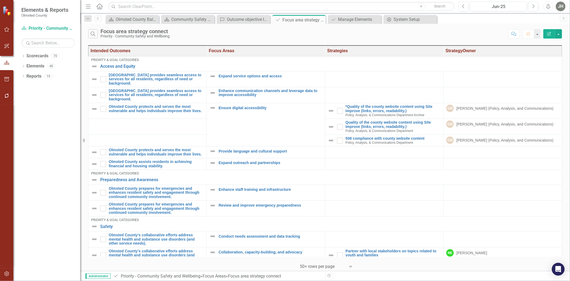
click at [548, 33] on icon "button" at bounding box center [550, 34] width 4 height 4
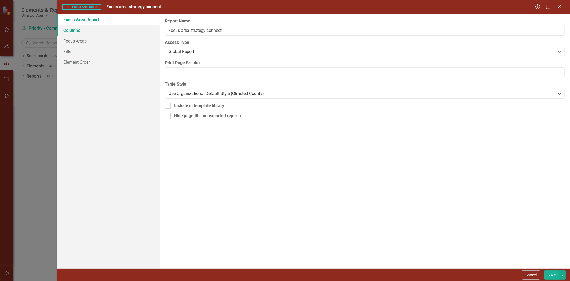
click at [65, 28] on link "Columns" at bounding box center [108, 30] width 103 height 11
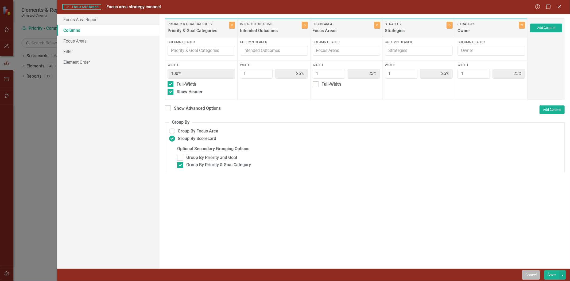
click at [529, 273] on button "Cancel" at bounding box center [531, 274] width 18 height 9
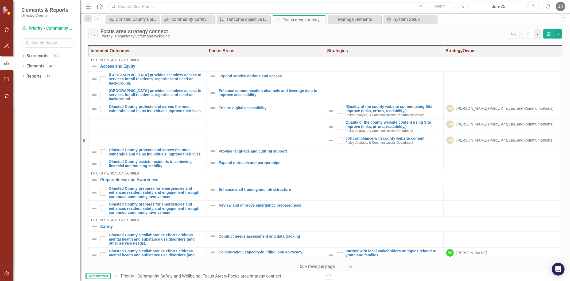
click at [549, 34] on icon "button" at bounding box center [550, 34] width 4 height 4
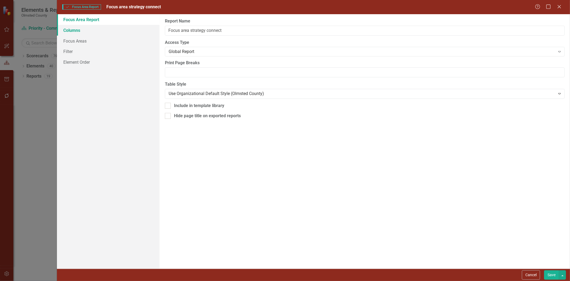
click at [74, 30] on link "Columns" at bounding box center [108, 30] width 103 height 11
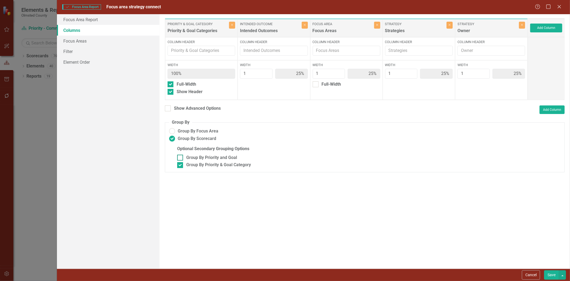
click at [182, 159] on div at bounding box center [180, 158] width 6 height 6
click at [181, 158] on input "Group By Priority and Goal" at bounding box center [178, 156] width 3 height 3
checkbox input "true"
click at [182, 166] on div at bounding box center [180, 165] width 6 height 6
click at [181, 166] on input "Group By Priority & Goal Category" at bounding box center [178, 163] width 3 height 3
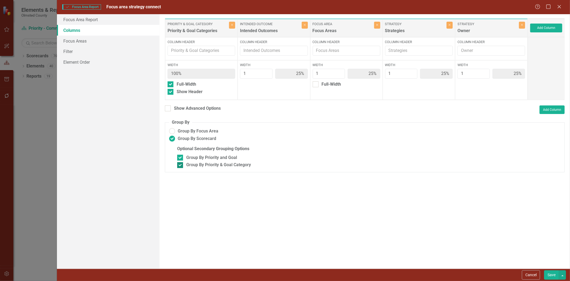
checkbox input "false"
type input "20%"
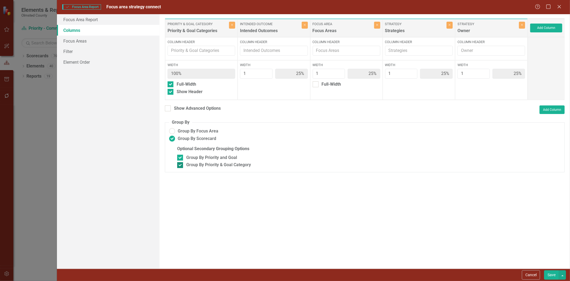
type input "20%"
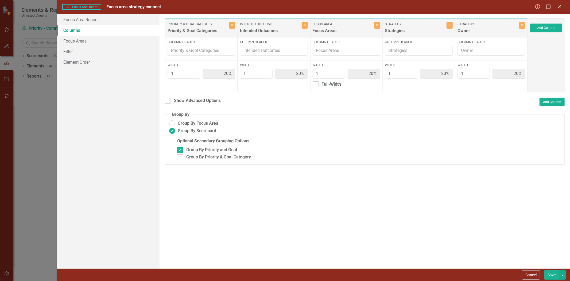
click at [553, 276] on button "Save" at bounding box center [551, 274] width 15 height 9
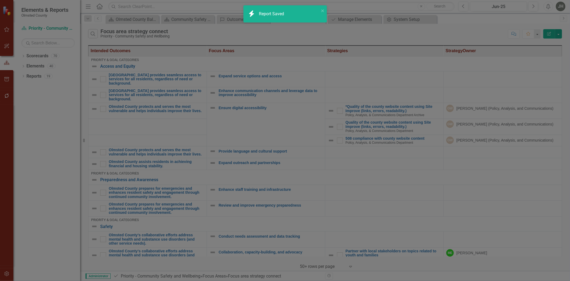
radio input "false"
checkbox input "false"
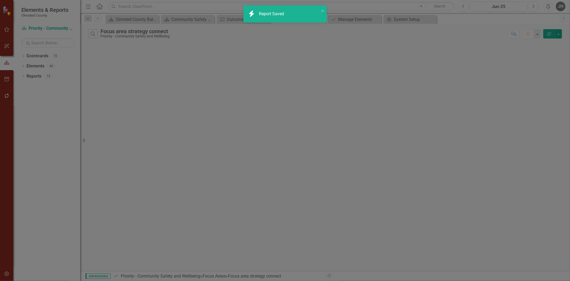
radio input "true"
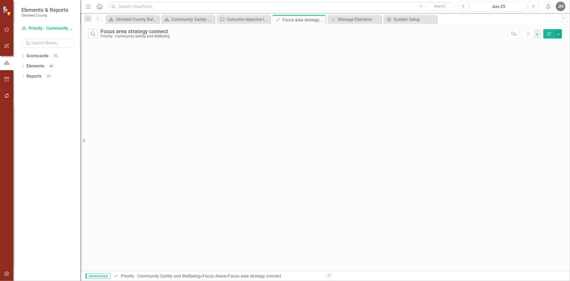
click at [549, 33] on icon "Edit Report" at bounding box center [549, 34] width 5 height 4
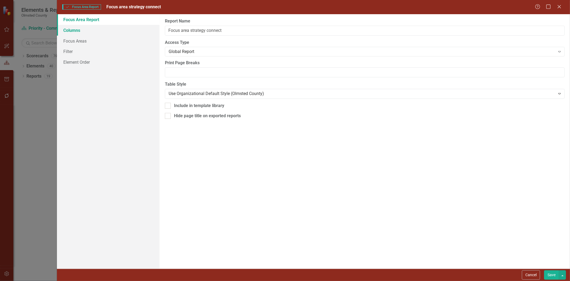
click at [75, 27] on link "Columns" at bounding box center [108, 30] width 103 height 11
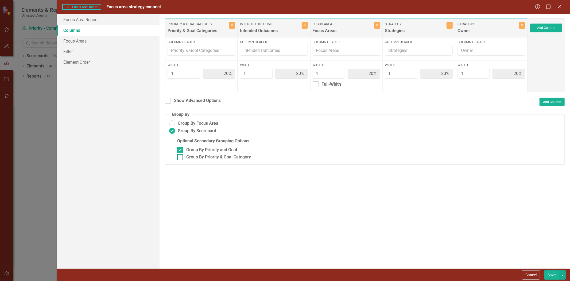
click at [181, 159] on div at bounding box center [180, 157] width 6 height 6
click at [181, 158] on input "Group By Priority & Goal Category" at bounding box center [178, 155] width 3 height 3
checkbox input "true"
click at [179, 150] on input "Group By Priority and Goal" at bounding box center [178, 148] width 3 height 3
checkbox input "false"
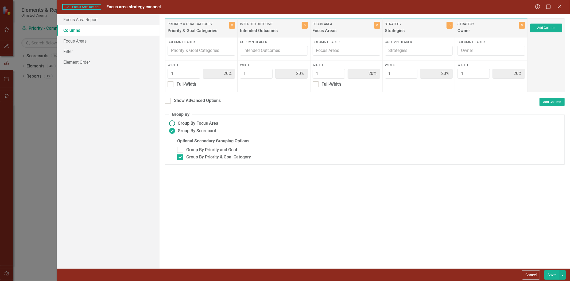
click at [172, 124] on ins at bounding box center [172, 123] width 8 height 8
click at [172, 124] on input "Group By Focus Area" at bounding box center [172, 123] width 8 height 8
click at [551, 276] on button "Save" at bounding box center [551, 274] width 15 height 9
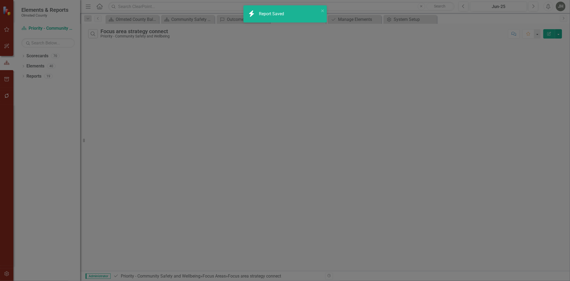
radio input "true"
